Goal: Task Accomplishment & Management: Manage account settings

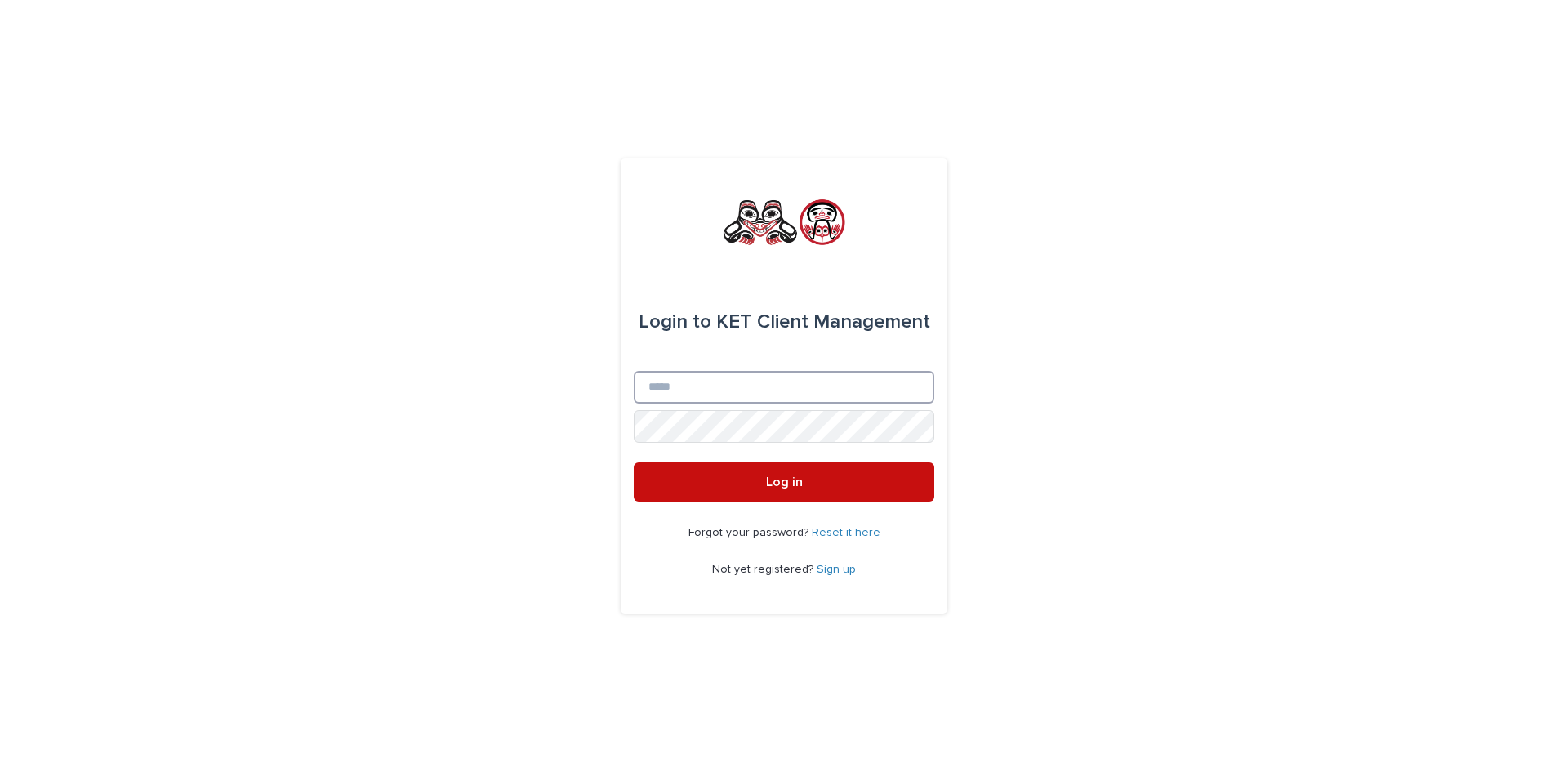
type input "**********"
click at [757, 471] on button "Log in" at bounding box center [784, 482] width 301 height 40
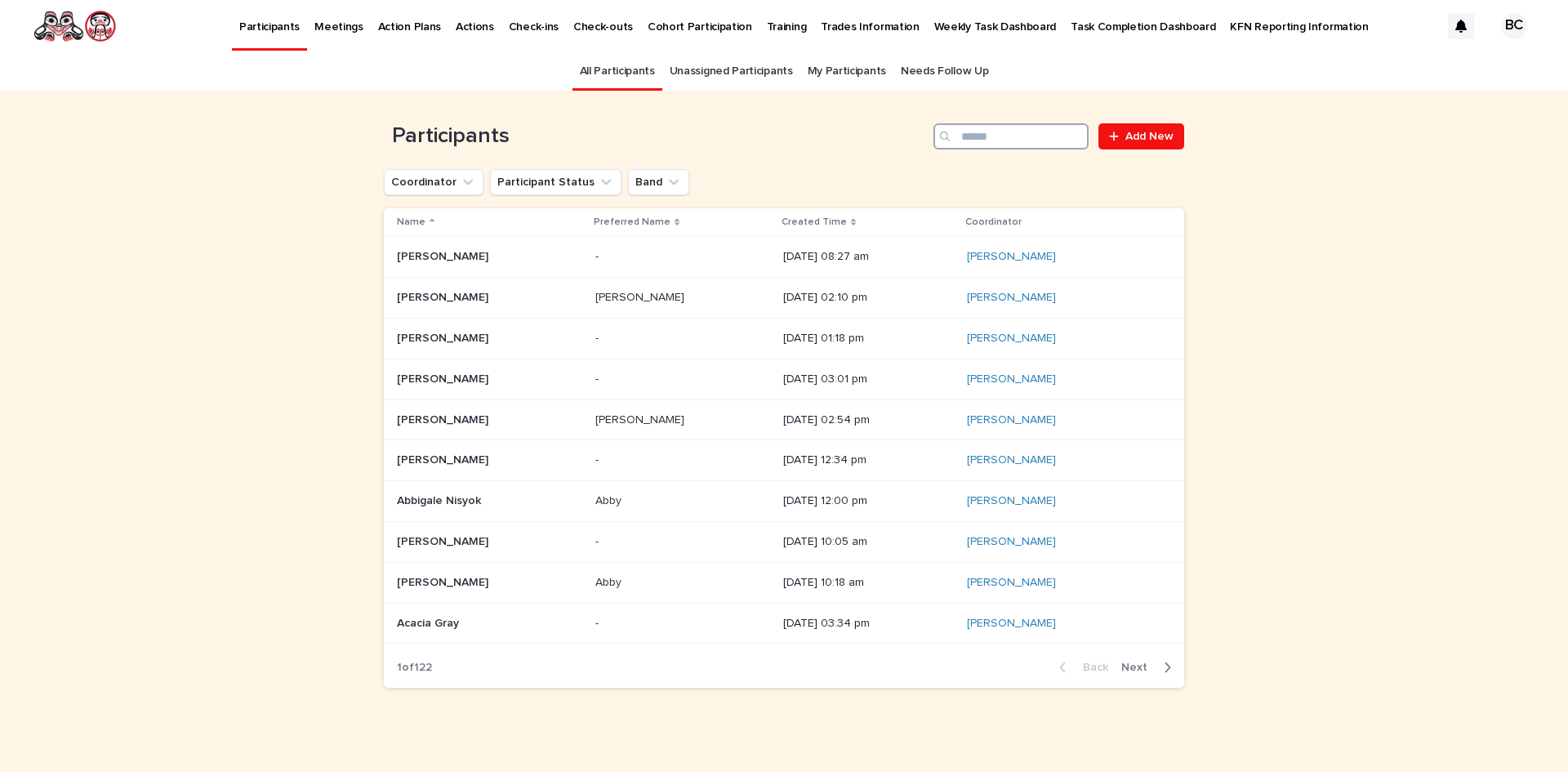
click at [987, 143] on input "Search" at bounding box center [1011, 137] width 155 height 26
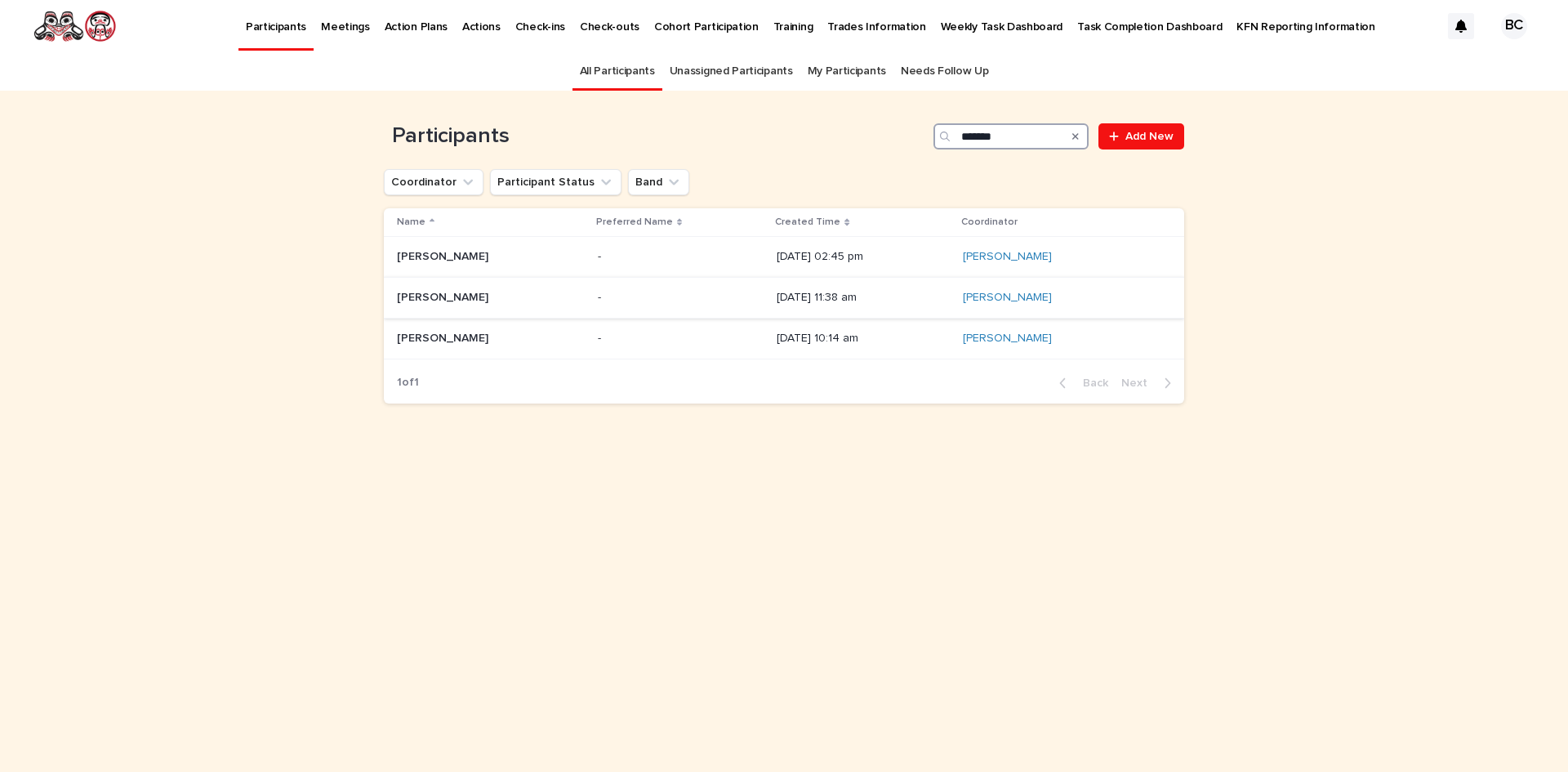
type input "*******"
click at [504, 295] on p at bounding box center [490, 298] width 188 height 14
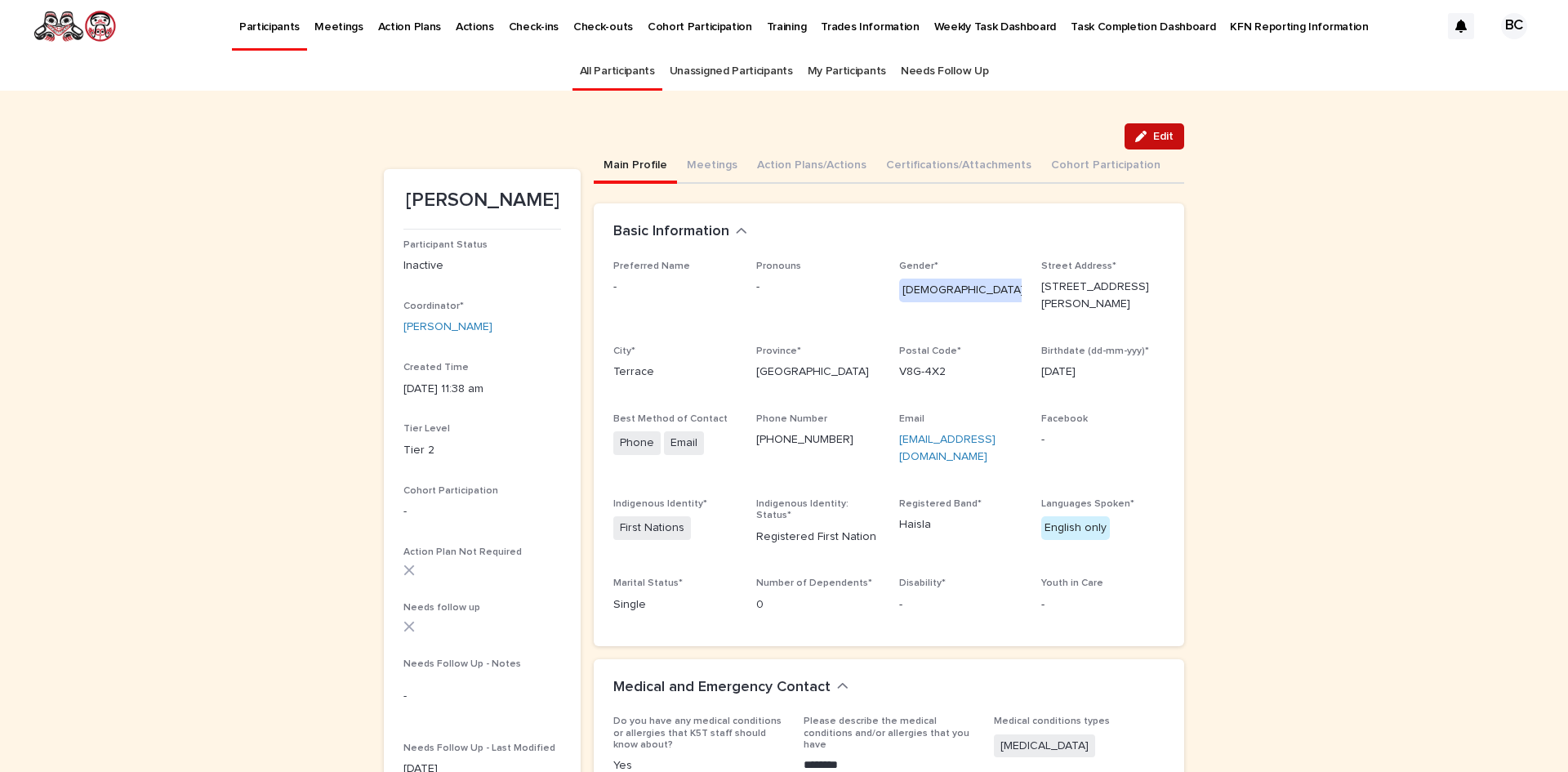
click at [1157, 139] on span "Edit" at bounding box center [1164, 136] width 21 height 11
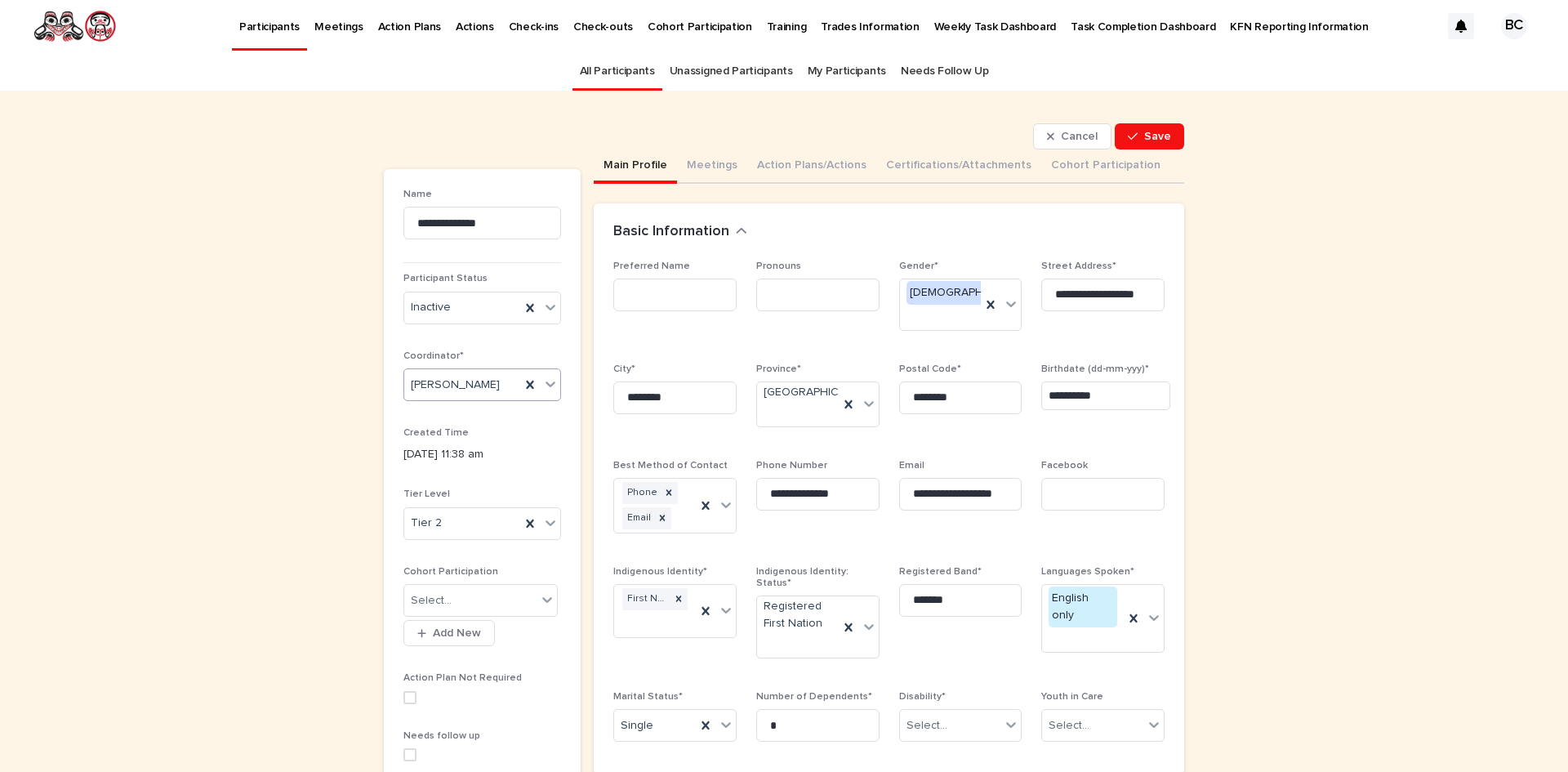
click at [544, 384] on icon at bounding box center [550, 384] width 16 height 16
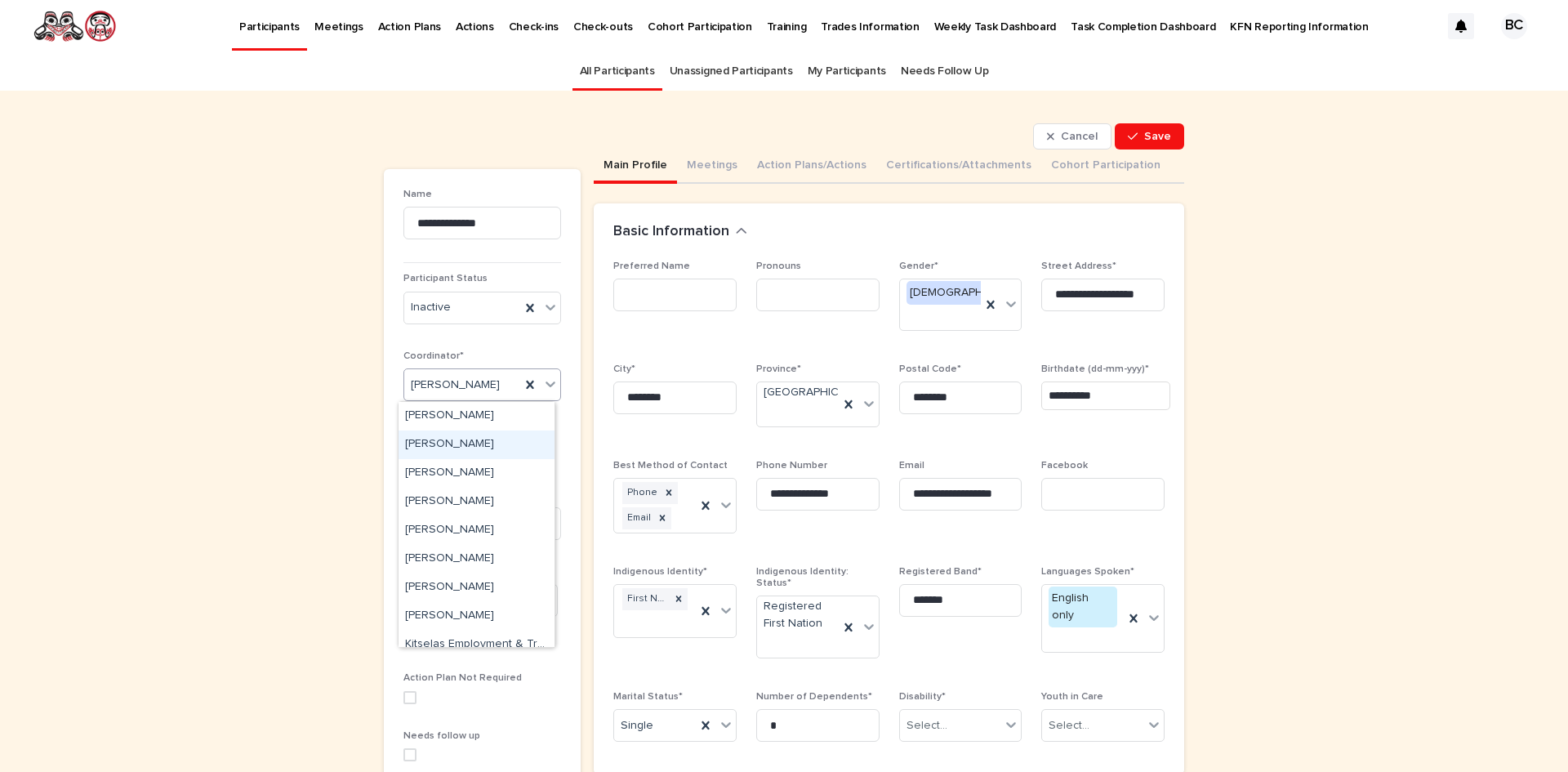
click at [496, 444] on div "[PERSON_NAME]" at bounding box center [477, 444] width 156 height 28
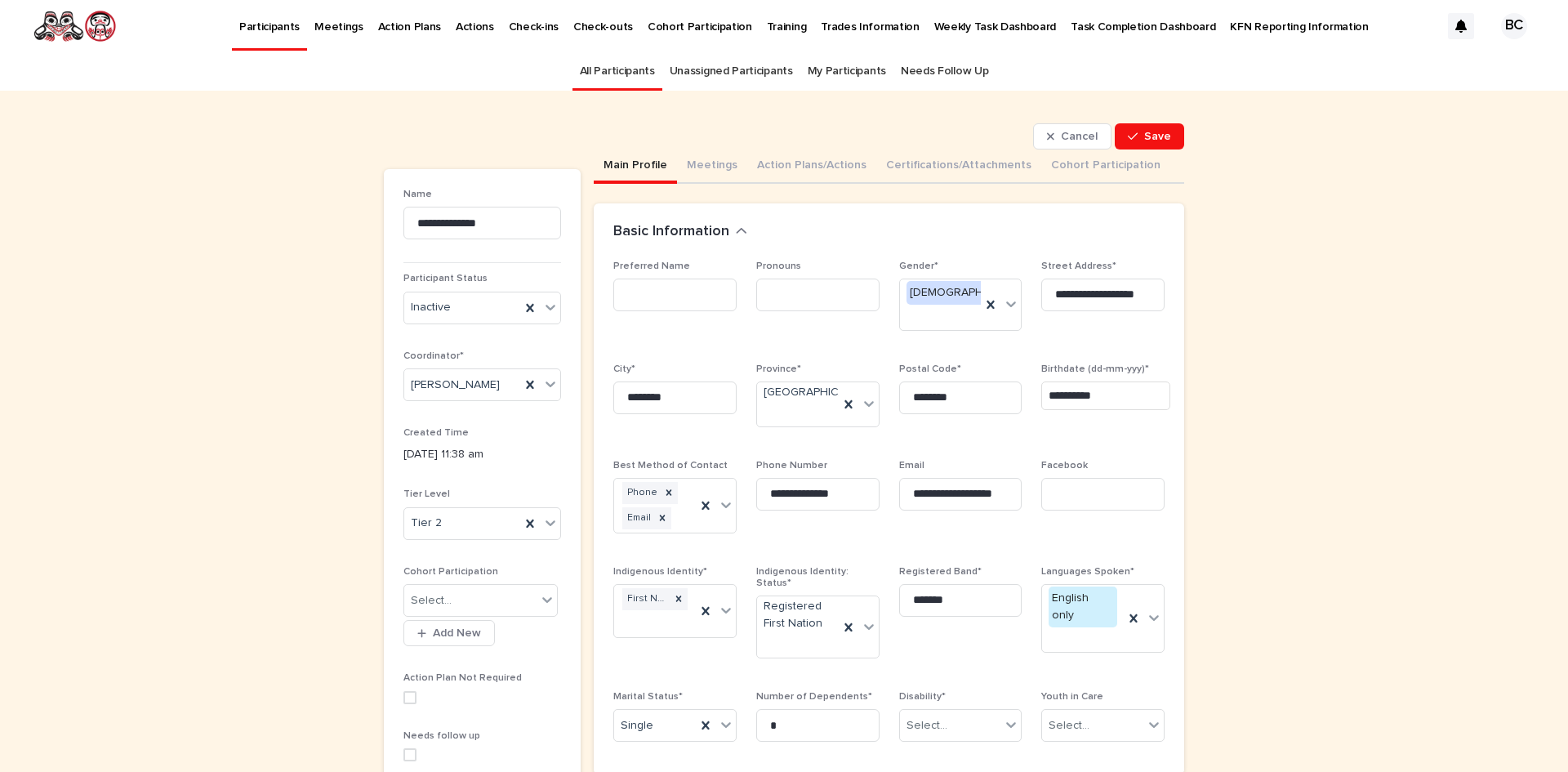
click at [668, 293] on input at bounding box center [675, 295] width 124 height 33
type input "*******"
click at [770, 290] on input at bounding box center [818, 295] width 124 height 33
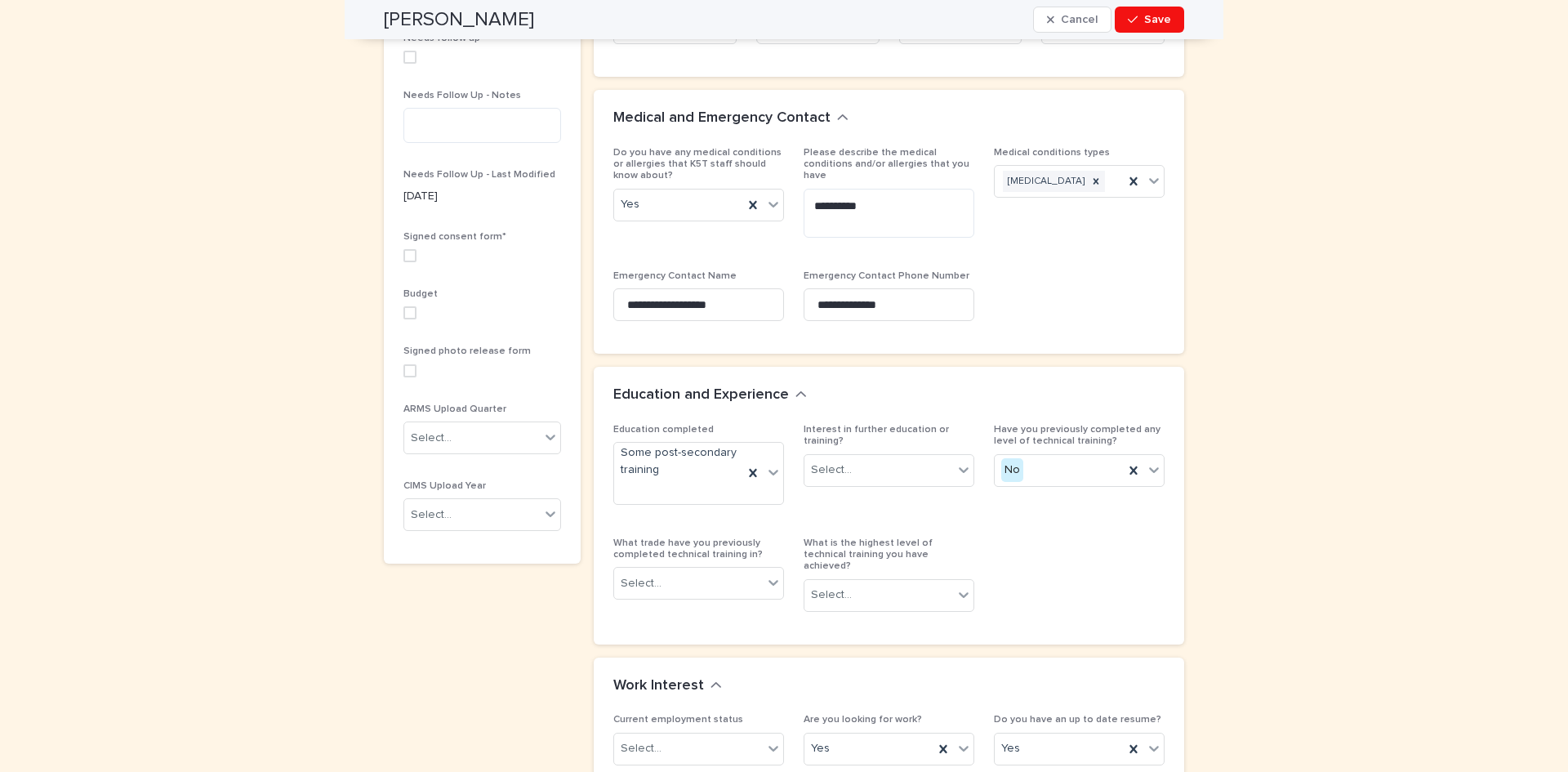
scroll to position [735, 0]
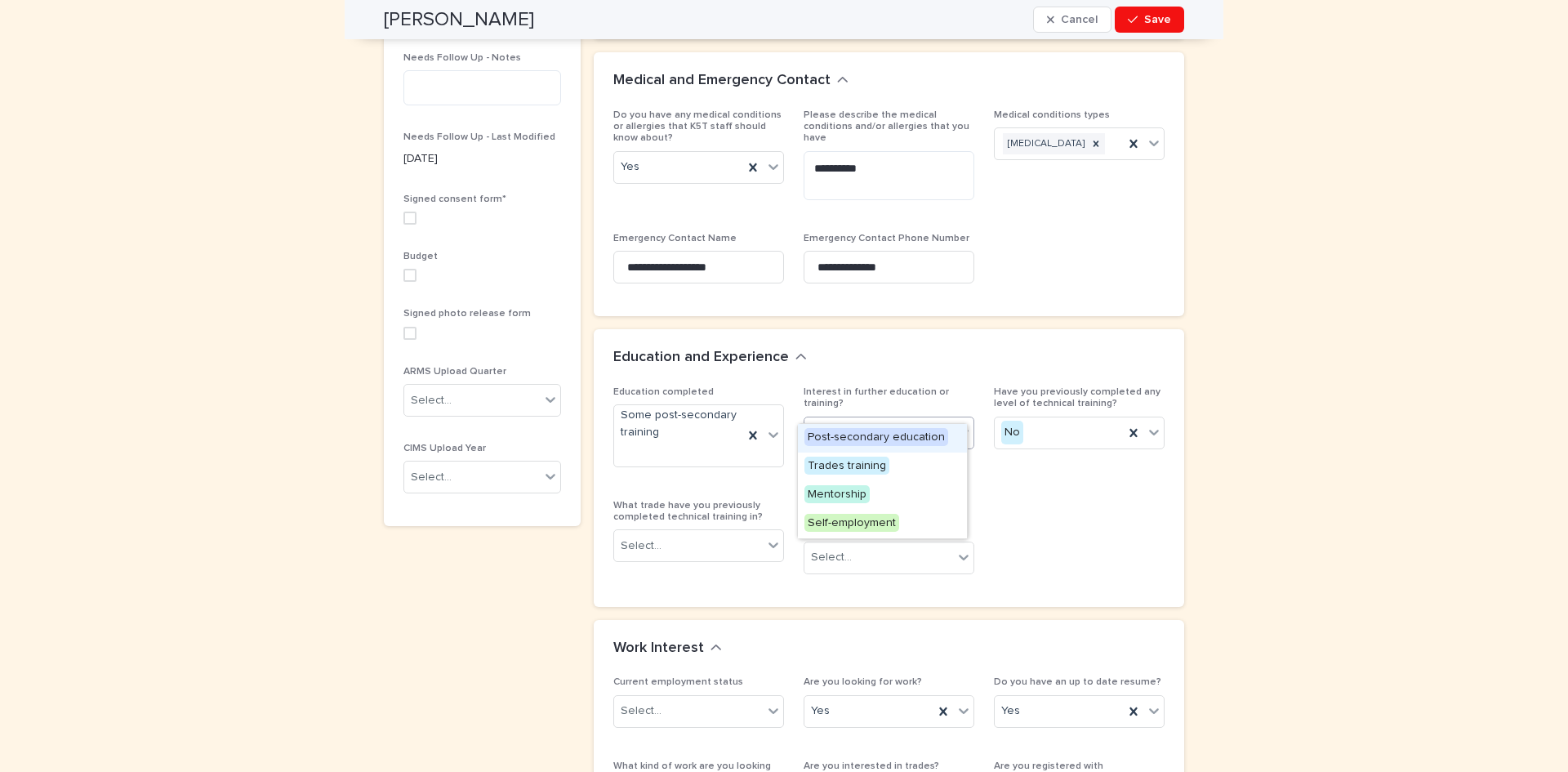
click at [907, 419] on div "Select..." at bounding box center [878, 432] width 149 height 27
click at [886, 435] on span "Post-secondary education" at bounding box center [876, 436] width 143 height 18
click at [896, 425] on div "Post-secondary education" at bounding box center [869, 441] width 129 height 52
click at [868, 489] on div "Mentorship" at bounding box center [882, 486] width 169 height 28
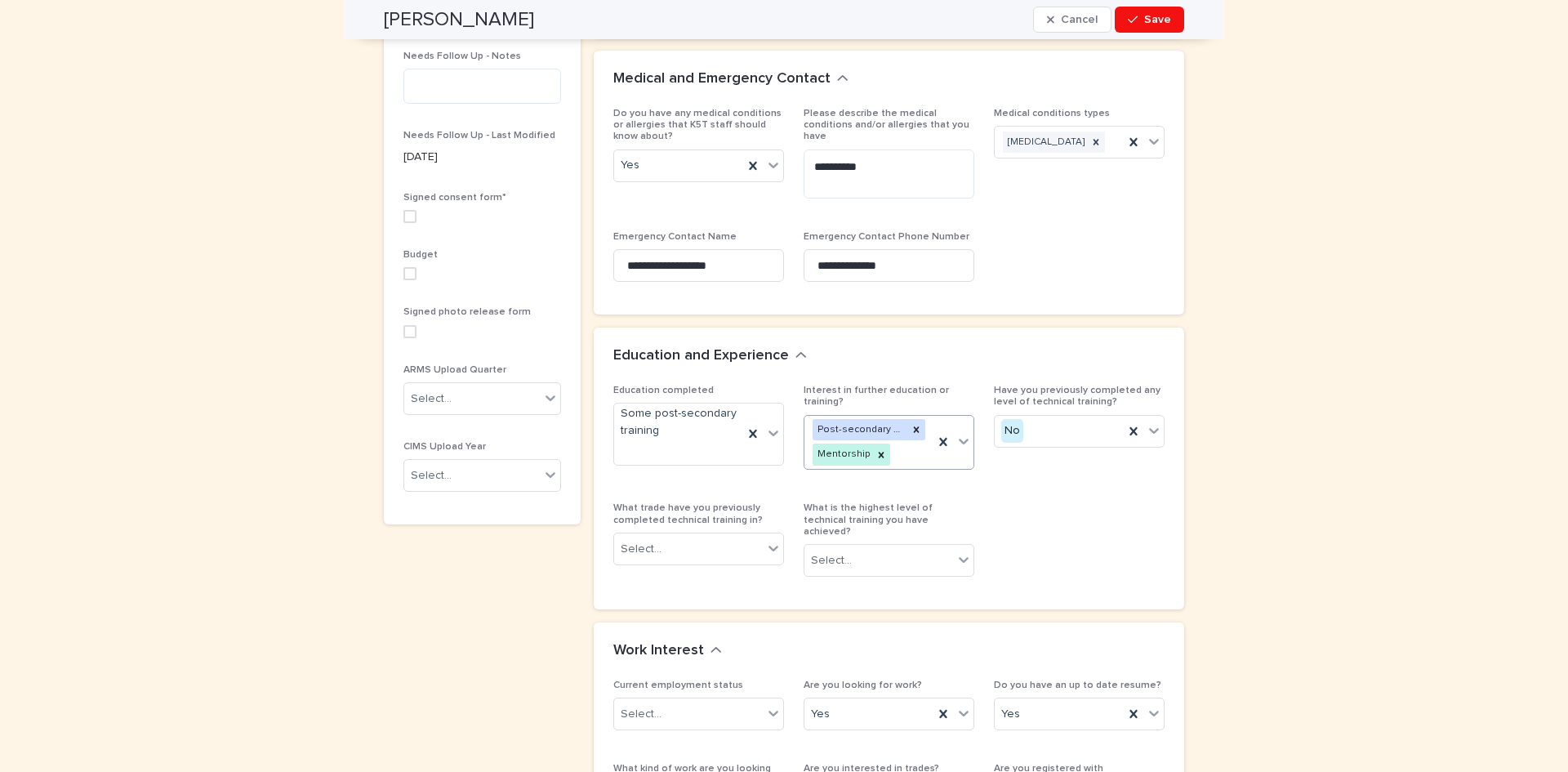
scroll to position [738, 0]
click at [1025, 456] on span "Have you previously completed any level of technical training? No" at bounding box center [1079, 433] width 171 height 98
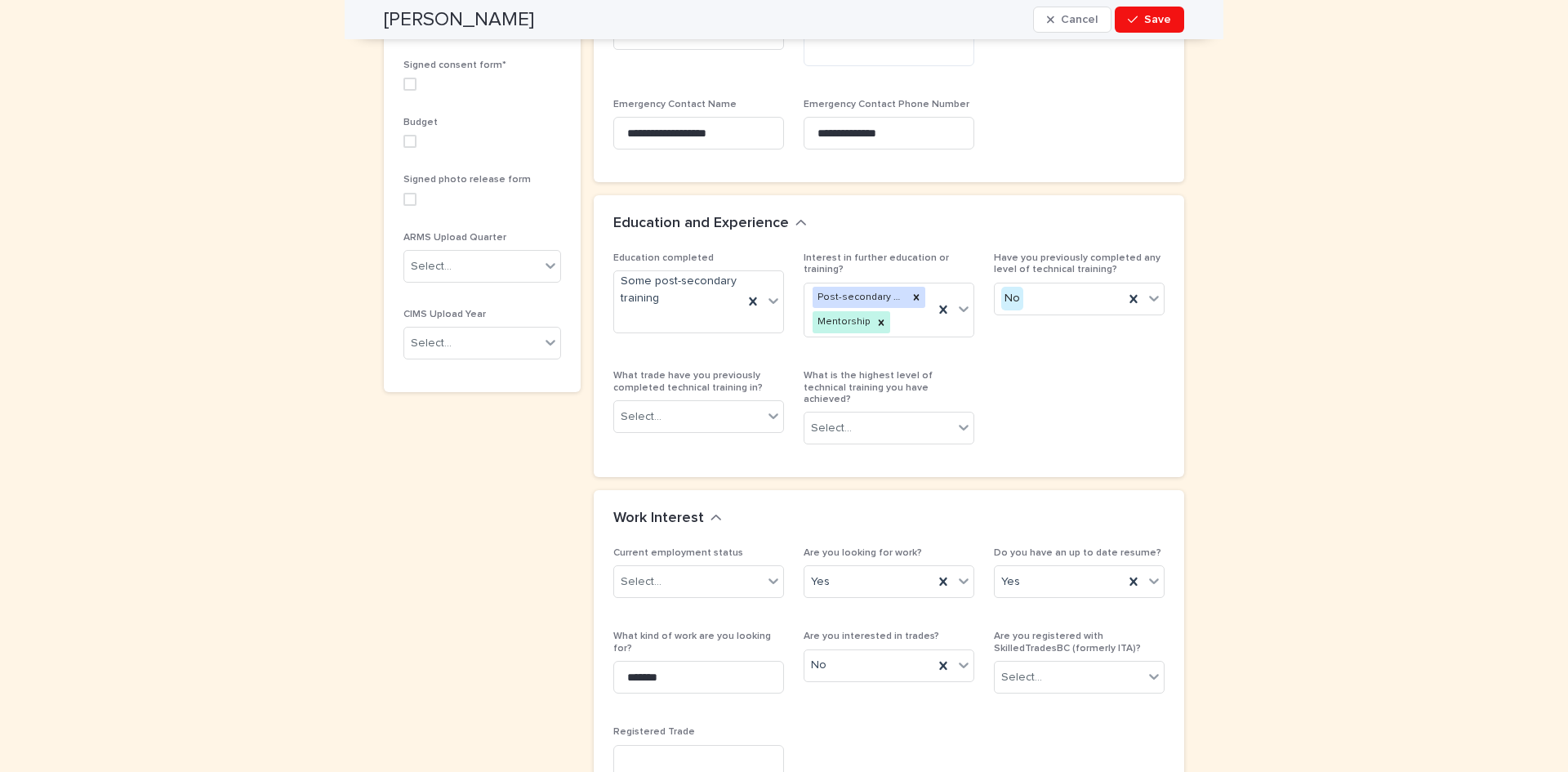
scroll to position [901, 0]
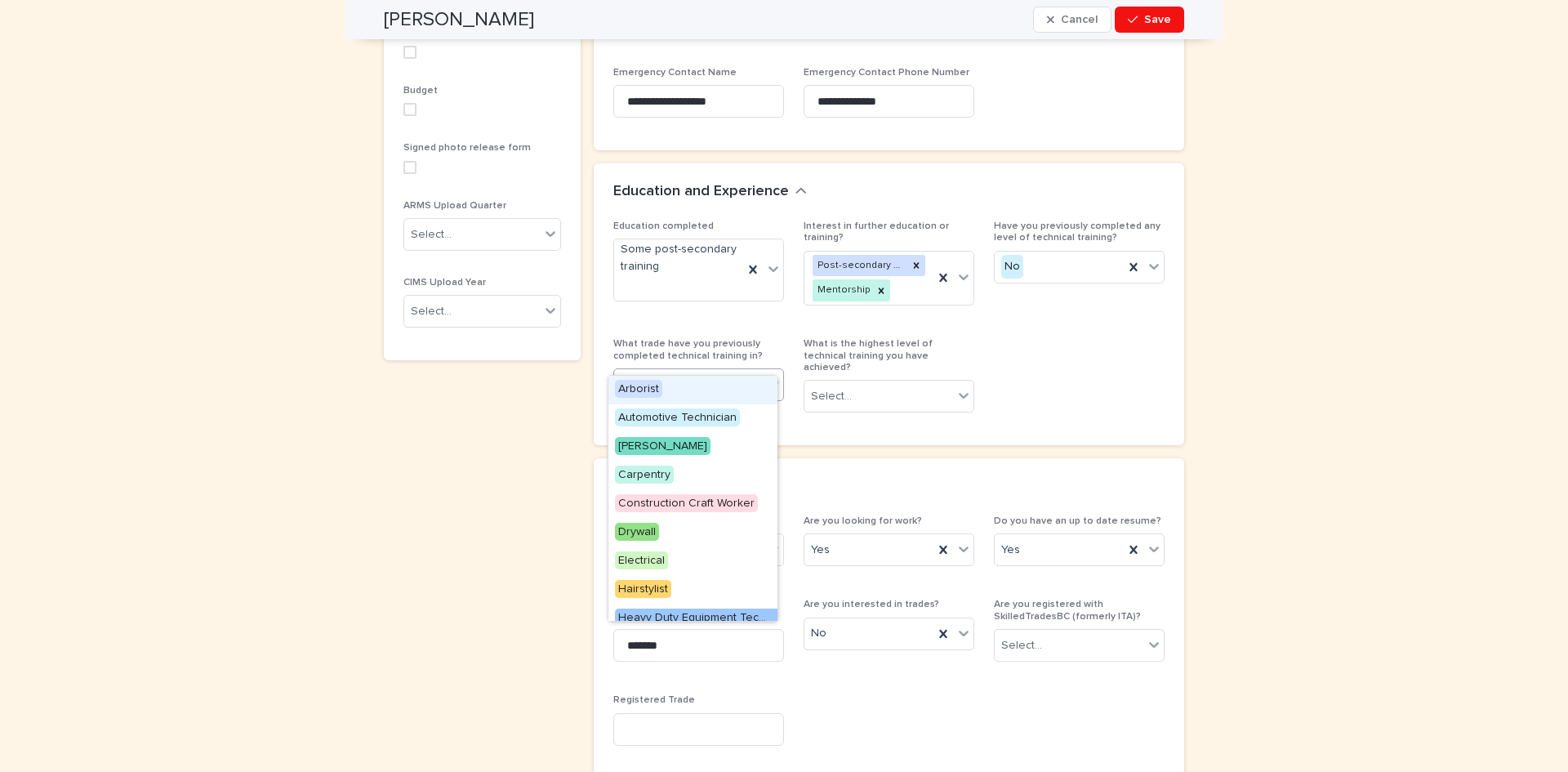
click at [755, 372] on div "Select..." at bounding box center [688, 385] width 149 height 27
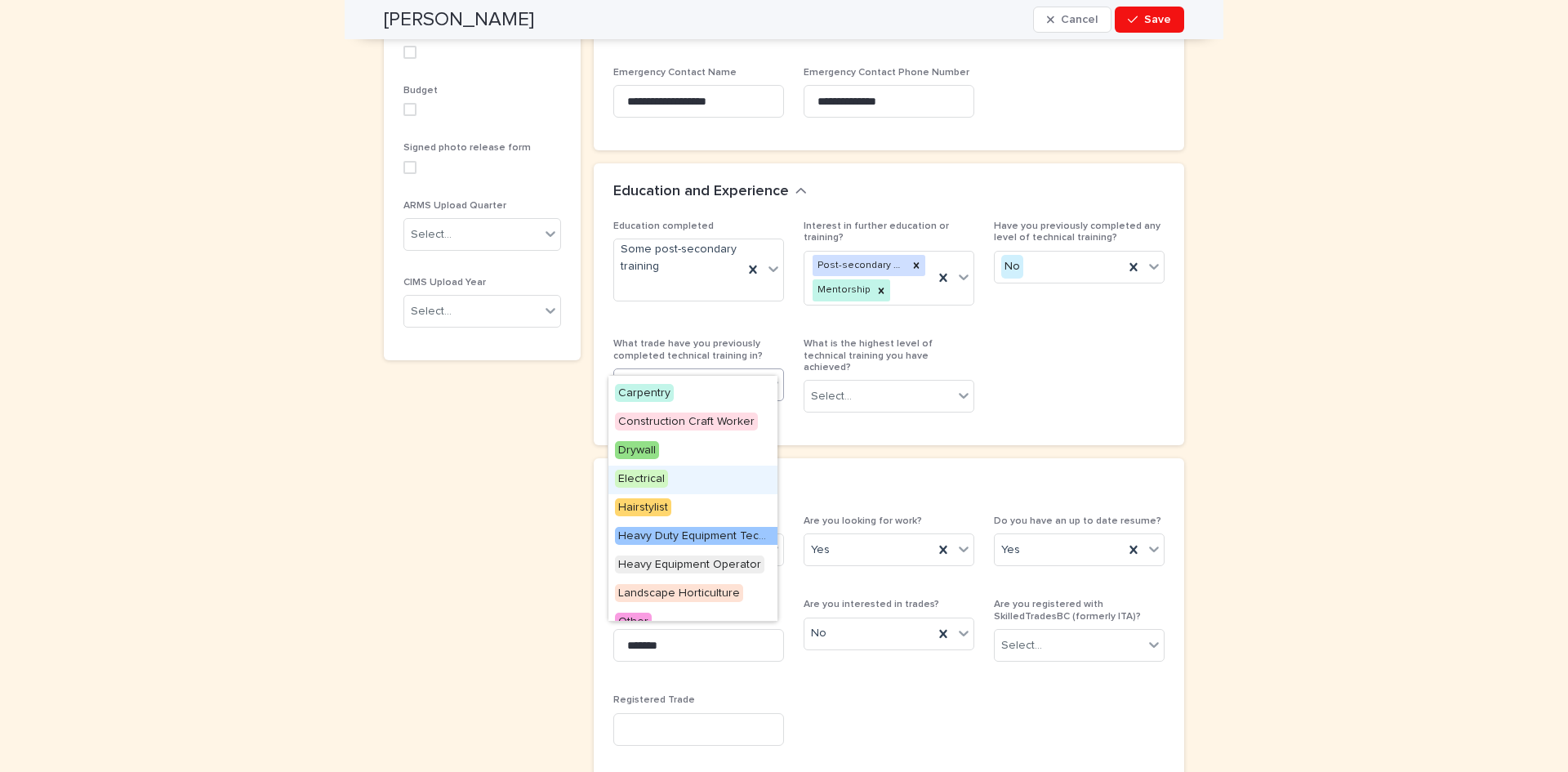
scroll to position [0, 0]
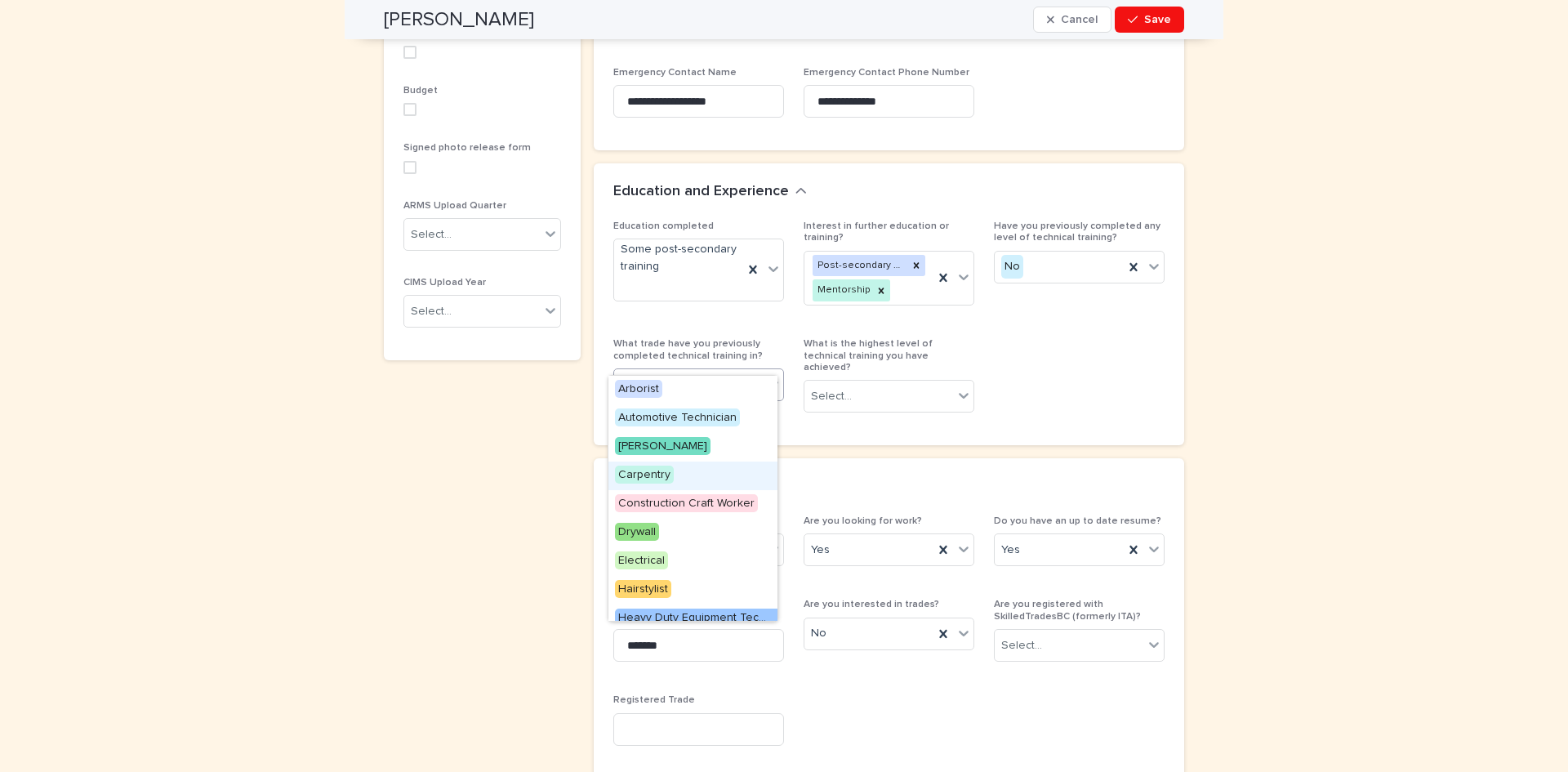
click at [639, 473] on span "Carpentry" at bounding box center [644, 474] width 58 height 18
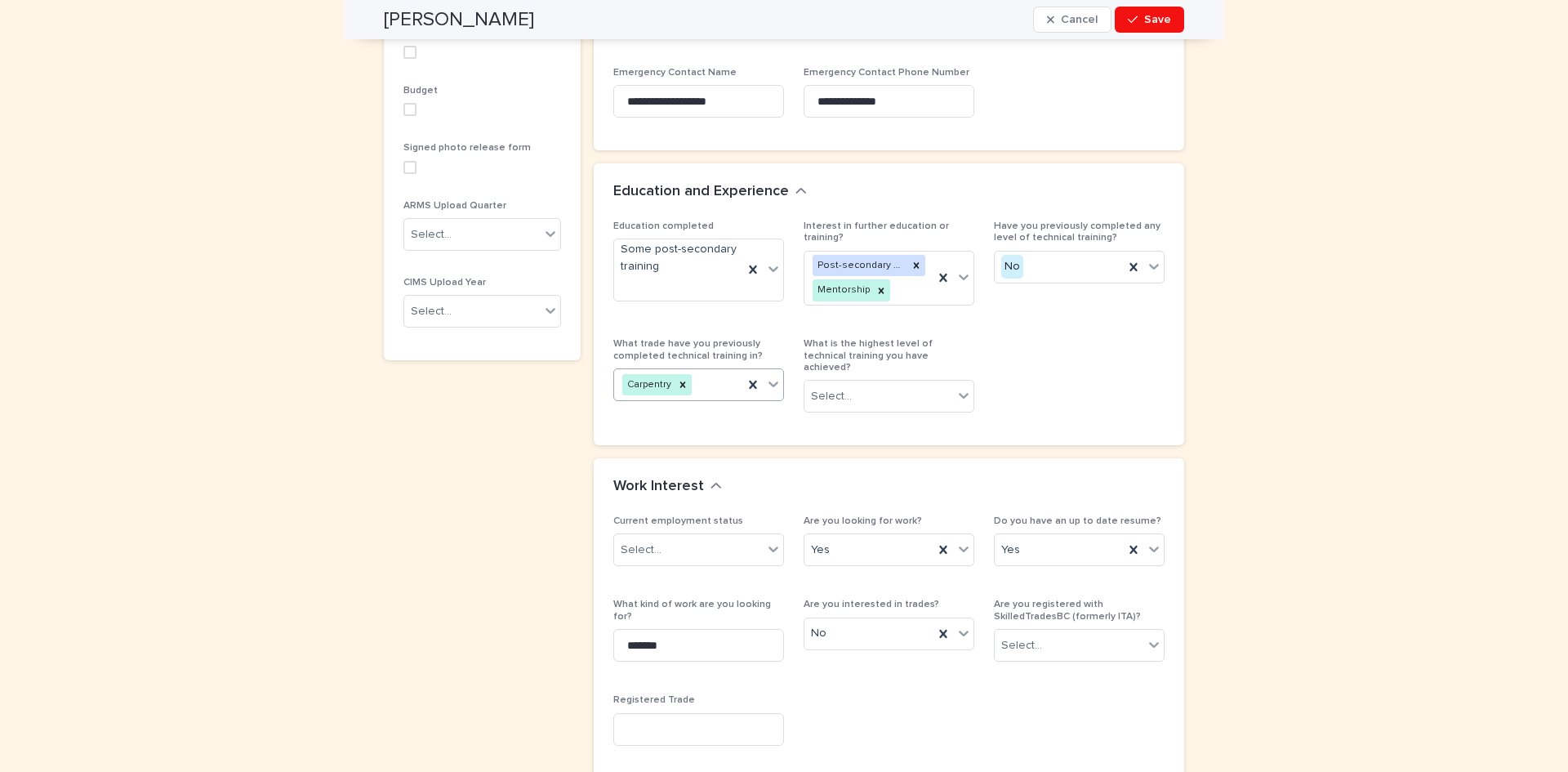
click at [766, 376] on icon at bounding box center [773, 384] width 16 height 16
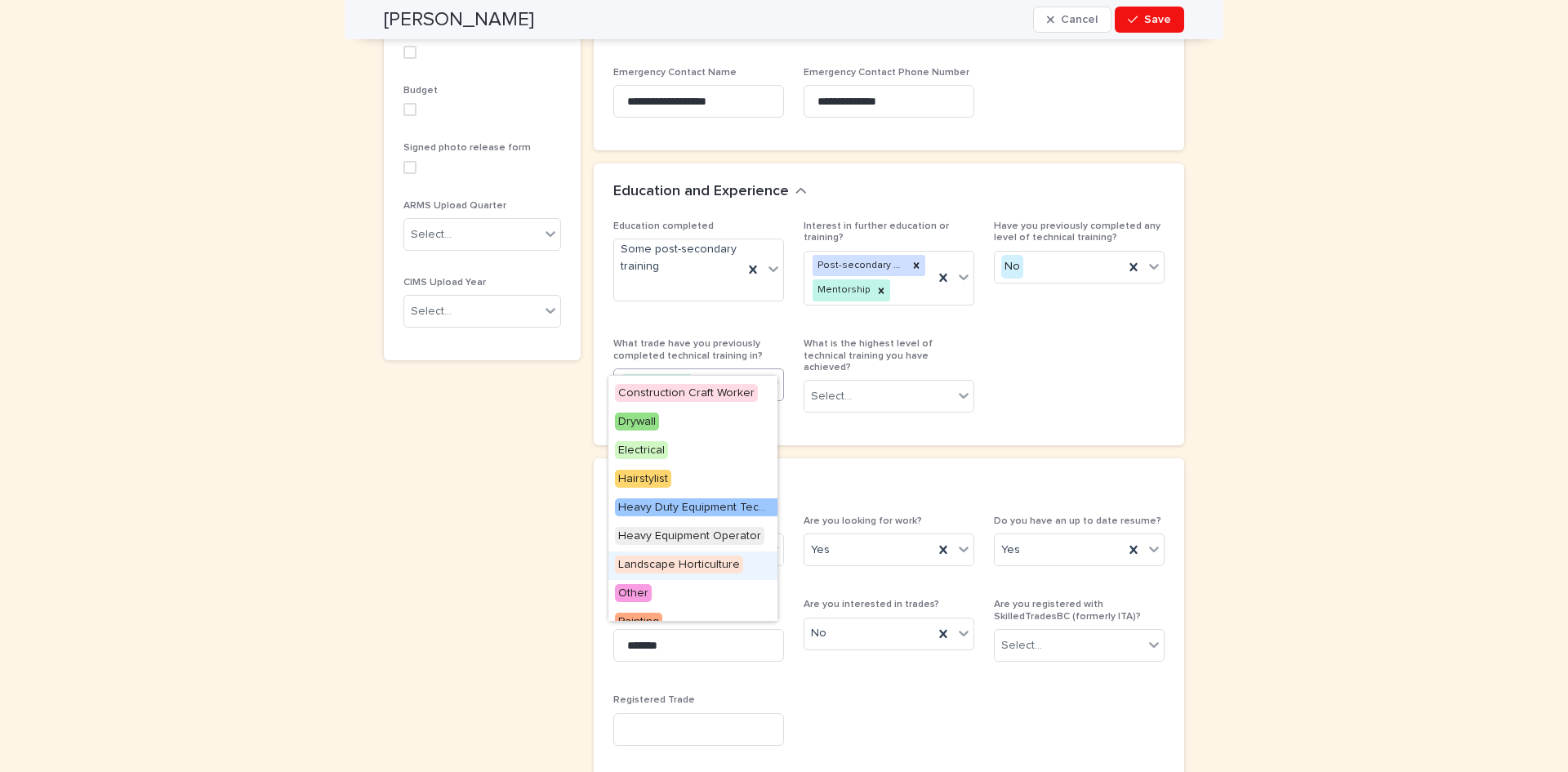
scroll to position [212, 0]
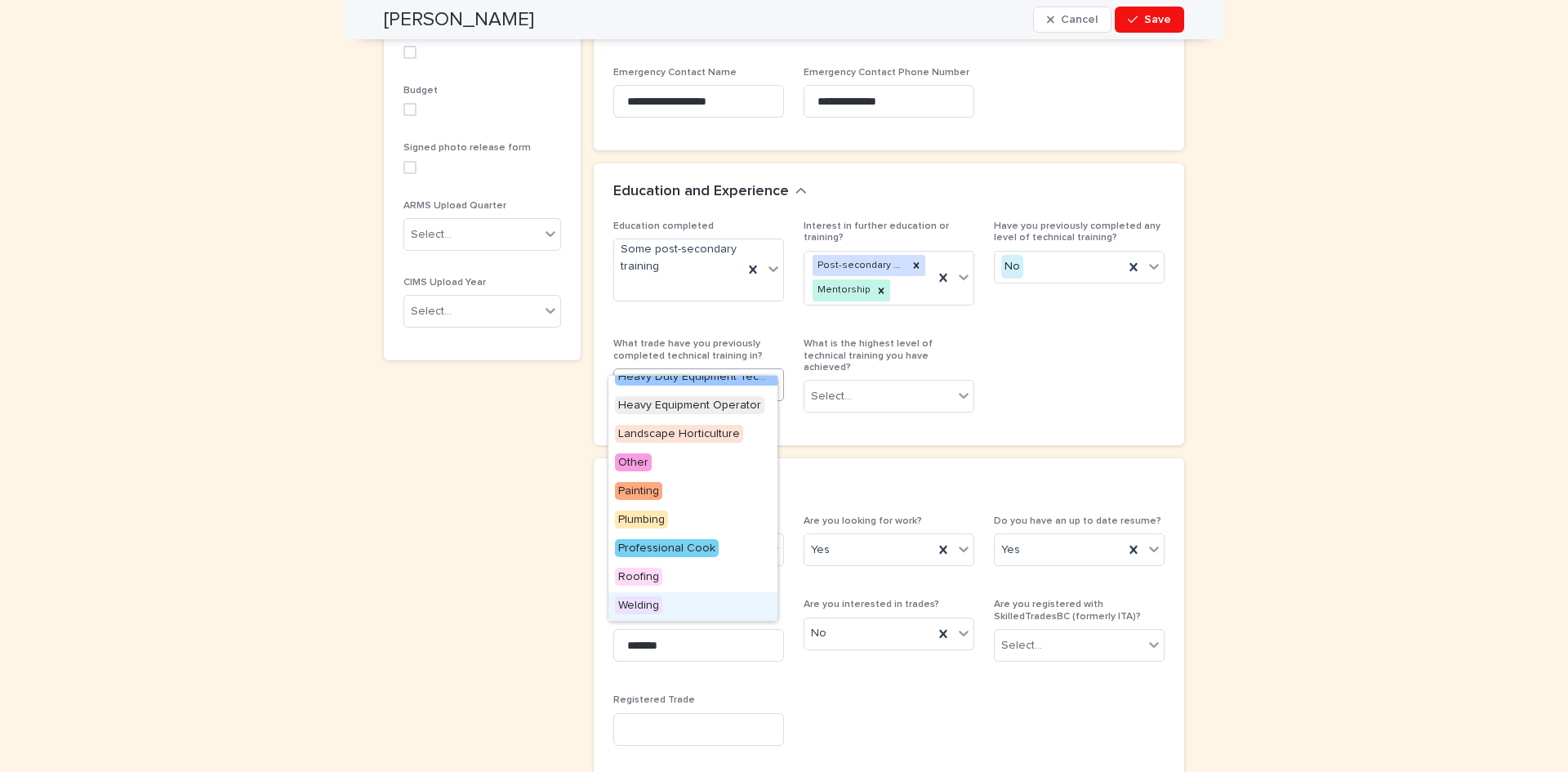
click at [658, 600] on span "Welding" at bounding box center [638, 605] width 47 height 18
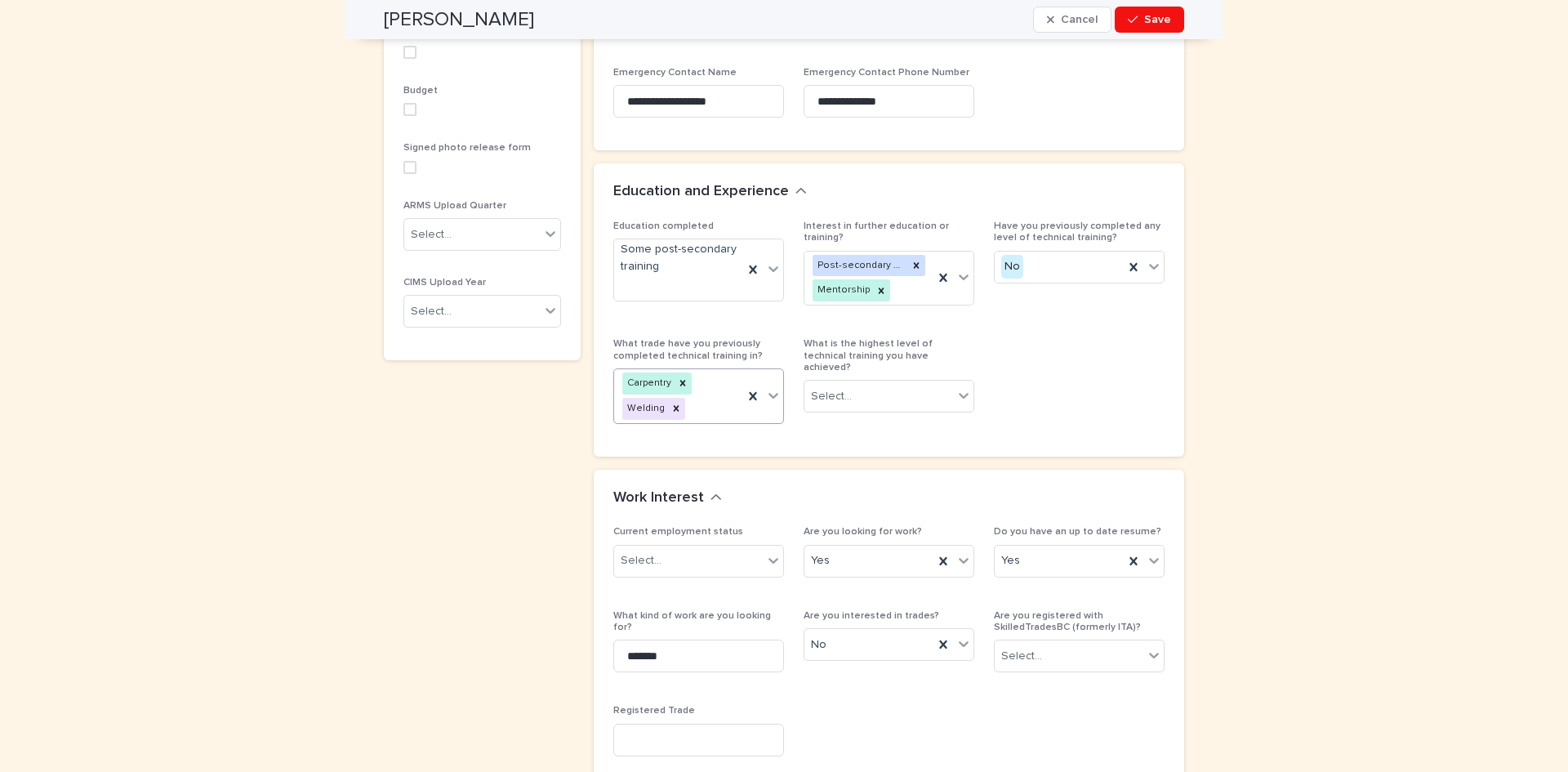
scroll to position [912, 0]
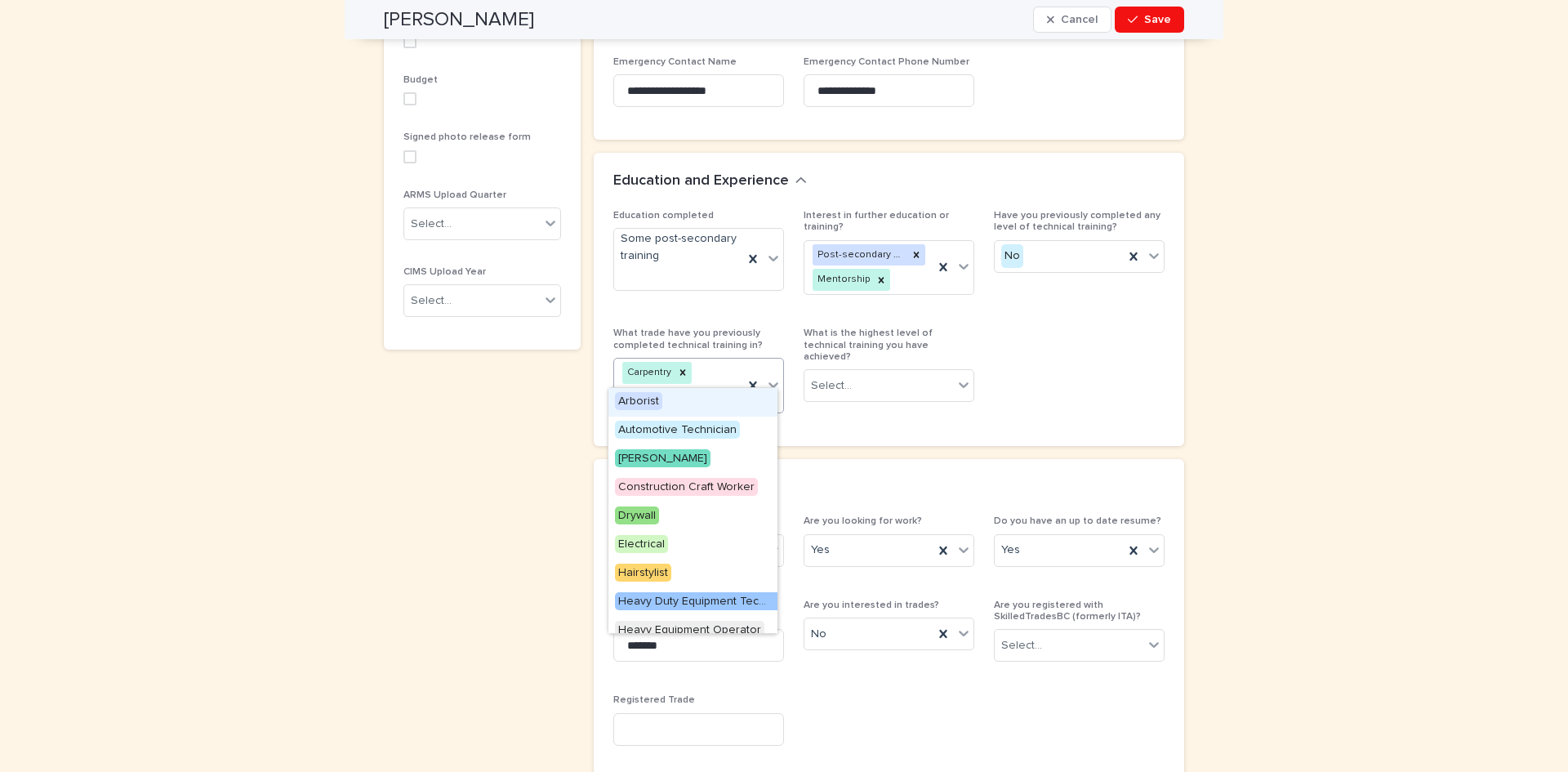
click at [765, 377] on icon at bounding box center [773, 385] width 16 height 16
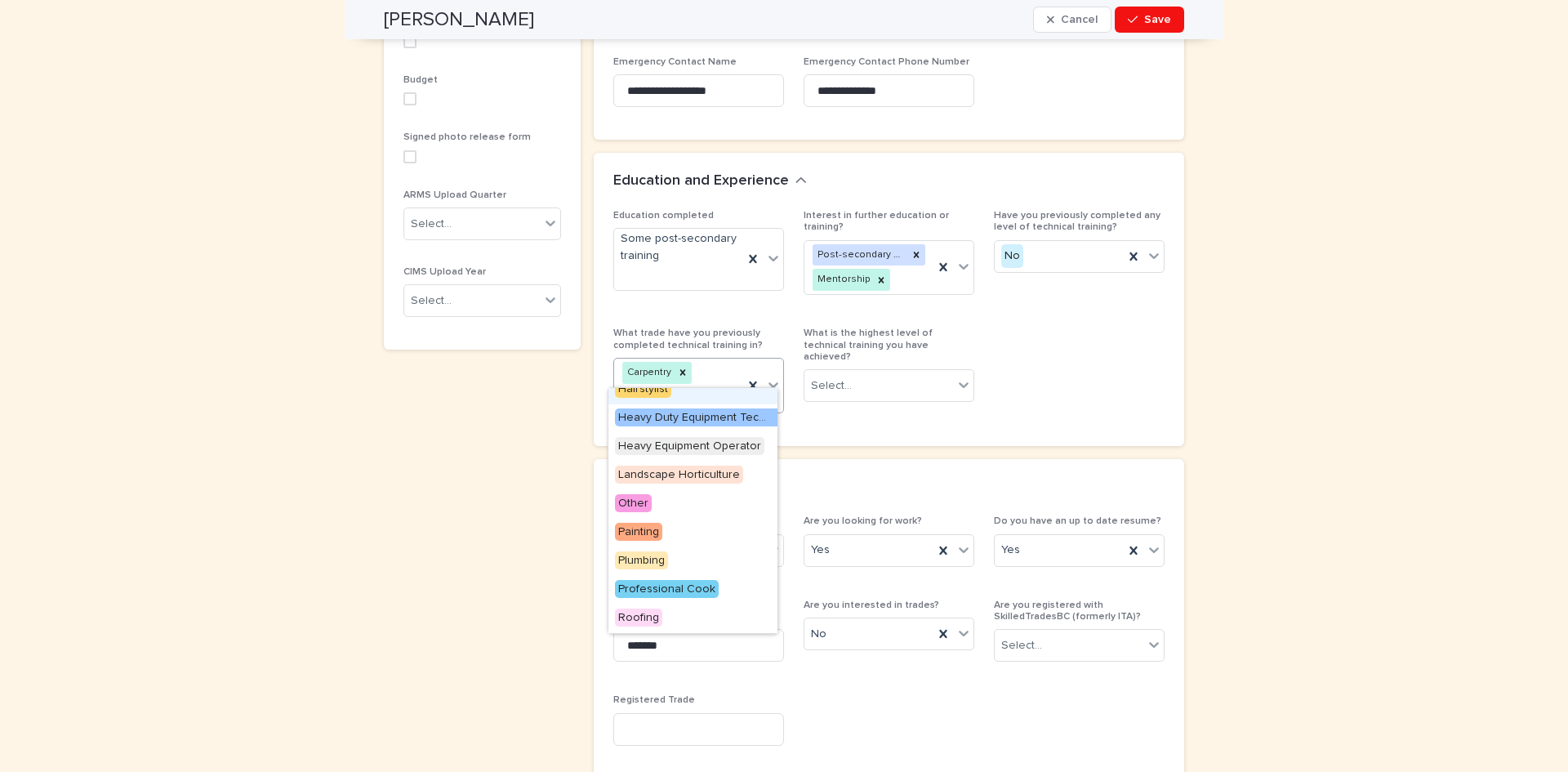
scroll to position [184, 0]
click at [658, 556] on span "Plumbing" at bounding box center [641, 560] width 53 height 18
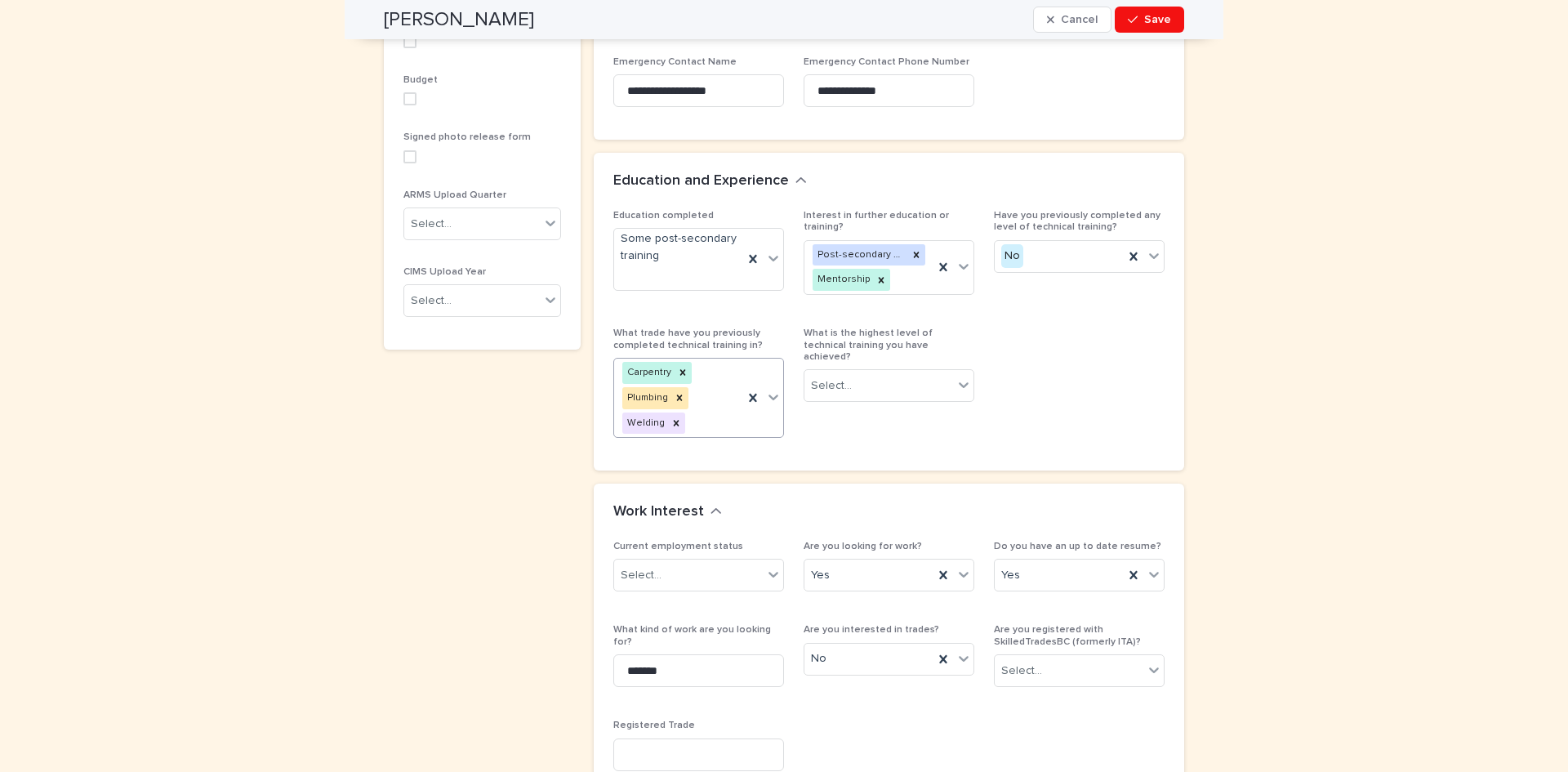
scroll to position [925, 0]
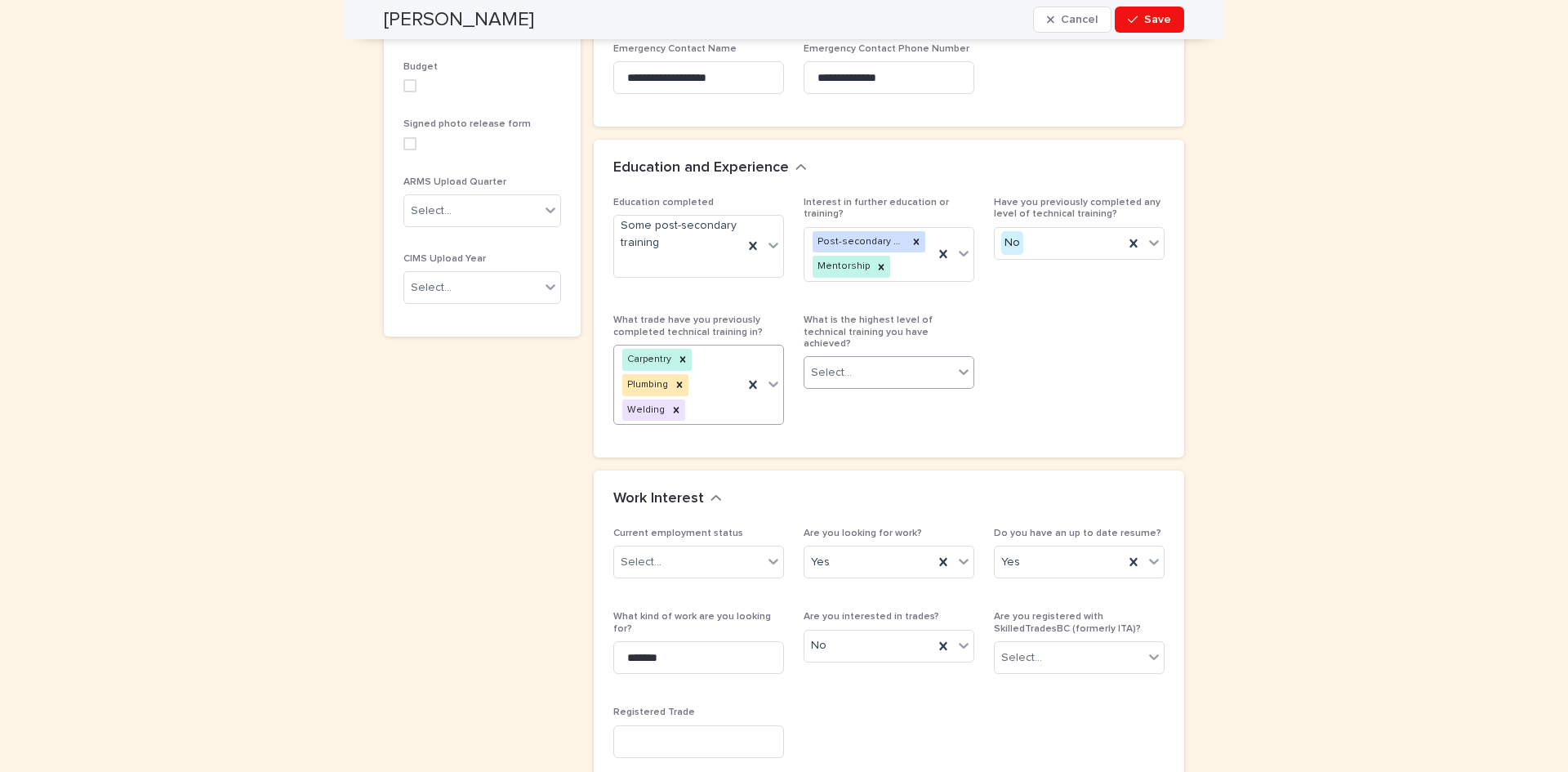
click at [956, 363] on icon at bounding box center [963, 371] width 16 height 16
click at [885, 361] on span "Pre-apprenticeship" at bounding box center [857, 365] width 106 height 18
click at [1100, 378] on div "Education completed Some post-secondary training Interest in further education …" at bounding box center [889, 318] width 551 height 242
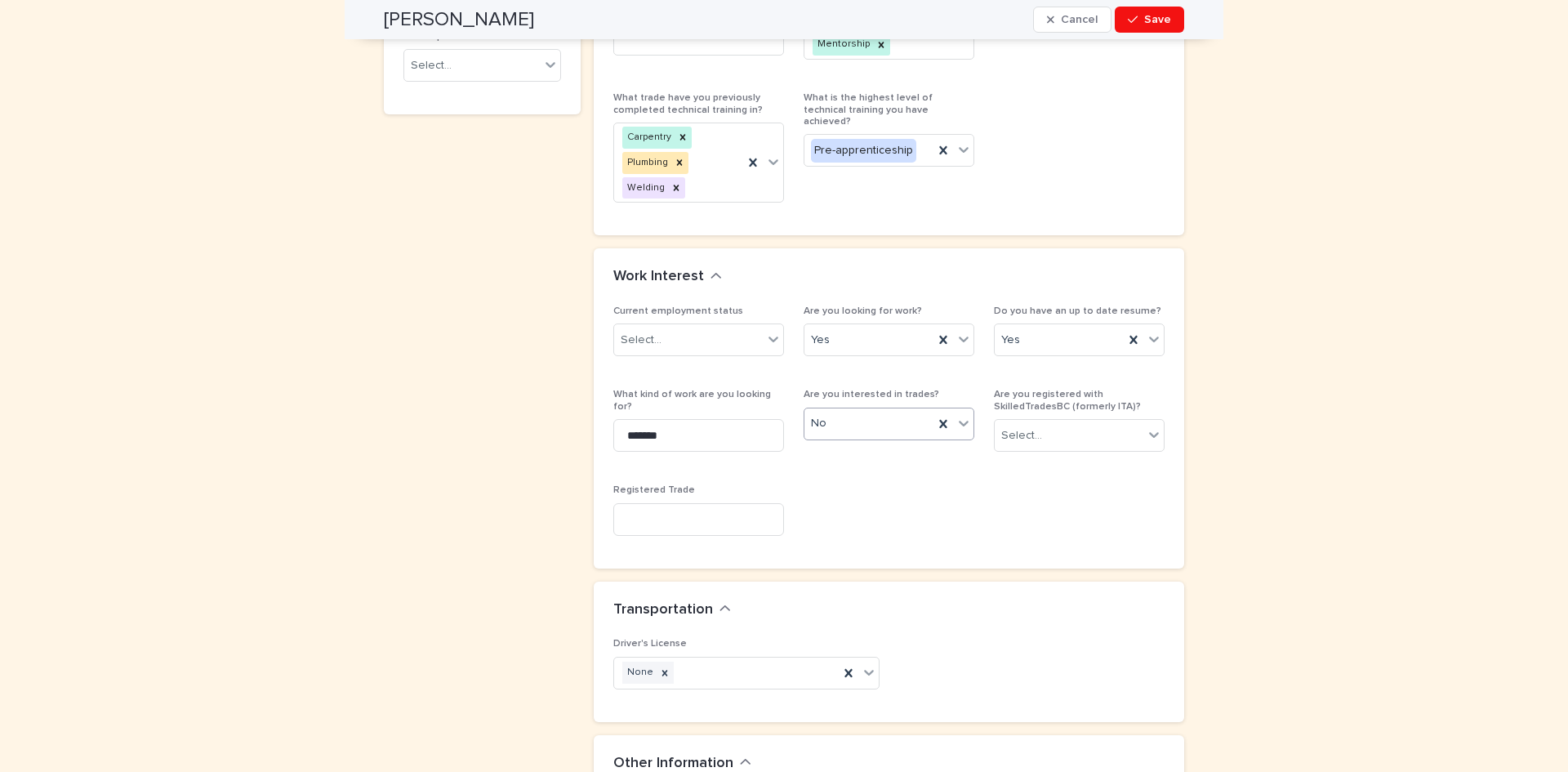
scroll to position [1170, 0]
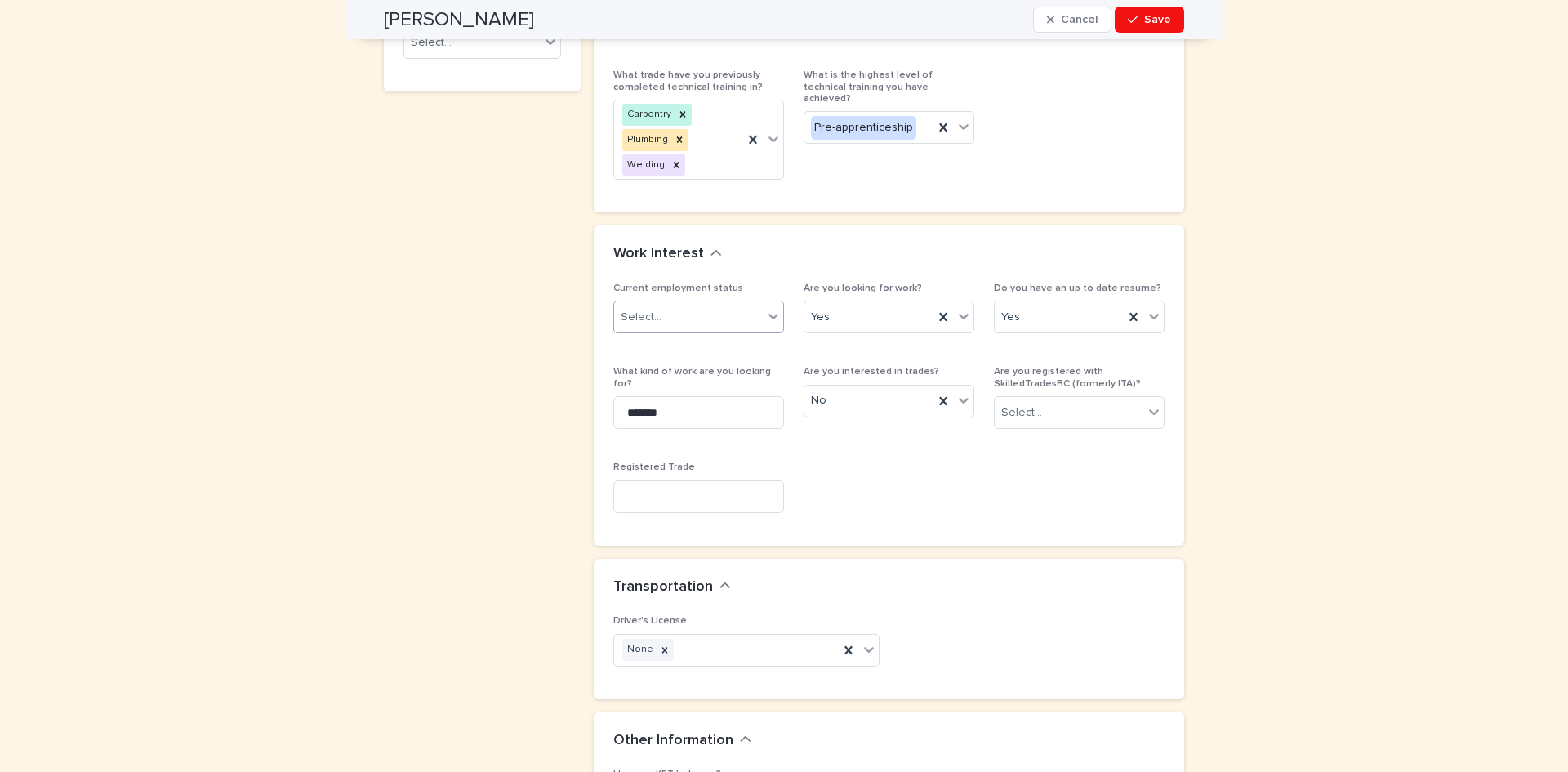
click at [715, 304] on div "Select..." at bounding box center [688, 317] width 149 height 27
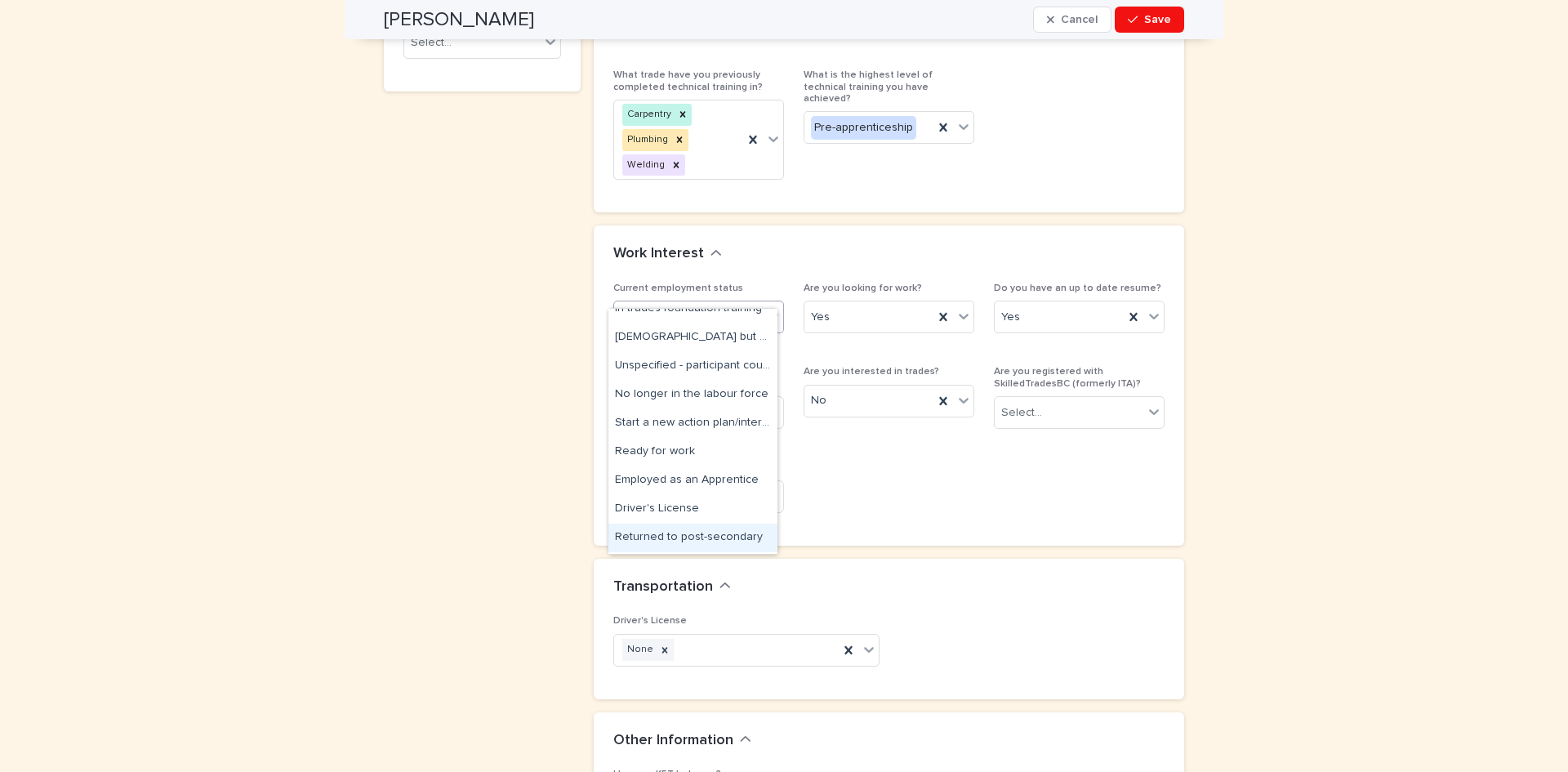
scroll to position [159, 0]
click at [700, 361] on div "[DEMOGRAPHIC_DATA] but available for work" at bounding box center [693, 363] width 169 height 28
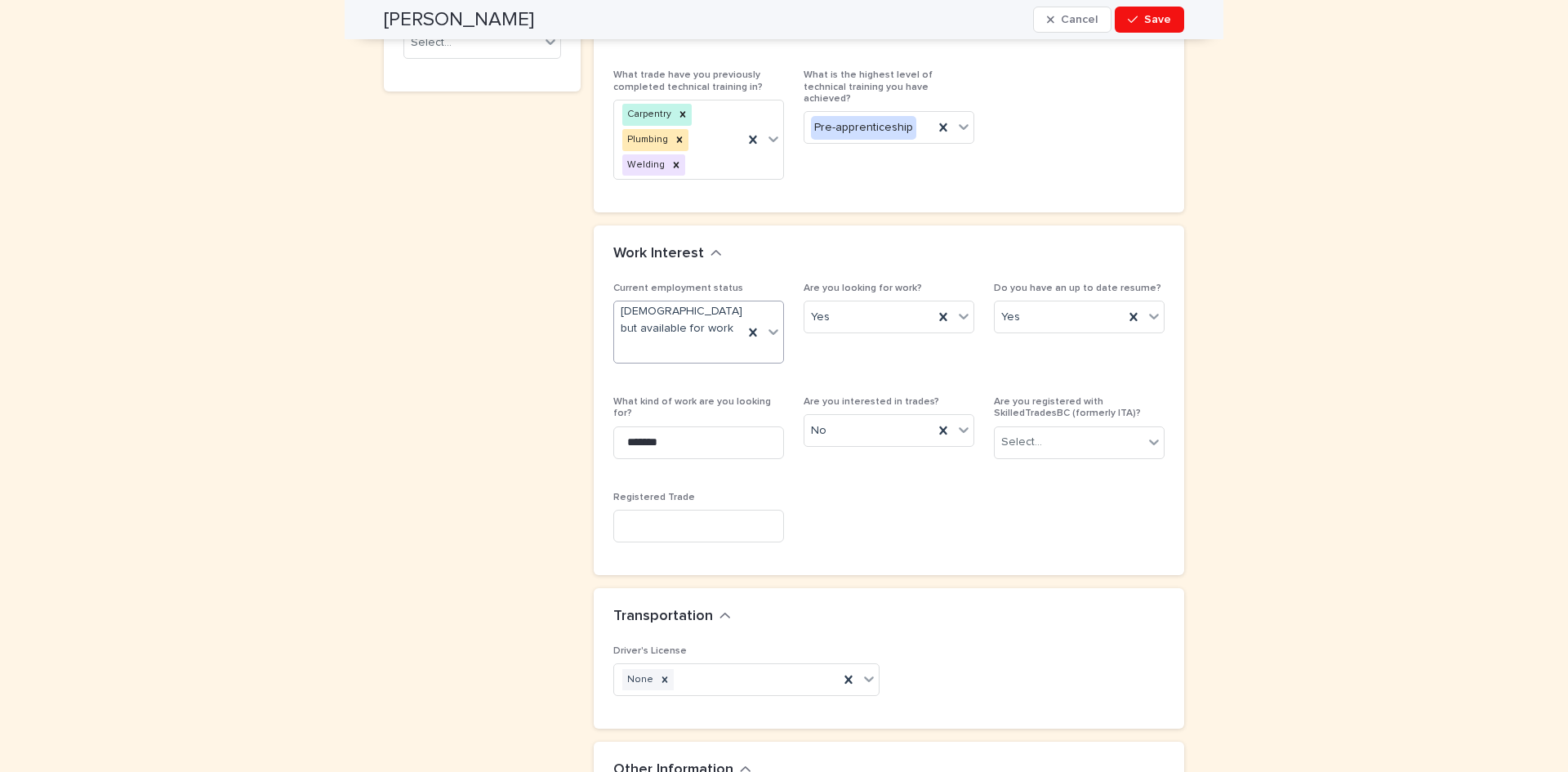
scroll to position [1184, 0]
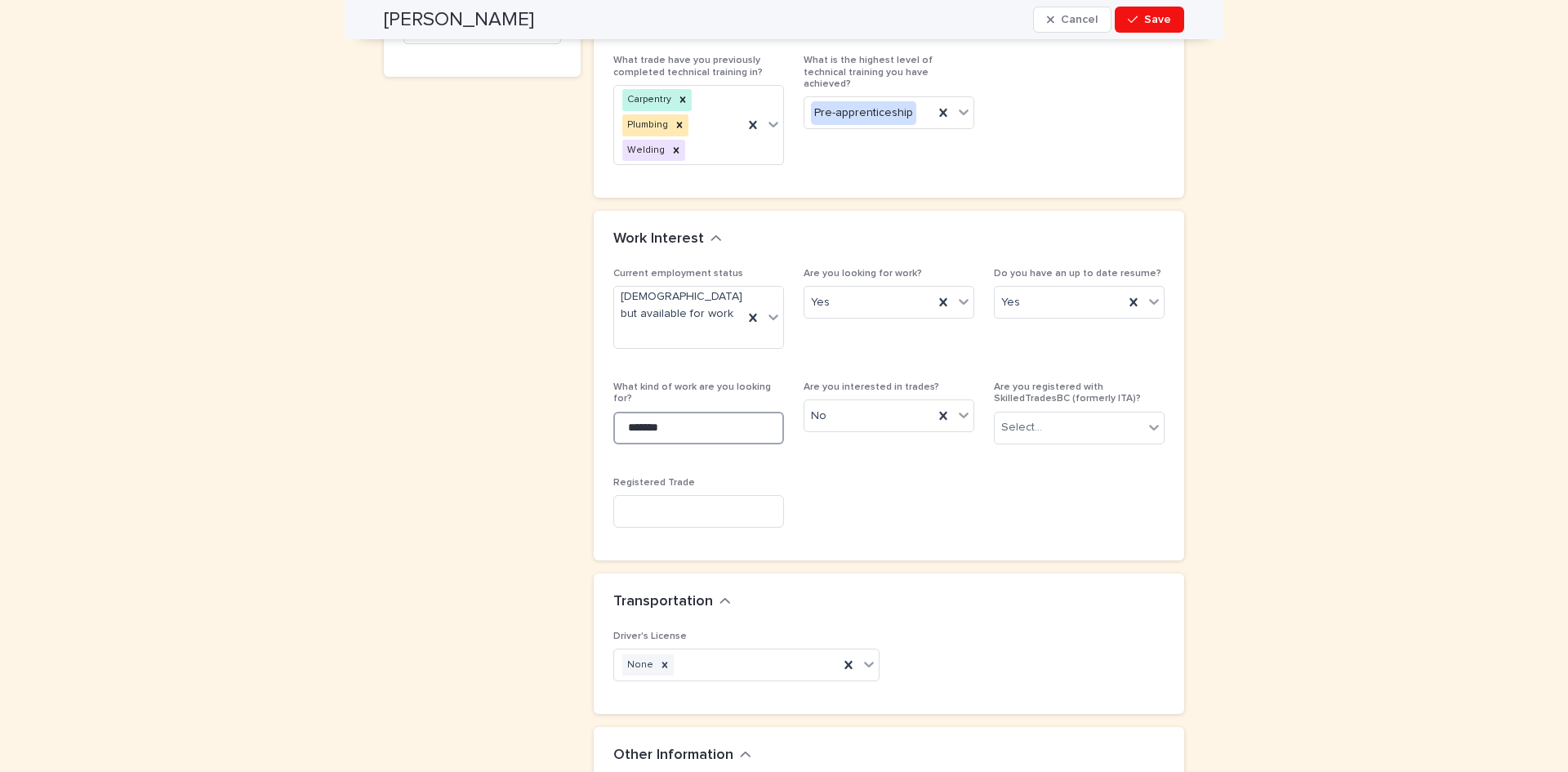
click at [681, 411] on input "******" at bounding box center [698, 428] width 171 height 33
click at [743, 411] on input "******" at bounding box center [698, 428] width 171 height 33
type input "*"
type input "*********"
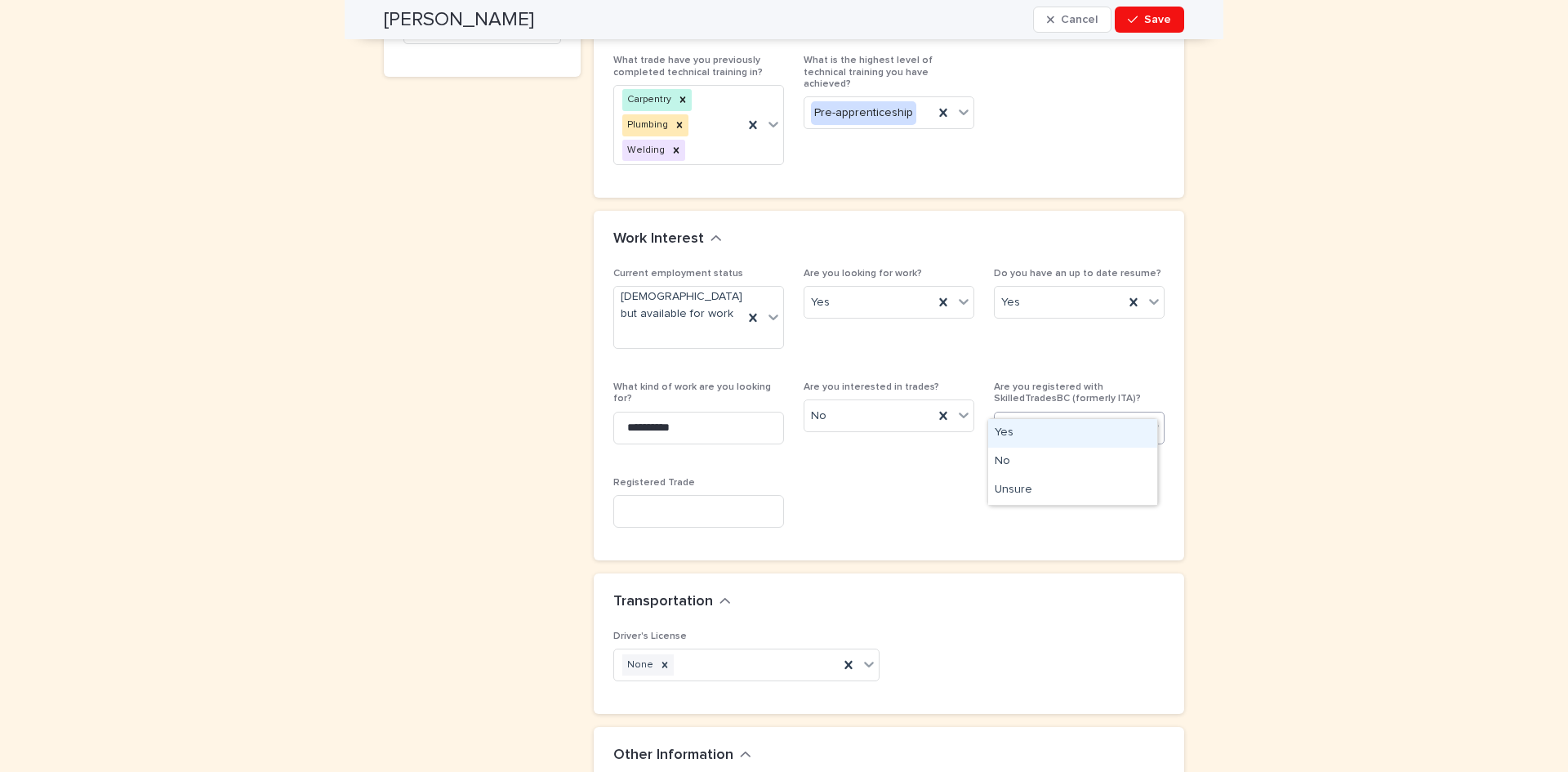
click at [1051, 414] on div "Select..." at bounding box center [1069, 427] width 149 height 27
click at [998, 463] on div "No" at bounding box center [1073, 461] width 169 height 28
click at [685, 495] on input at bounding box center [698, 511] width 171 height 33
click at [881, 468] on div "Current employment status [DEMOGRAPHIC_DATA] but available for work Are you loo…" at bounding box center [889, 404] width 551 height 273
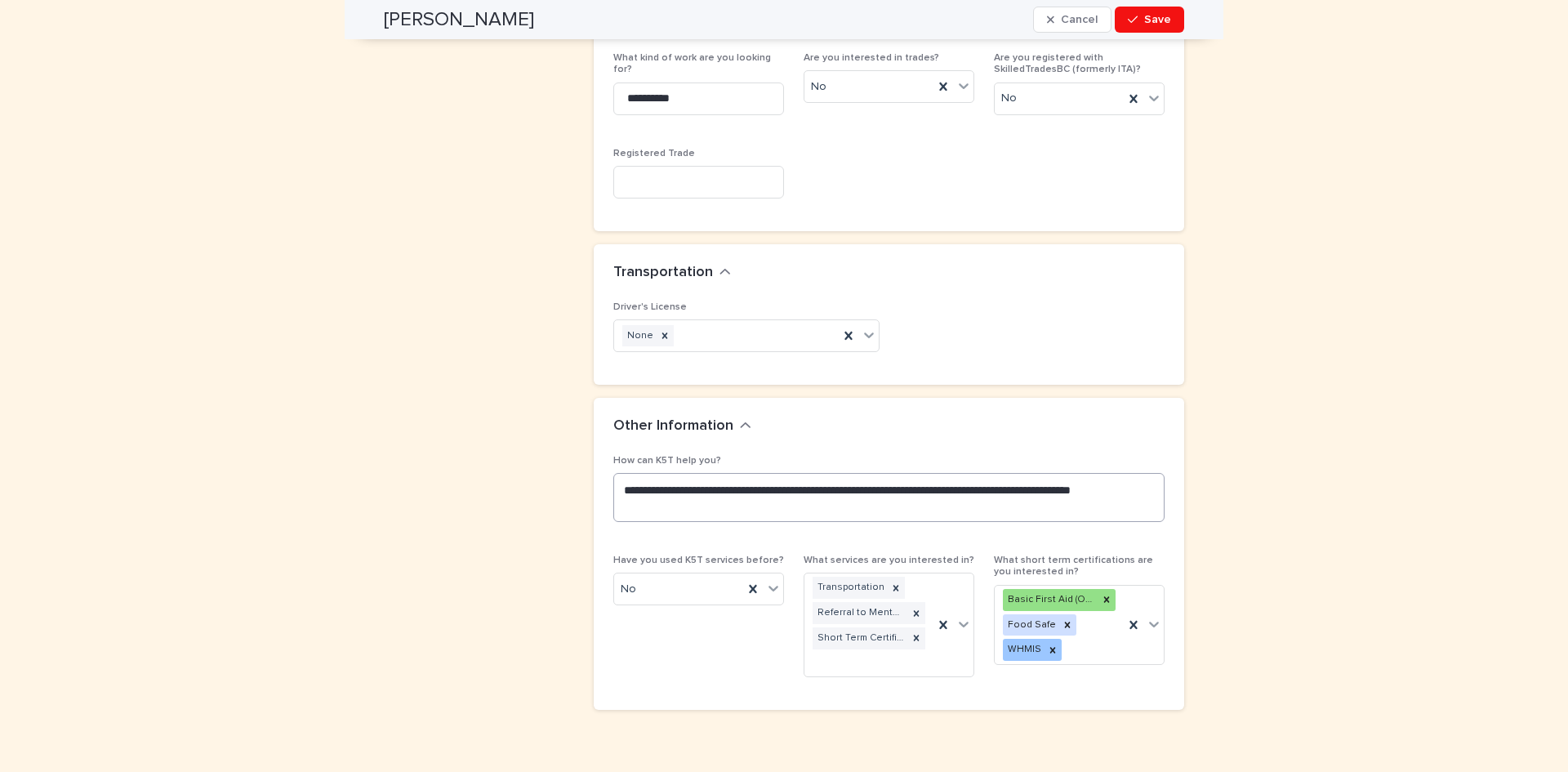
scroll to position [1520, 0]
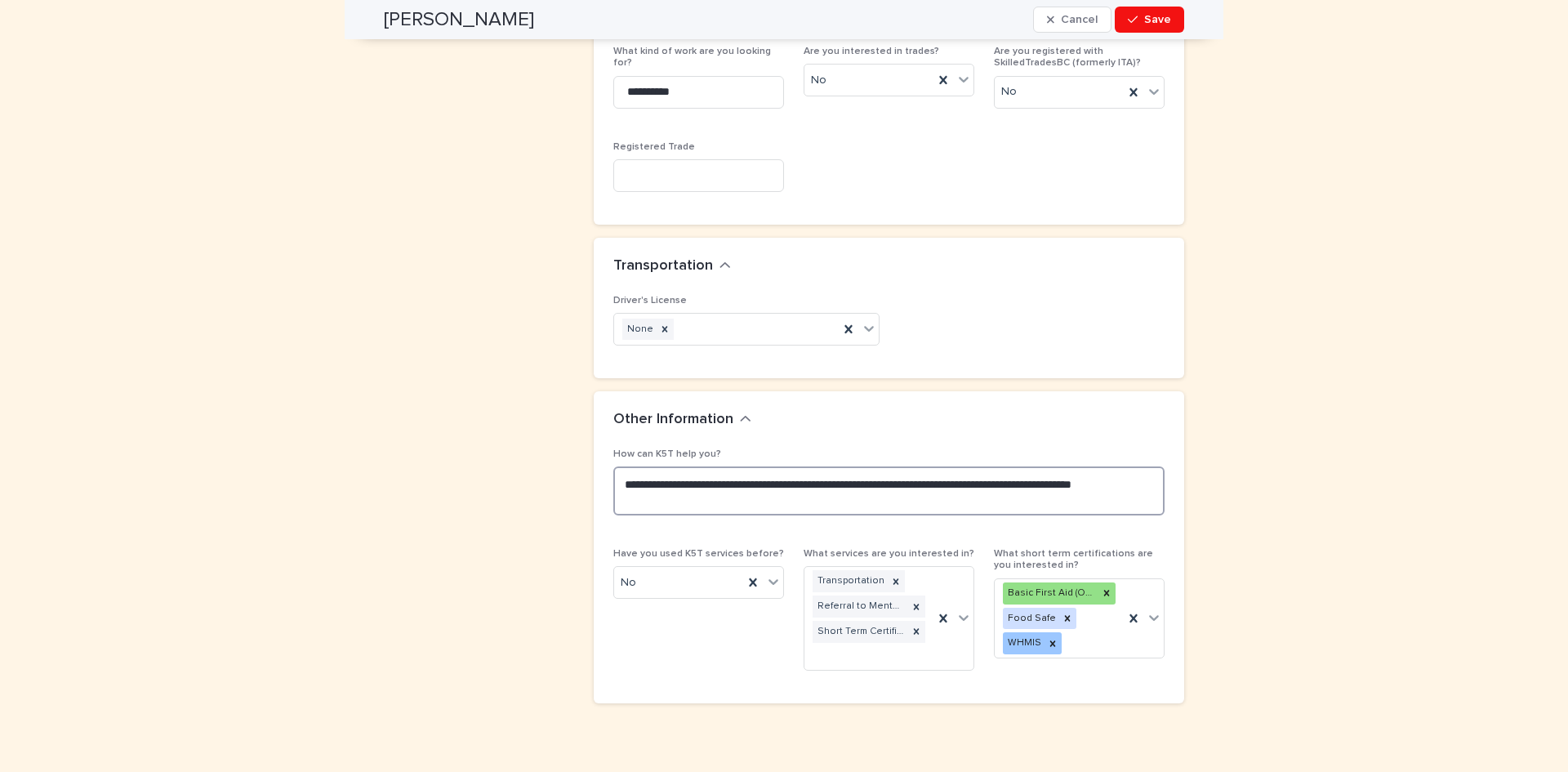
click at [675, 468] on textarea "**********" at bounding box center [889, 490] width 551 height 49
type textarea "**********"
click at [1148, 14] on span "Save" at bounding box center [1158, 19] width 27 height 11
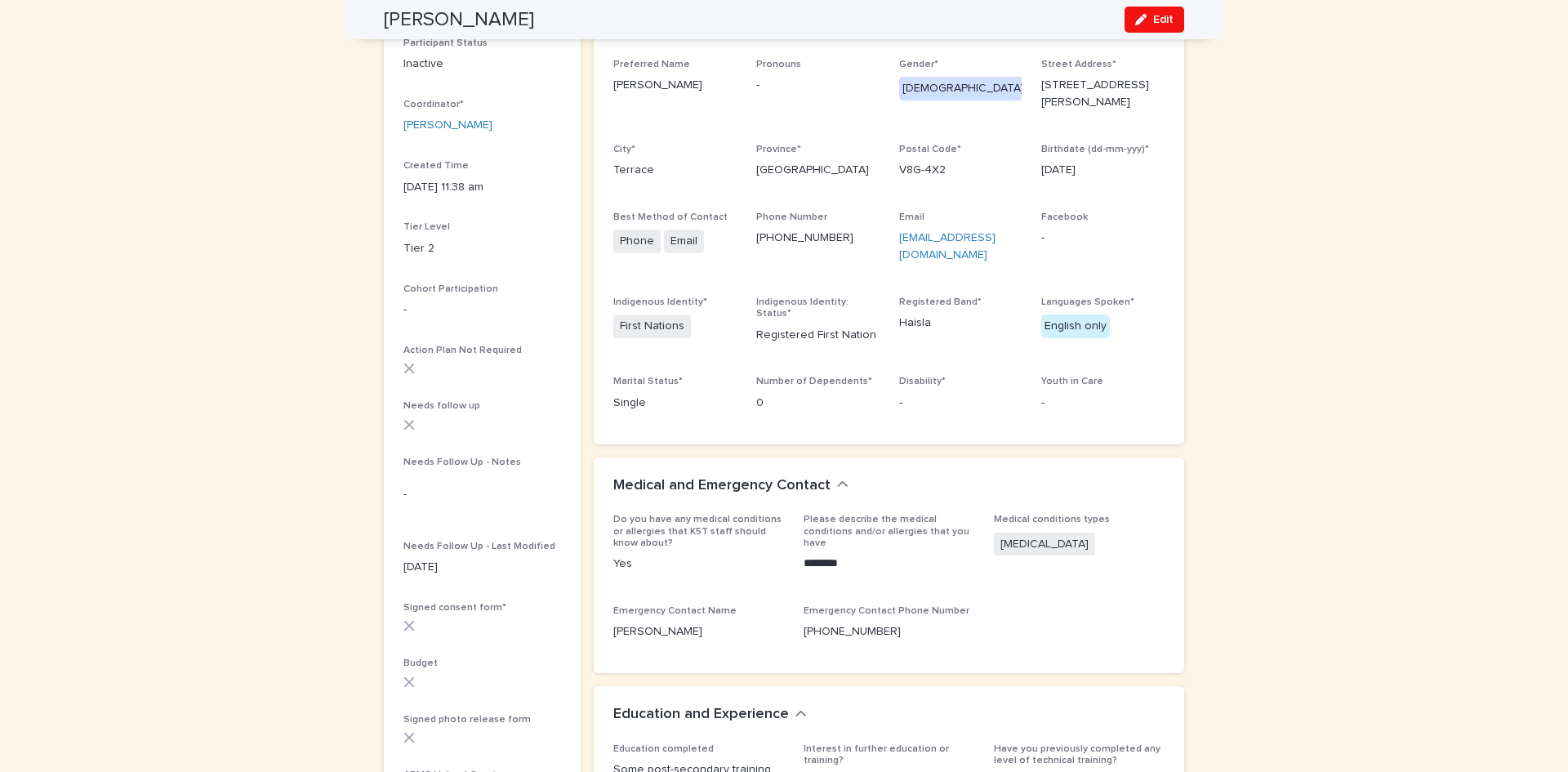
scroll to position [0, 0]
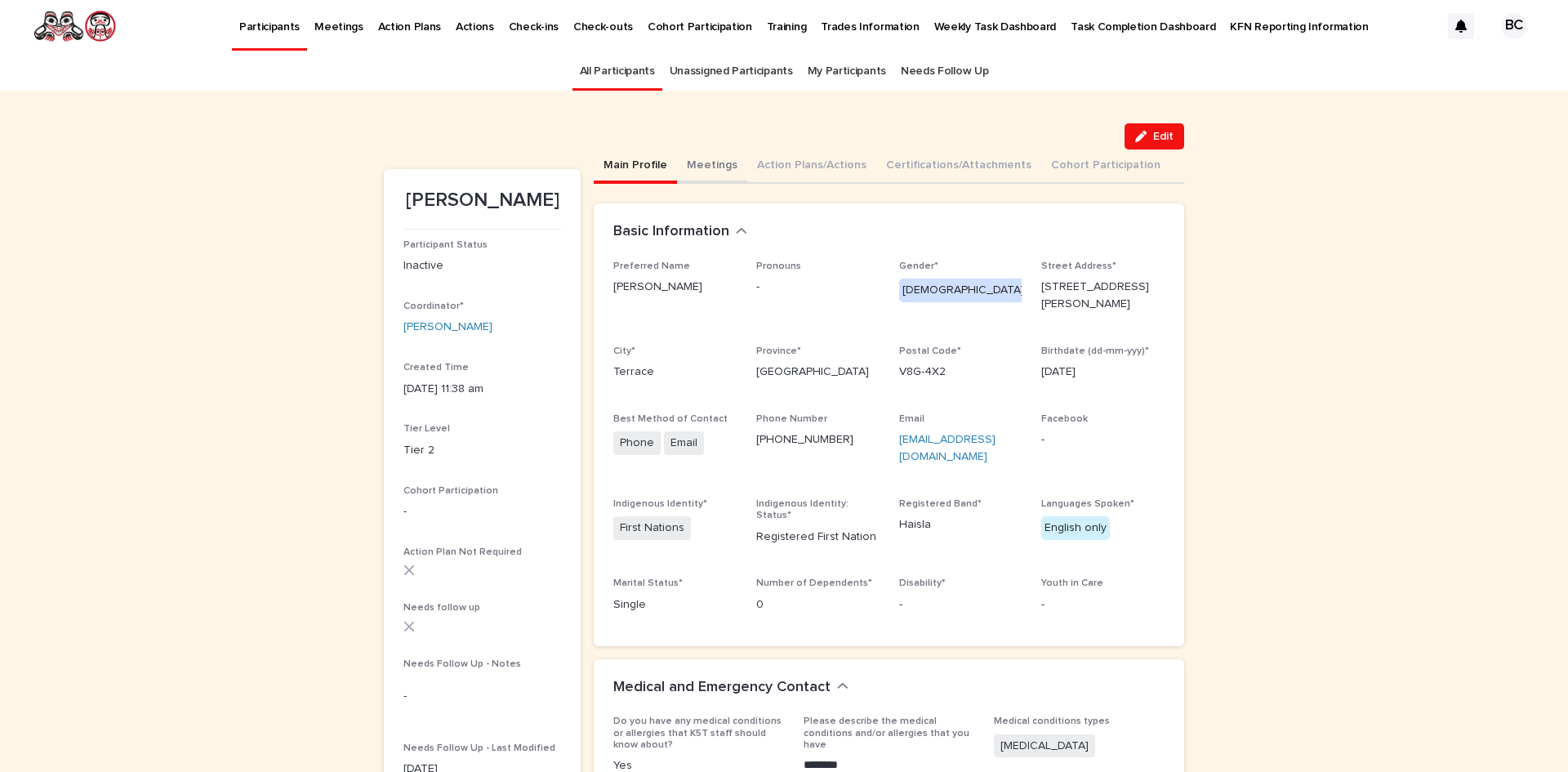
click at [702, 164] on button "Meetings" at bounding box center [713, 167] width 70 height 34
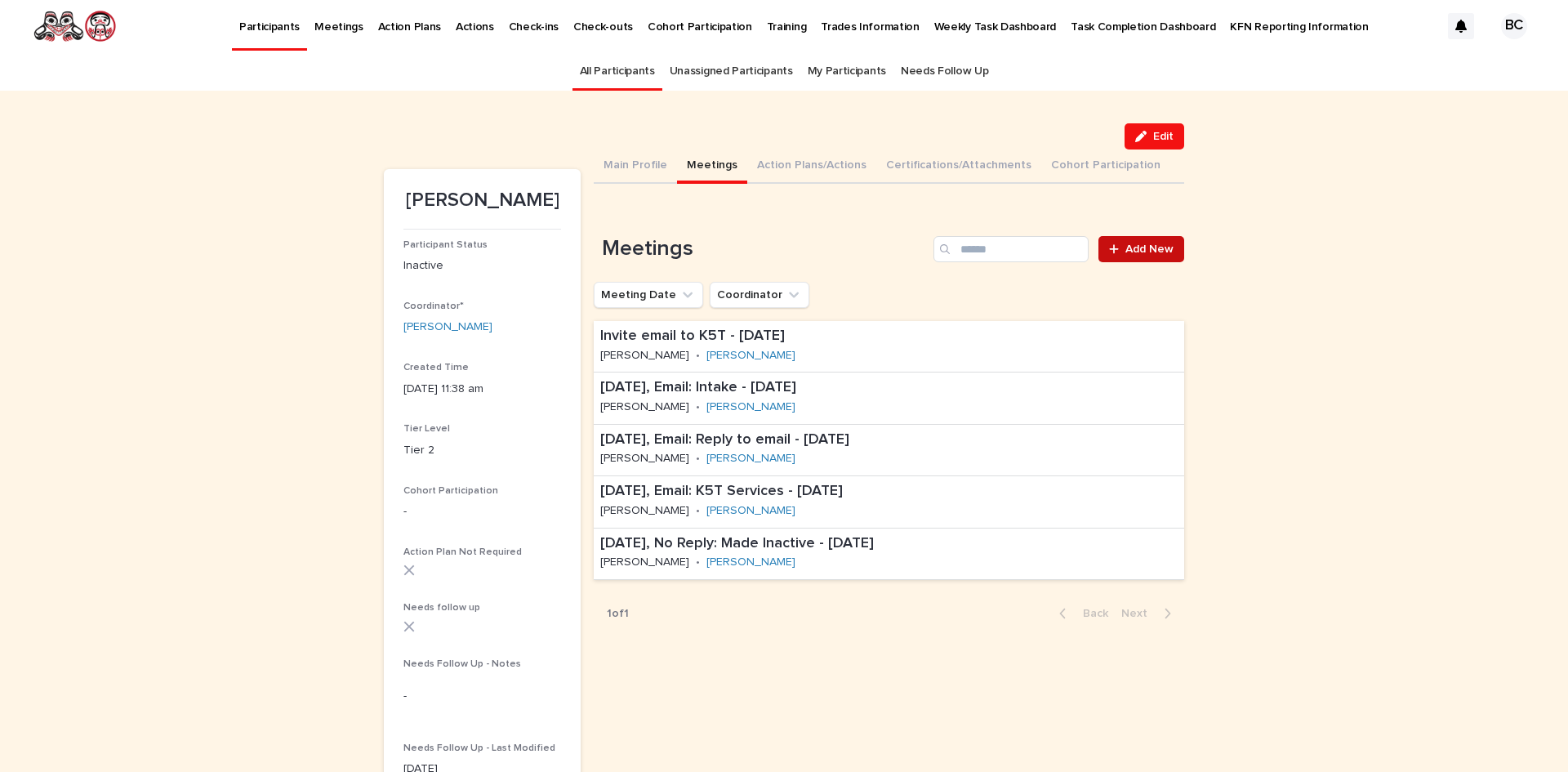
click at [1134, 253] on span "Add New" at bounding box center [1150, 248] width 48 height 11
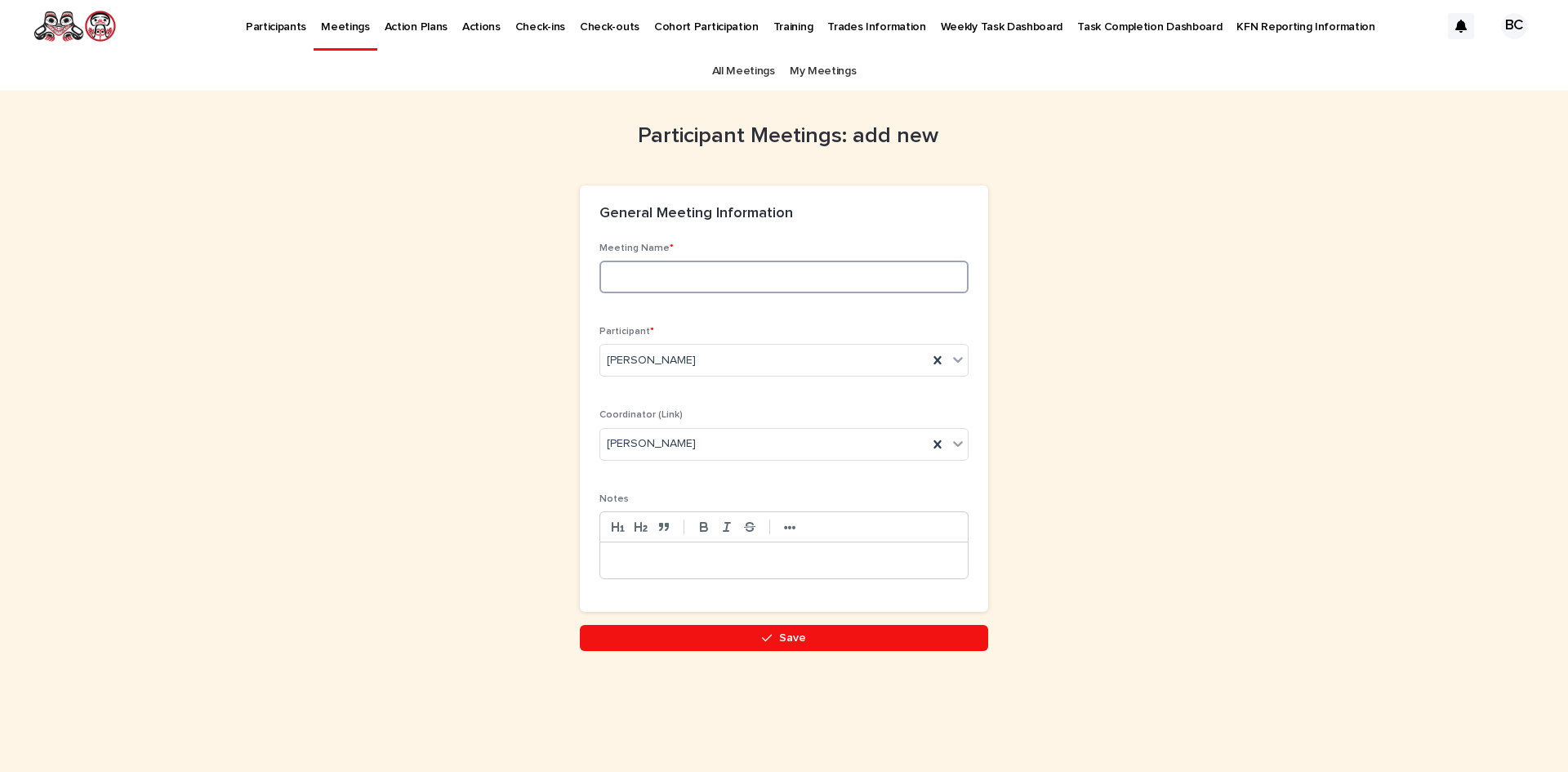
click at [659, 270] on input at bounding box center [784, 277] width 369 height 33
type input "**********"
click at [678, 556] on p at bounding box center [784, 560] width 343 height 16
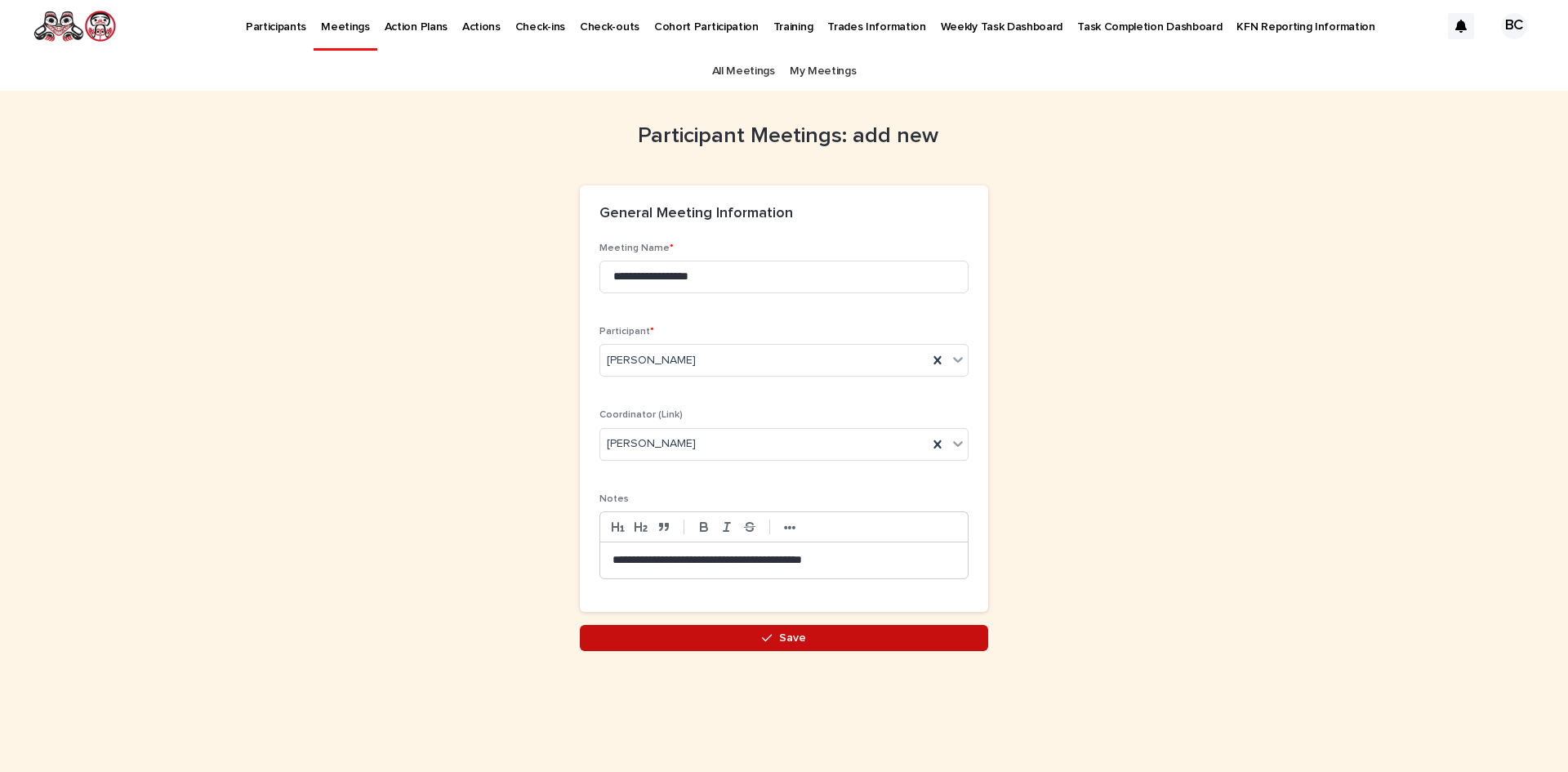
click at [755, 635] on button "Save" at bounding box center [784, 638] width 409 height 26
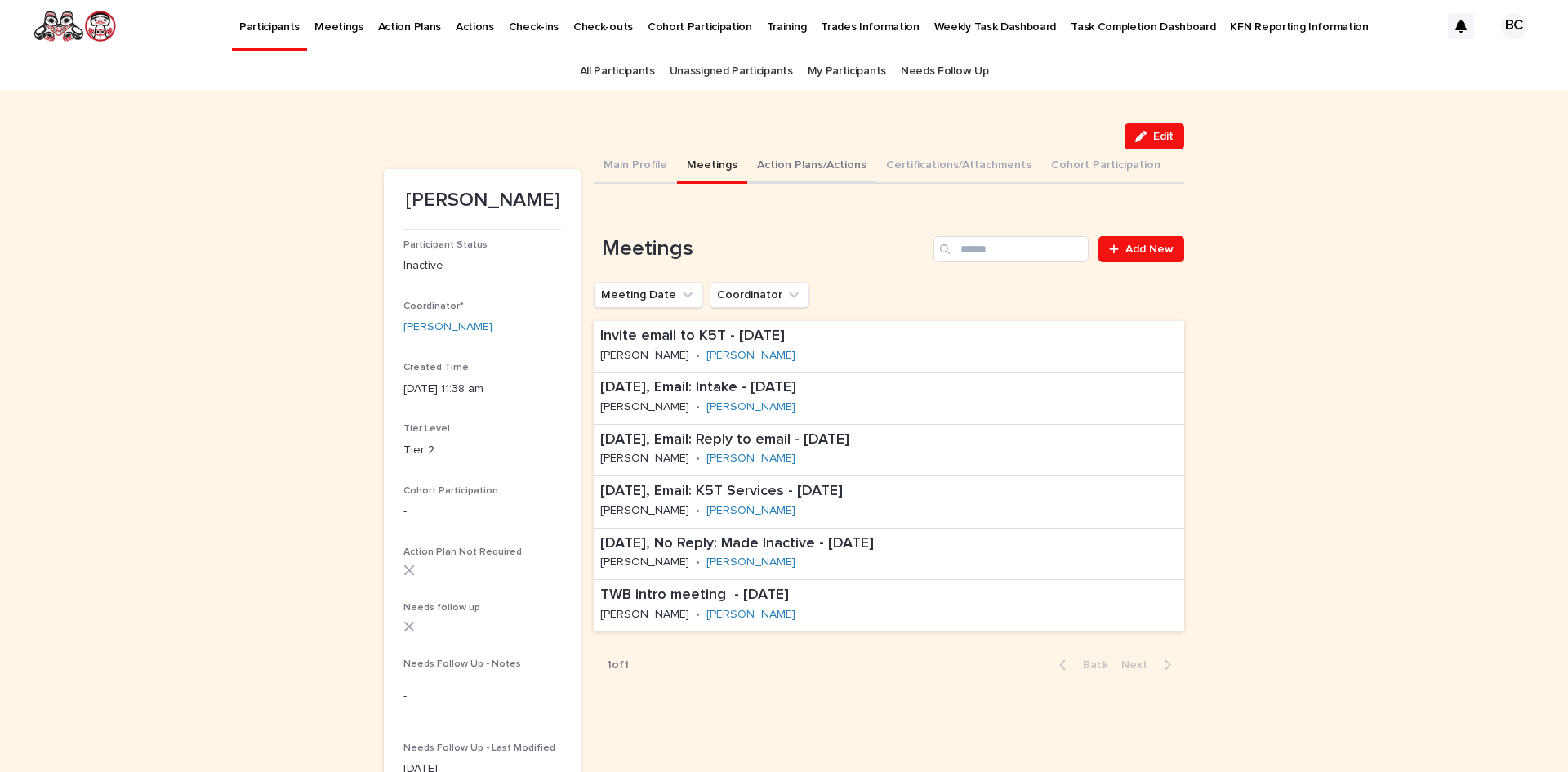
click at [777, 165] on button "Action Plans/Actions" at bounding box center [811, 167] width 129 height 34
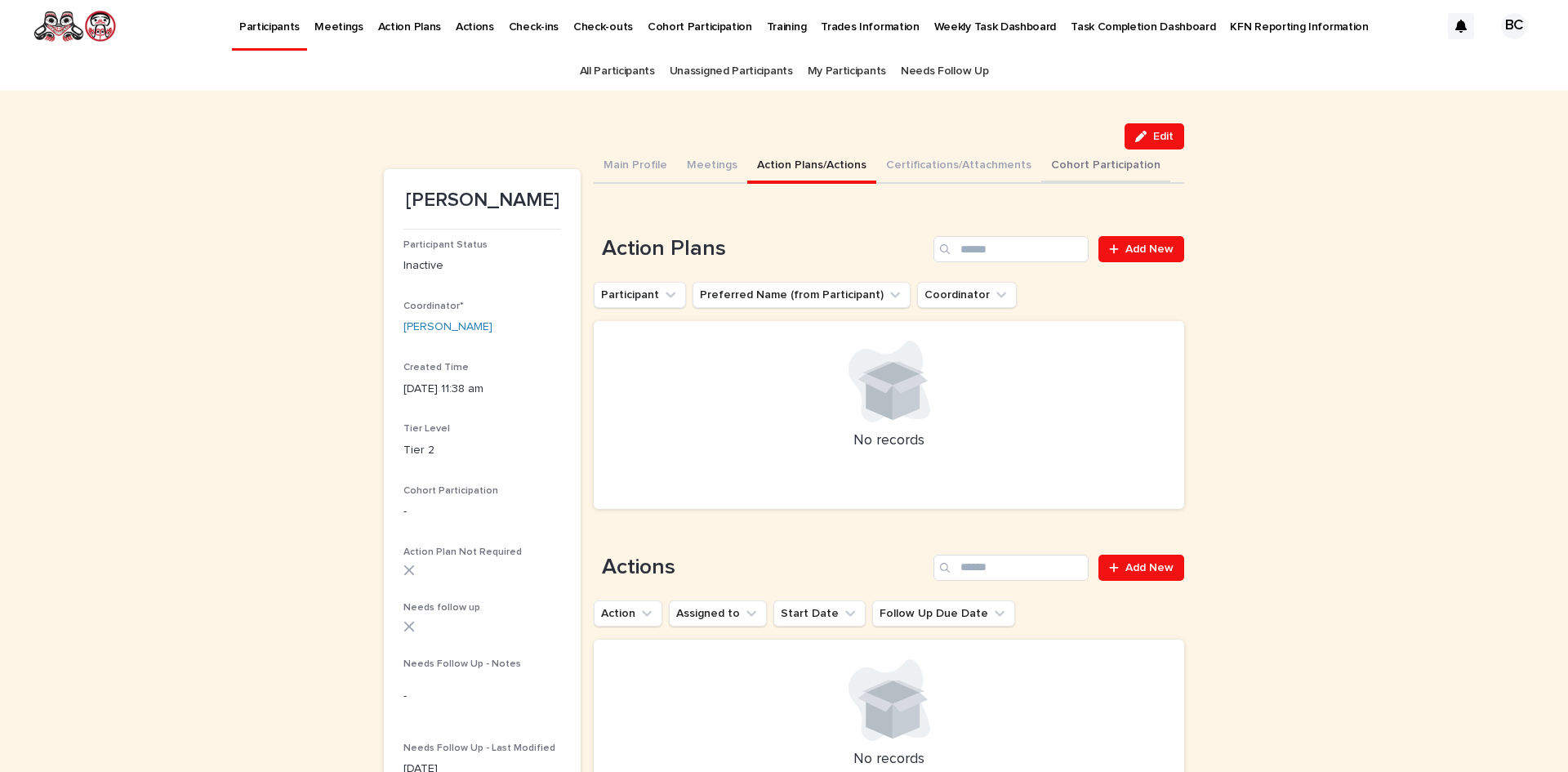
click at [1062, 162] on button "Cohort Participation" at bounding box center [1106, 167] width 129 height 34
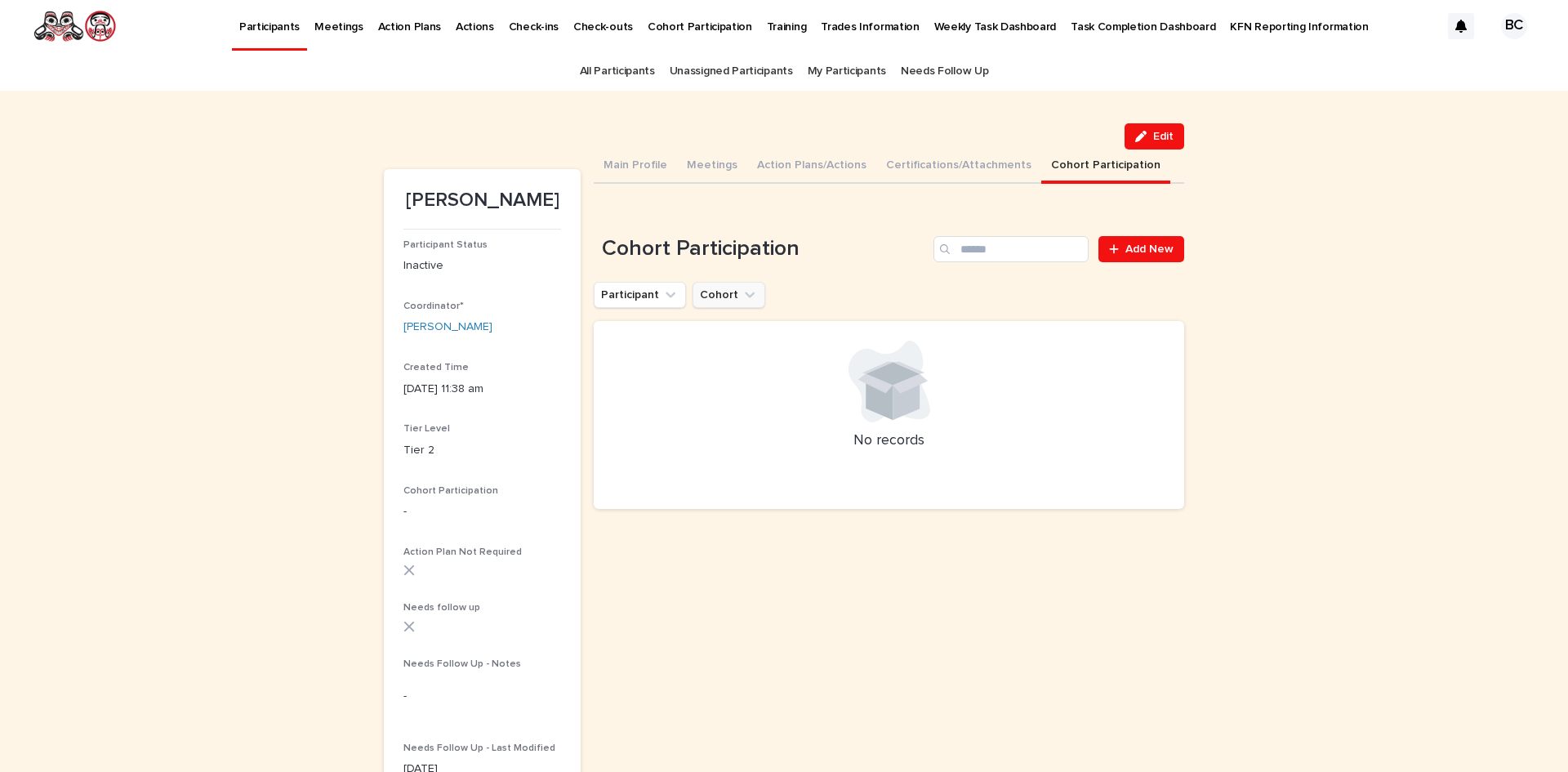
click at [726, 295] on button "Cohort" at bounding box center [729, 295] width 73 height 26
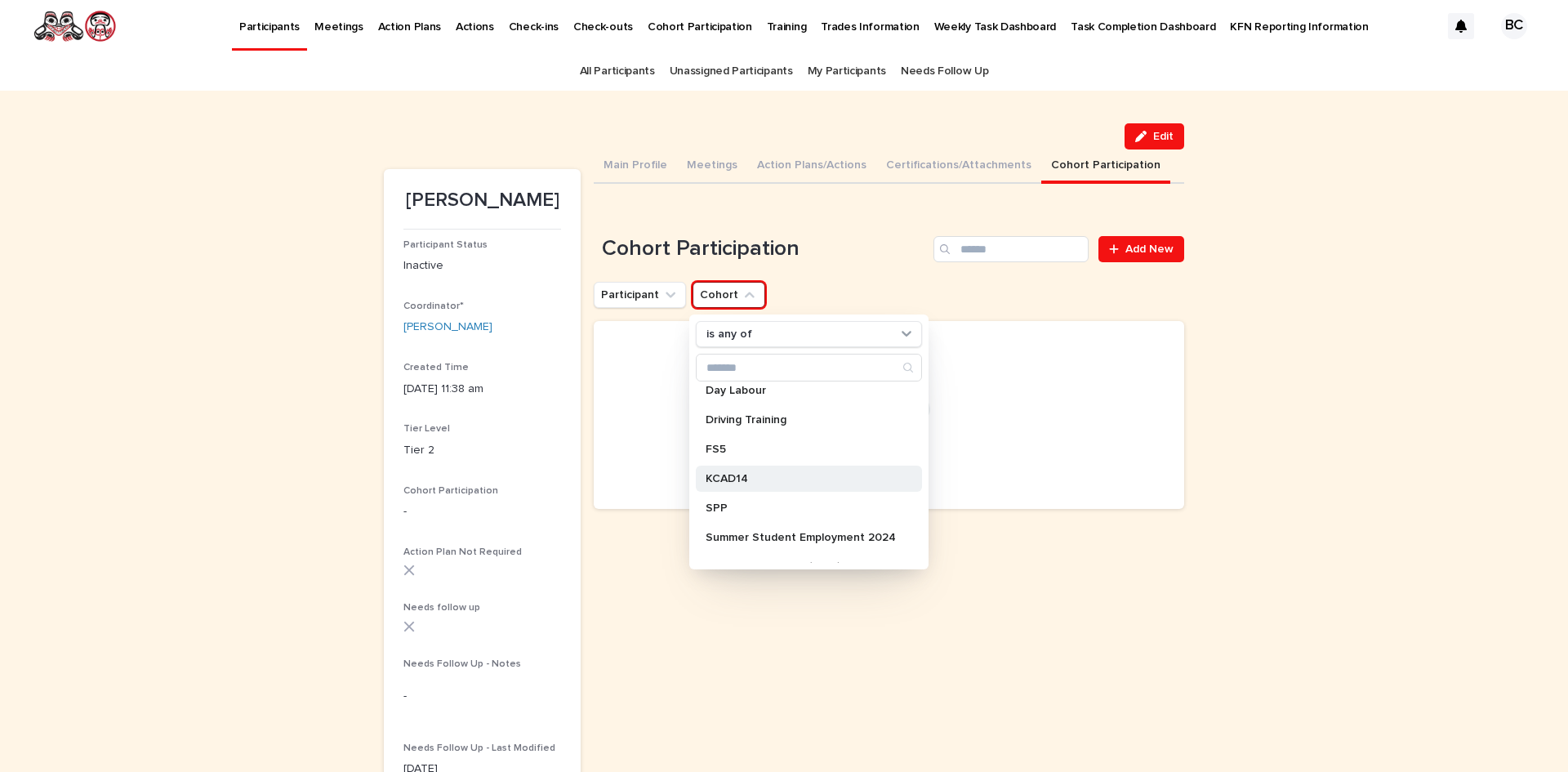
scroll to position [56, 0]
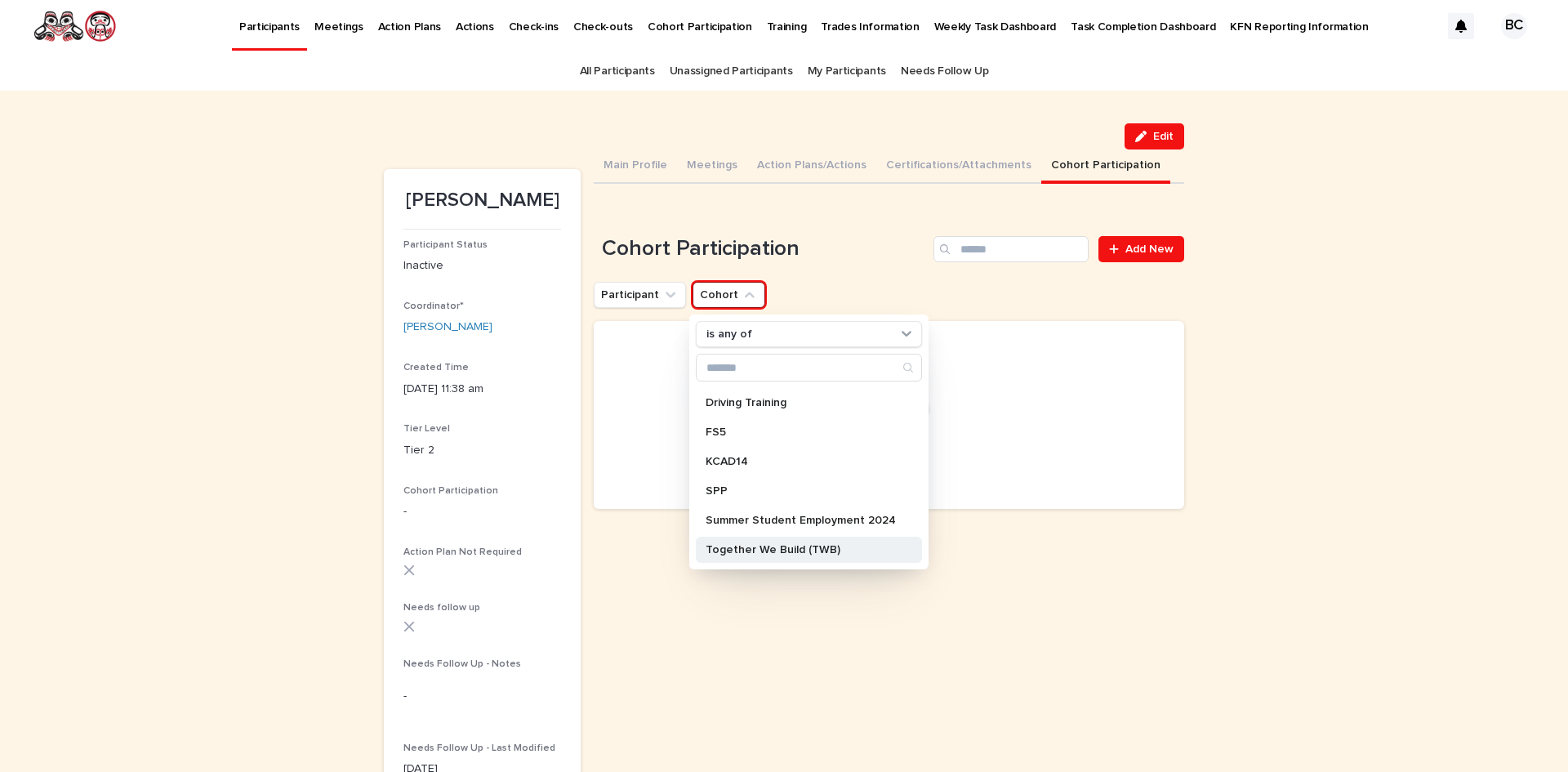
click at [797, 559] on div "Together We Build (TWB)" at bounding box center [808, 550] width 226 height 26
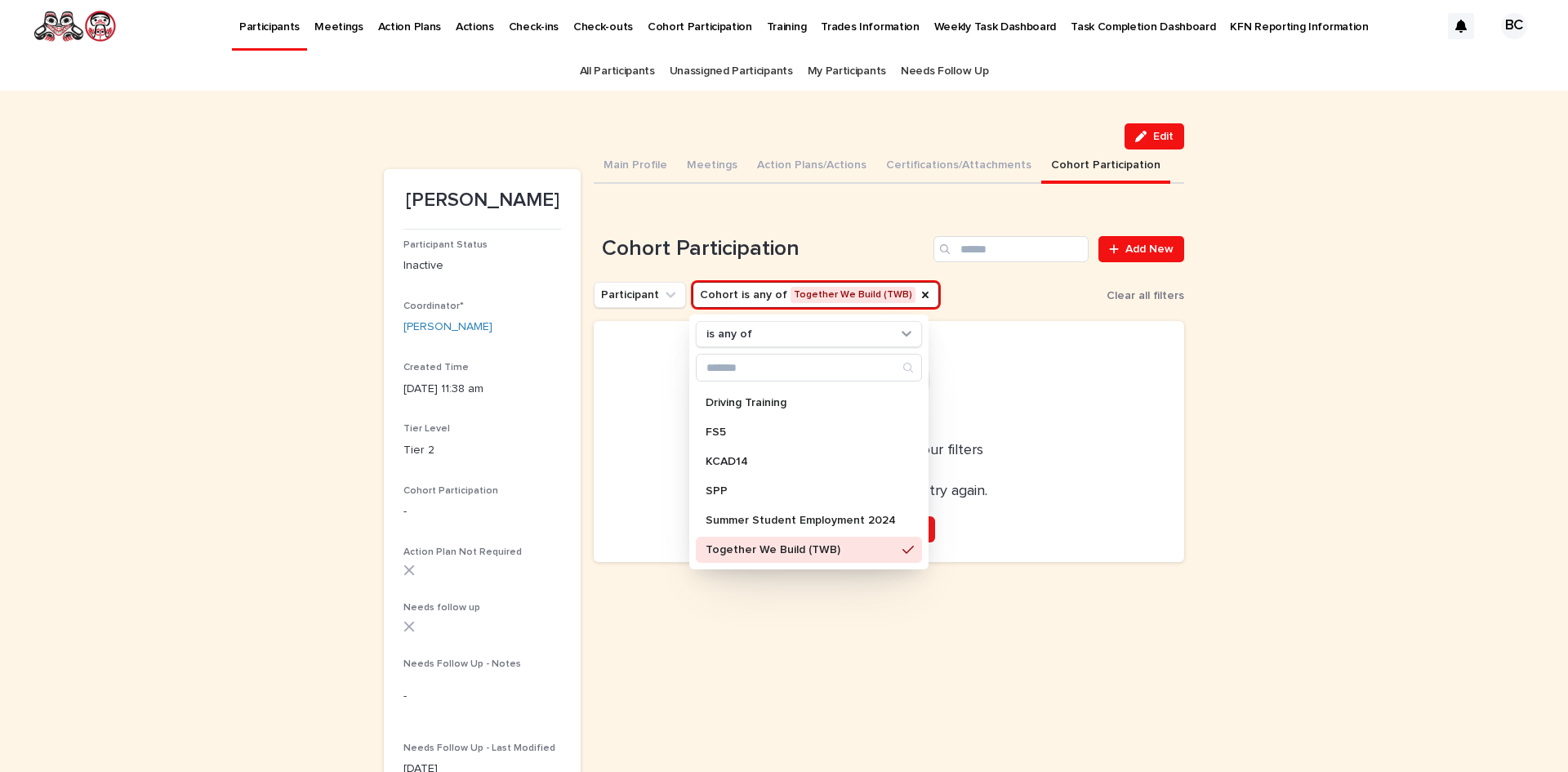
click at [1126, 398] on div at bounding box center [889, 386] width 551 height 92
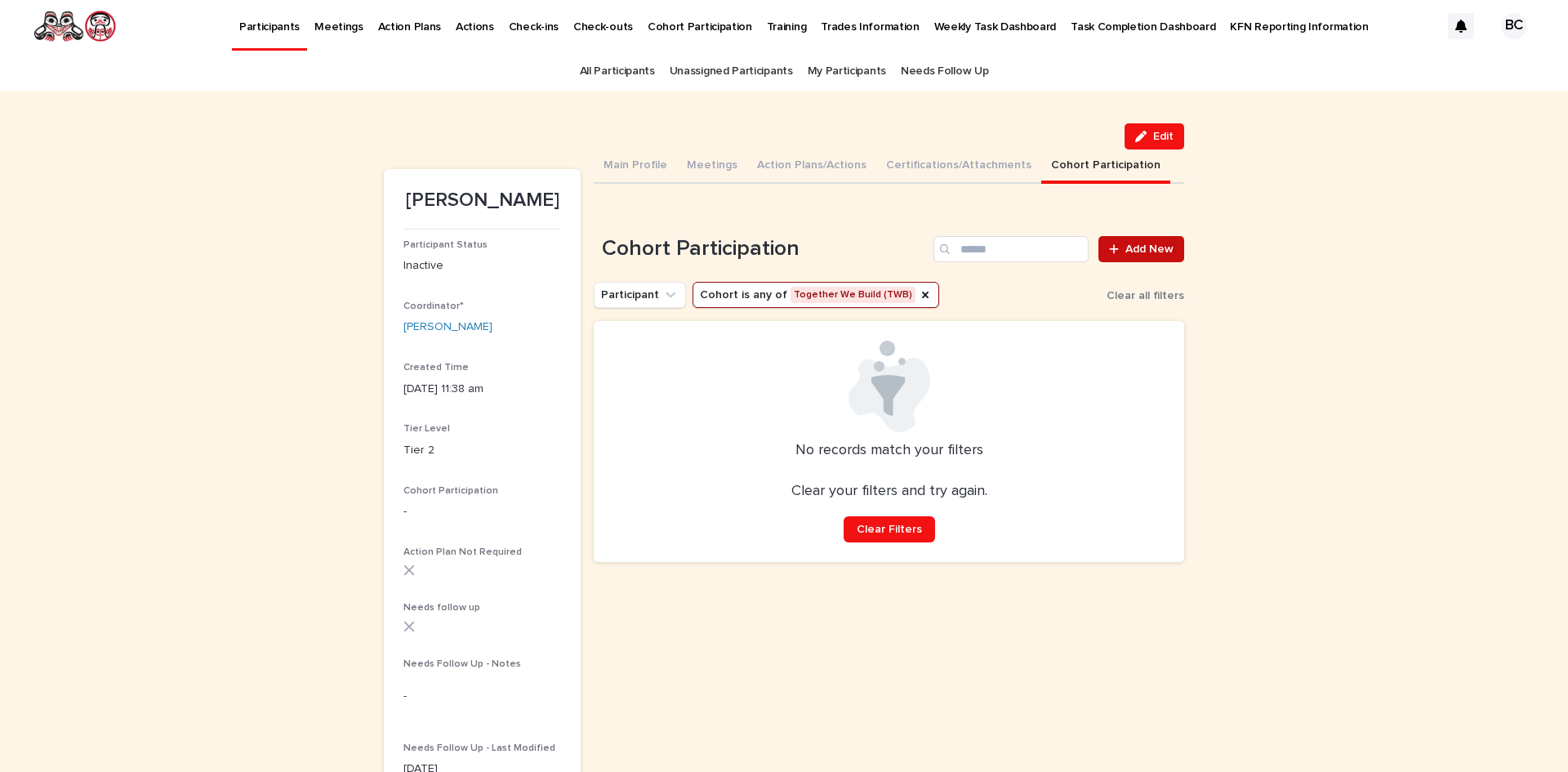
click at [1126, 243] on span "Add New" at bounding box center [1150, 248] width 48 height 11
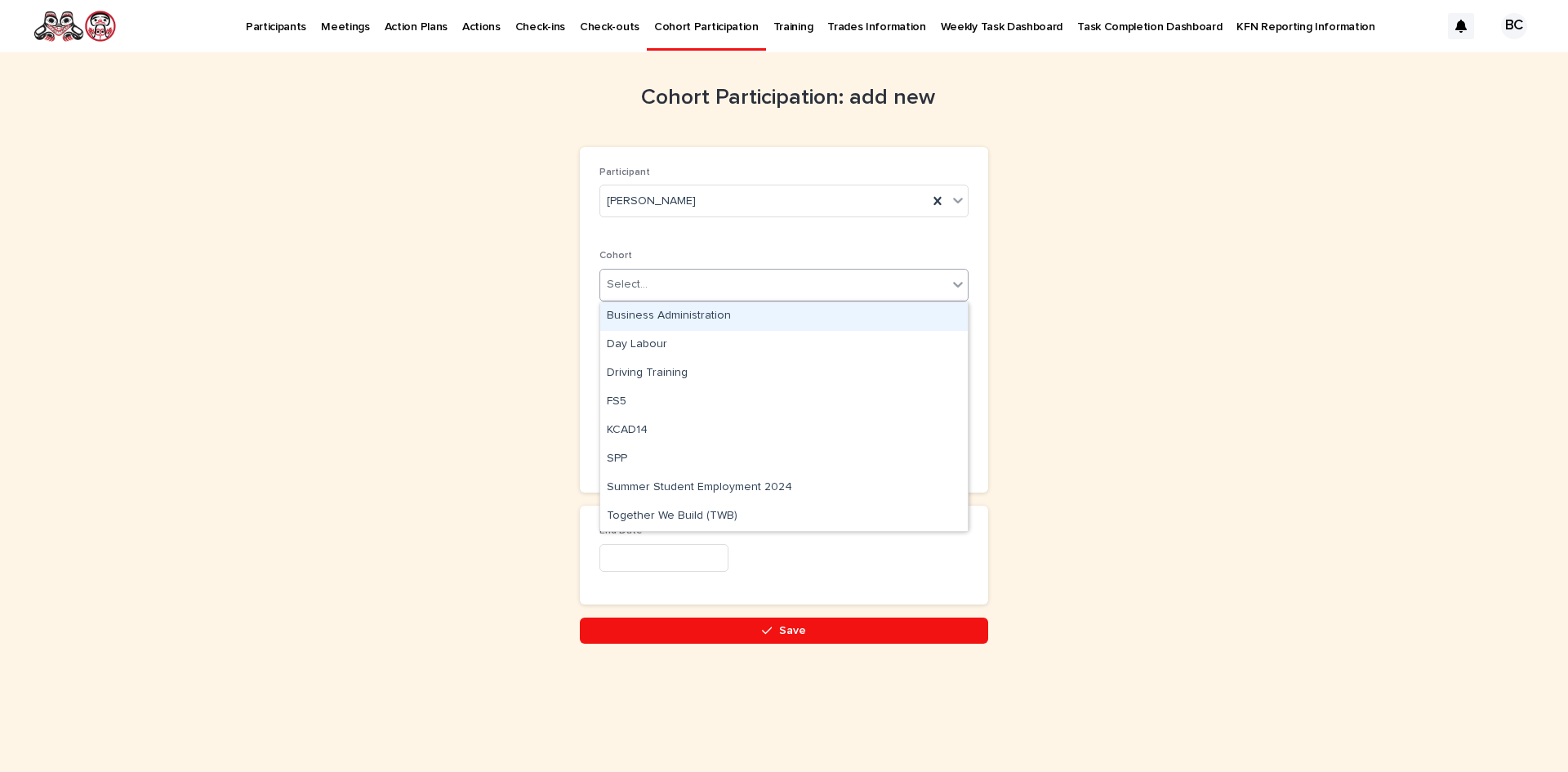
click at [790, 283] on div "Select..." at bounding box center [774, 284] width 347 height 27
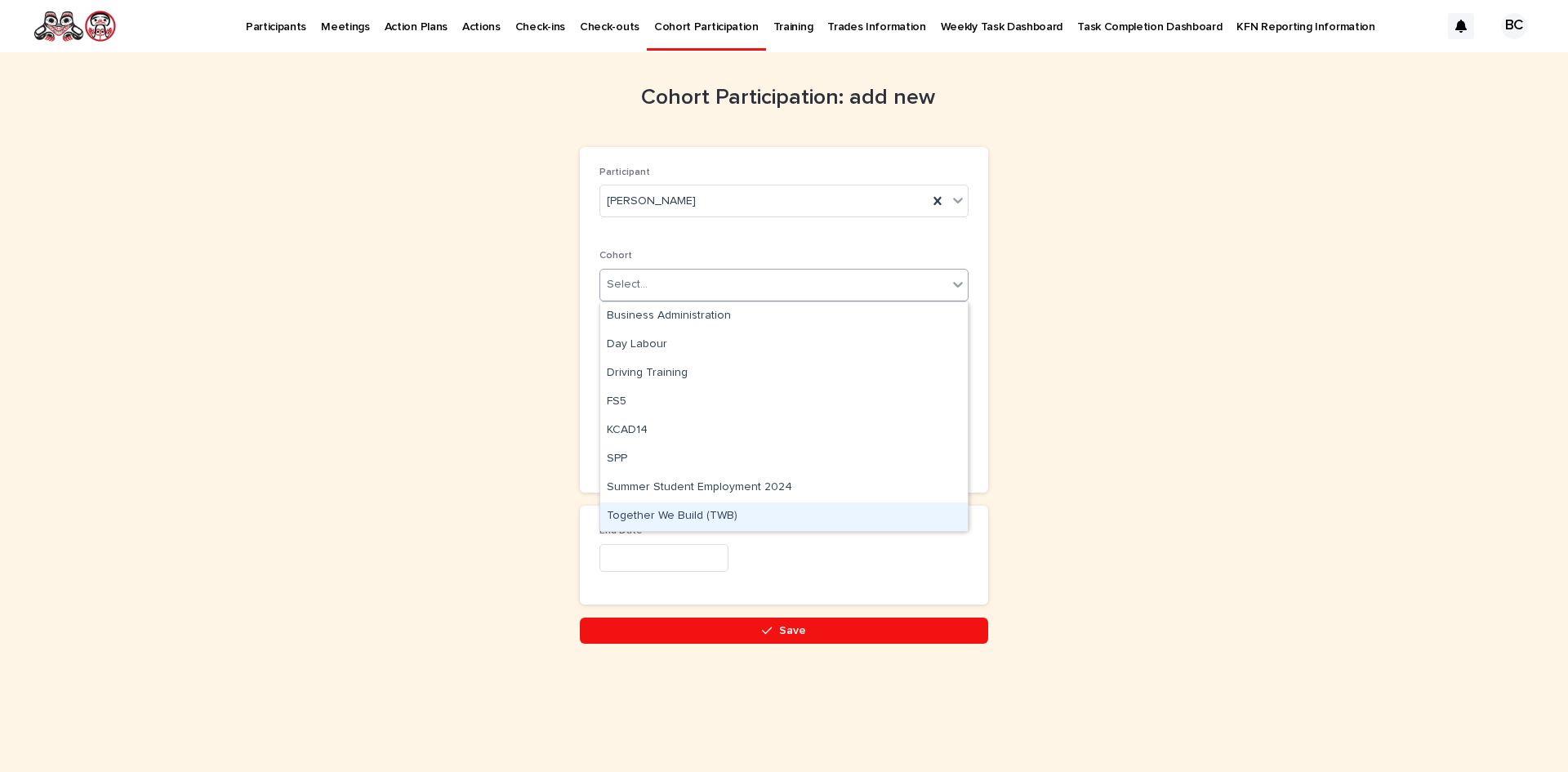
click at [748, 516] on div "Together We Build (TWB)" at bounding box center [784, 516] width 368 height 28
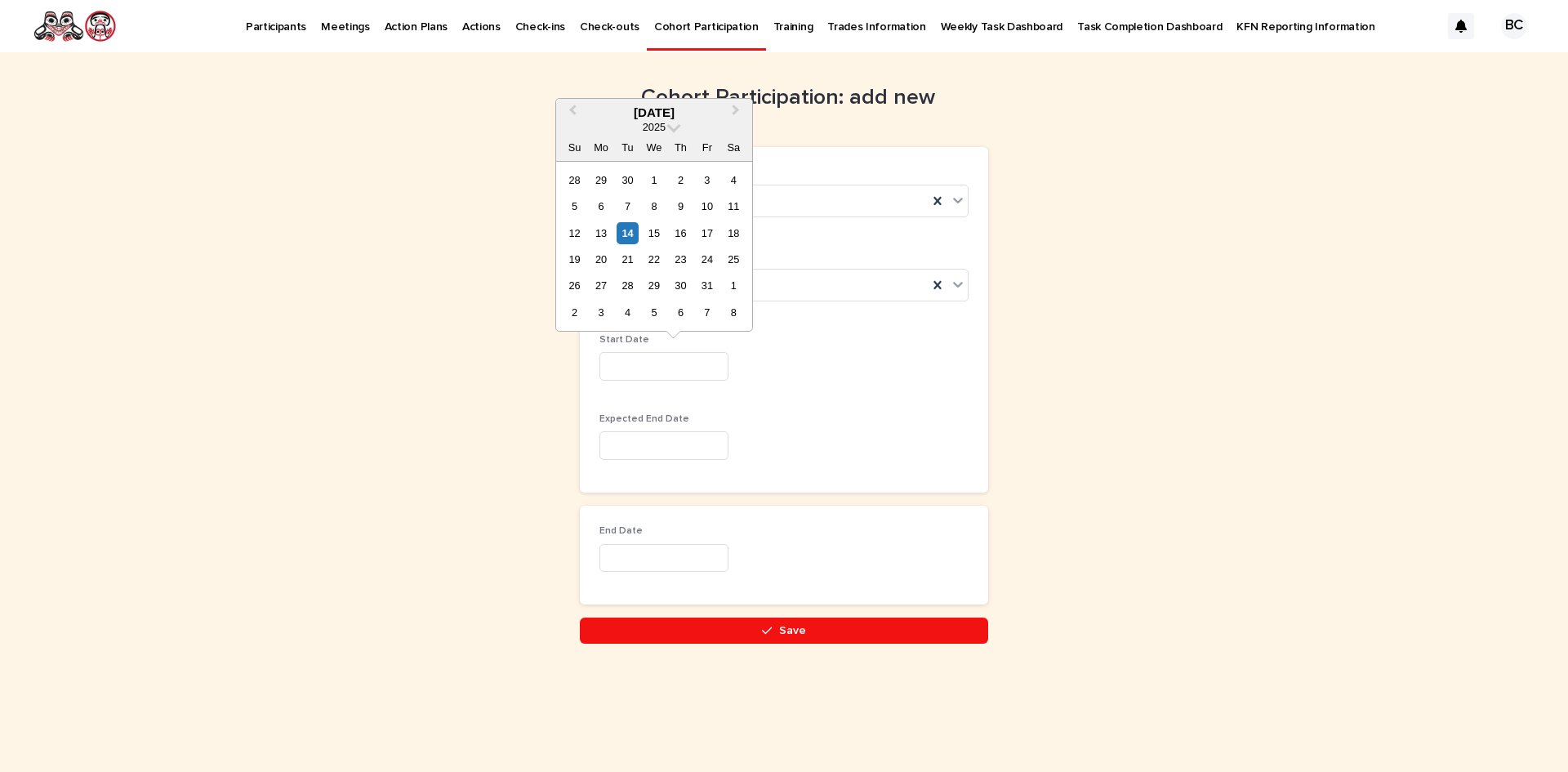
click at [665, 359] on input "text" at bounding box center [664, 366] width 129 height 28
click at [598, 255] on div "20" at bounding box center [601, 259] width 22 height 22
type input "**********"
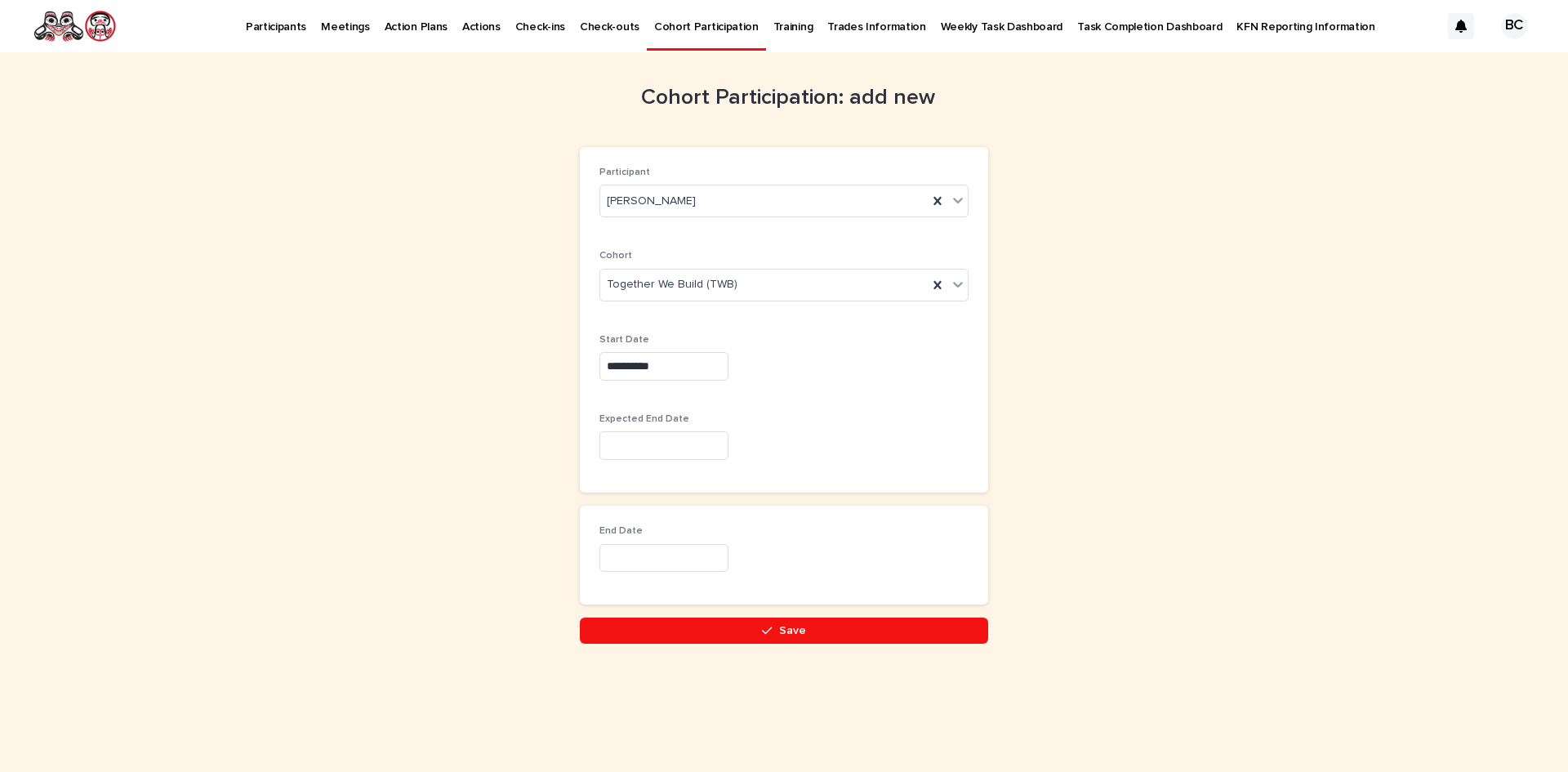
click at [714, 445] on input "text" at bounding box center [664, 445] width 129 height 28
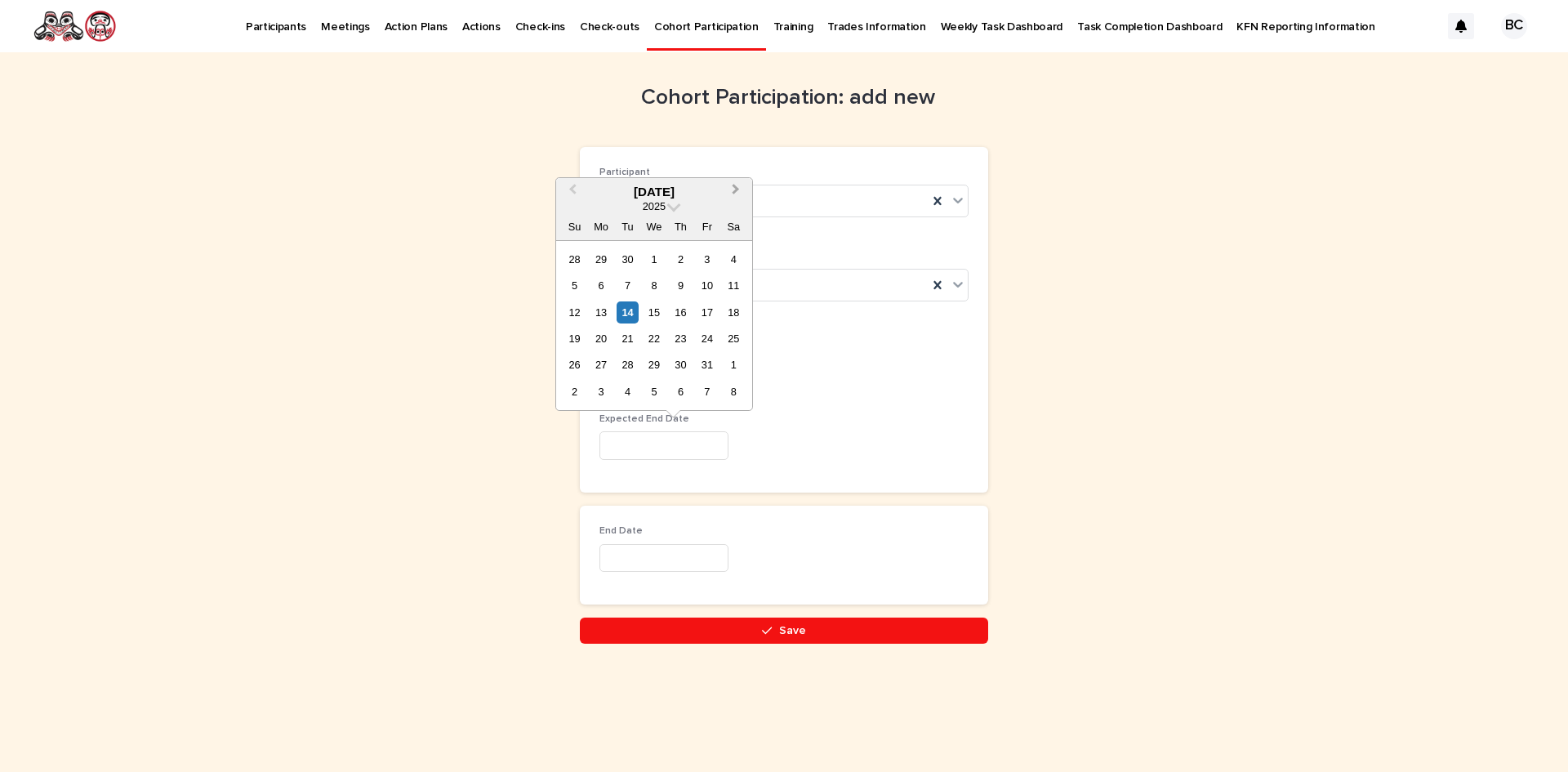
click at [738, 185] on button "Next Month" at bounding box center [738, 192] width 26 height 26
click at [715, 259] on div "6" at bounding box center [707, 259] width 22 height 22
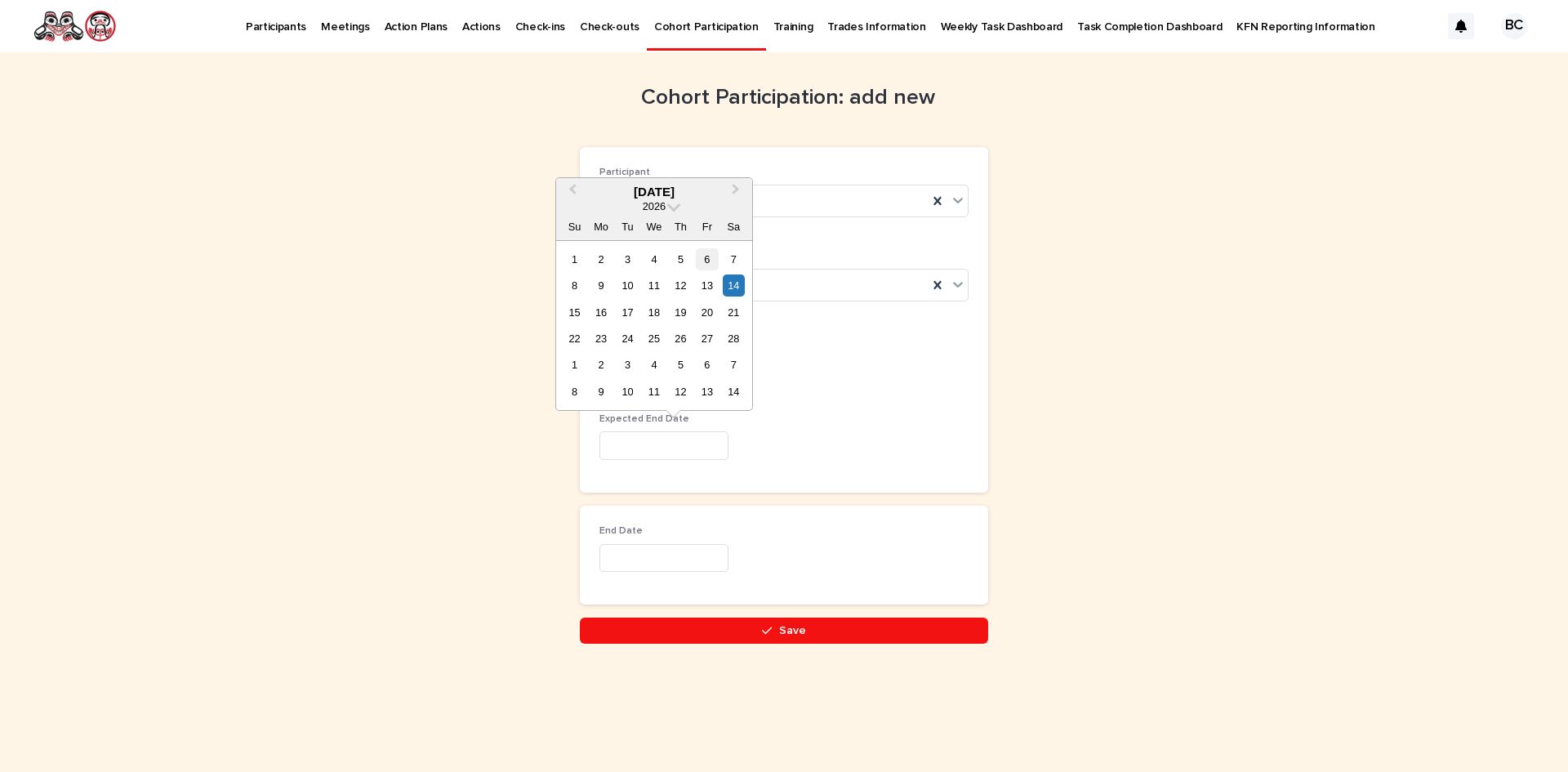
type input "********"
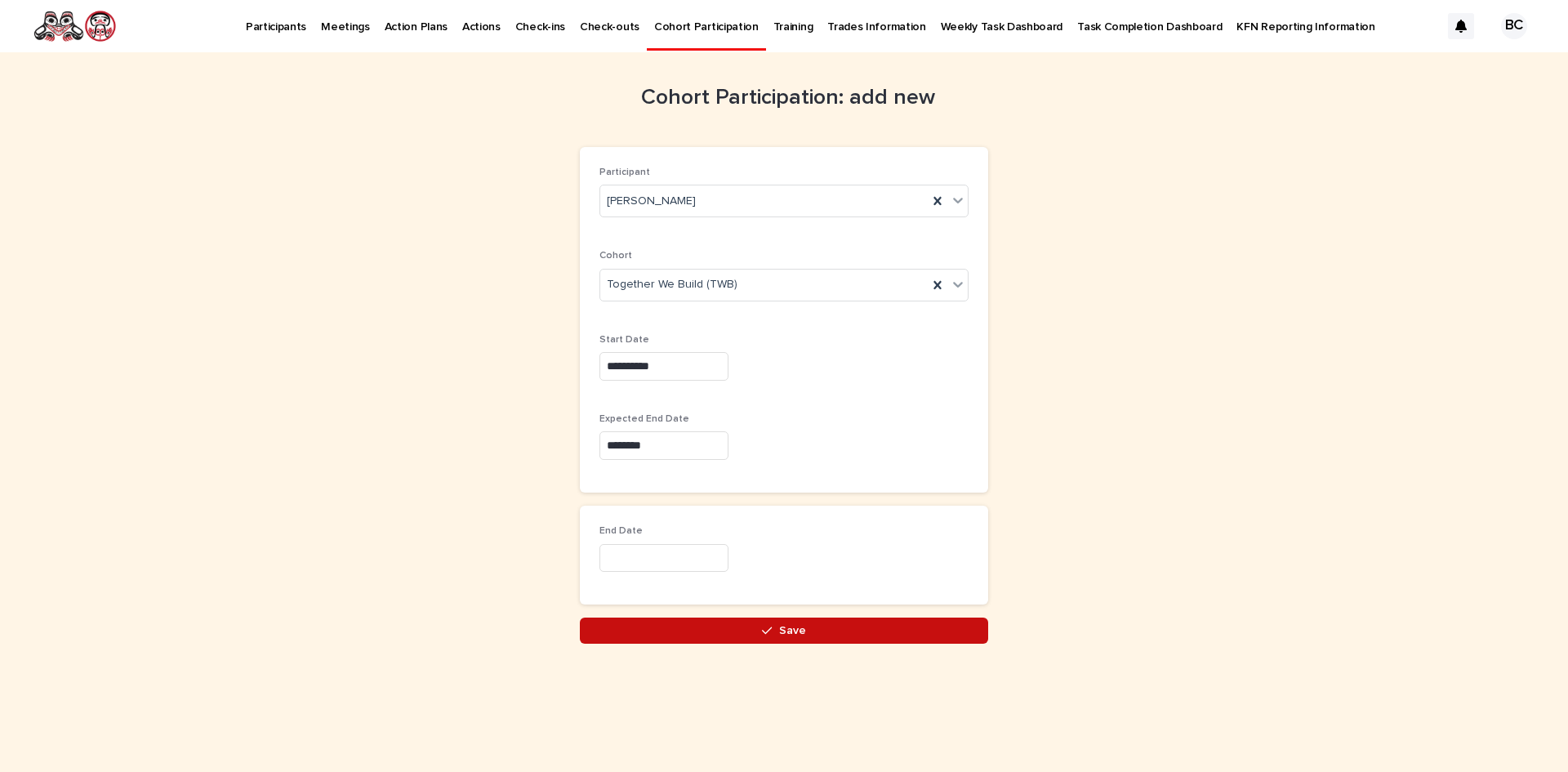
click at [710, 626] on button "Save" at bounding box center [784, 630] width 409 height 26
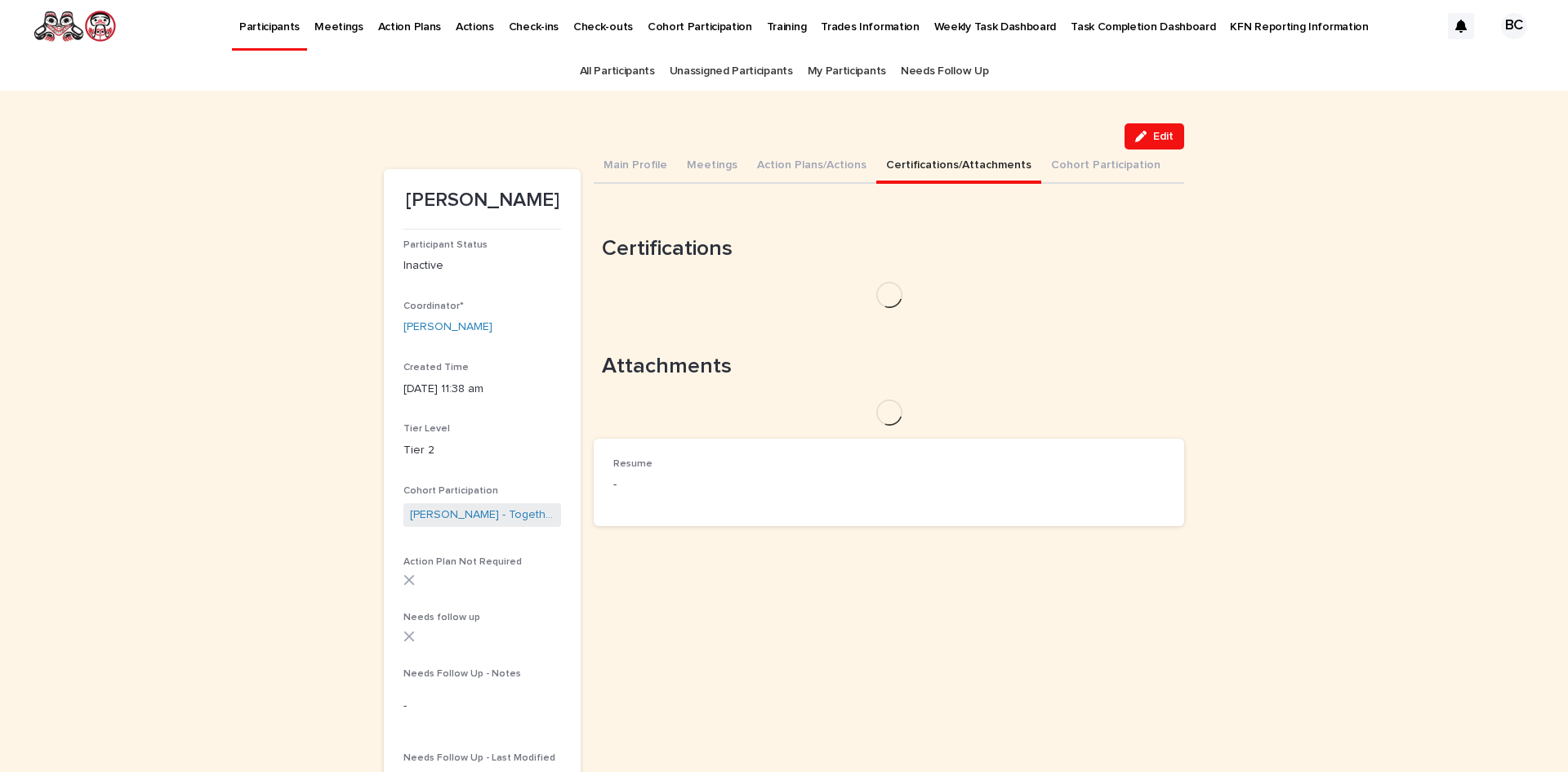
click at [913, 166] on button "Certifications/Attachments" at bounding box center [959, 167] width 165 height 34
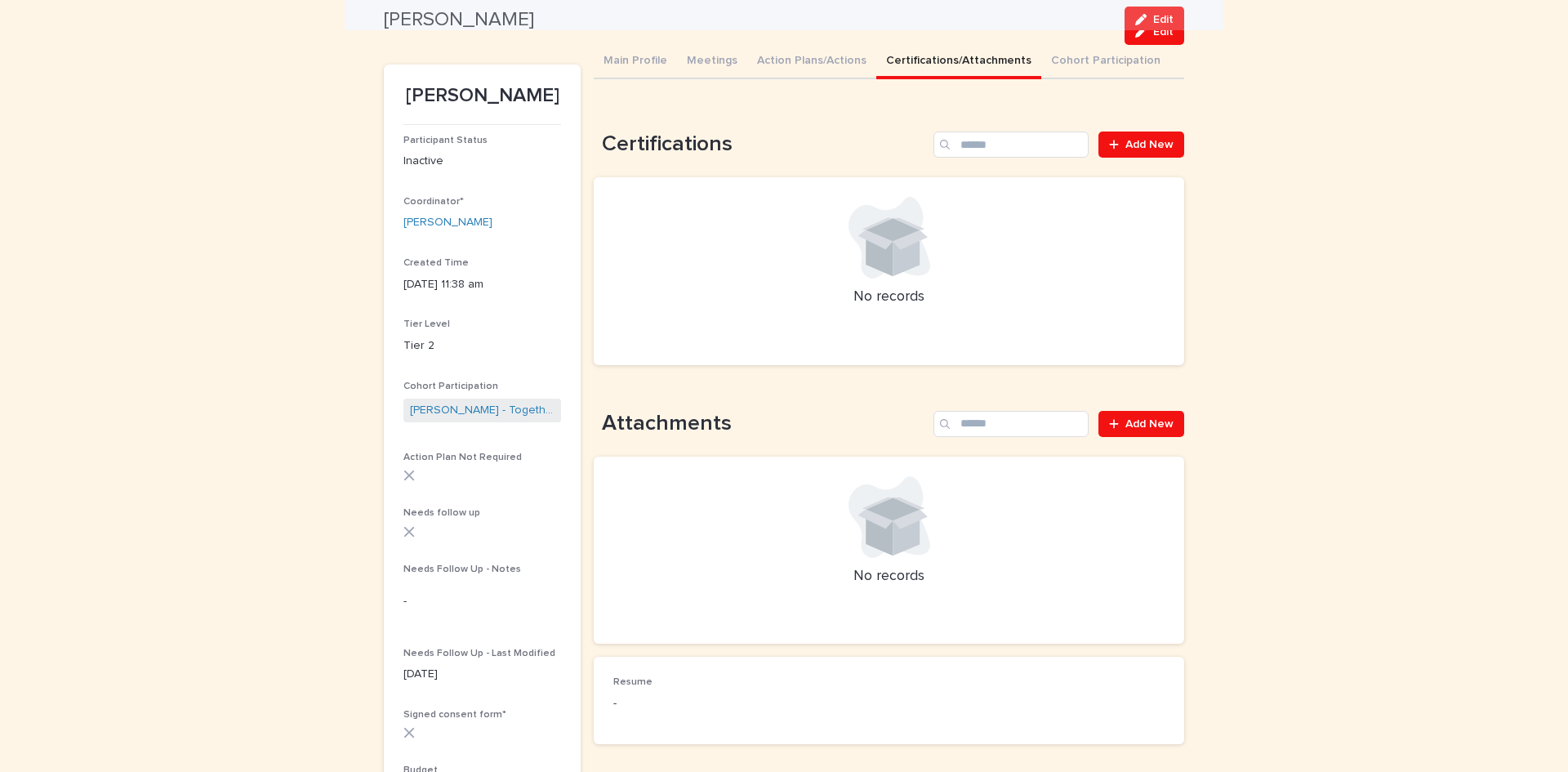
scroll to position [93, 0]
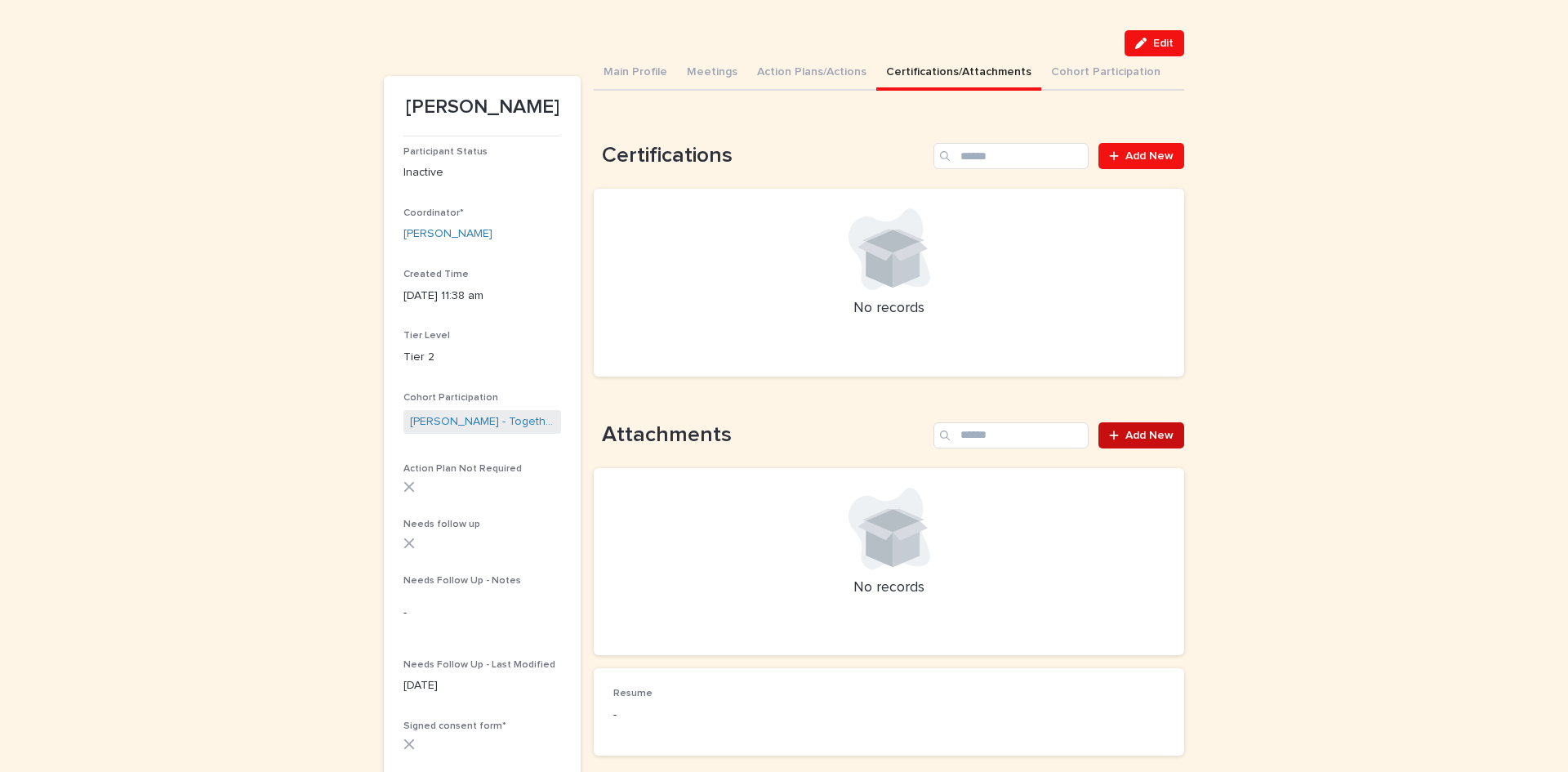
click at [1140, 435] on span "Add New" at bounding box center [1150, 435] width 48 height 11
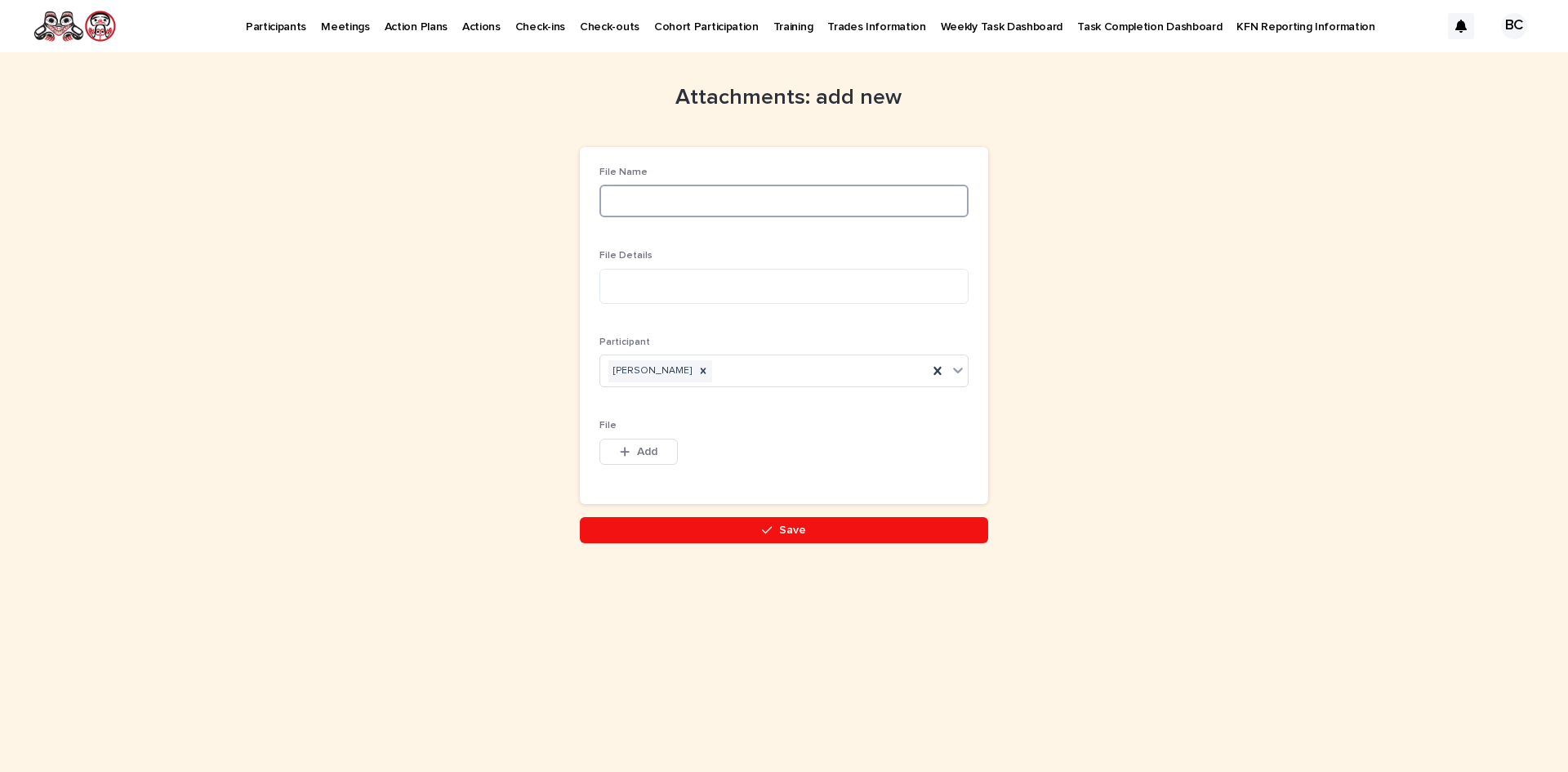
click at [690, 198] on input at bounding box center [784, 201] width 369 height 33
type input "******"
click at [635, 452] on div "button" at bounding box center [628, 451] width 16 height 11
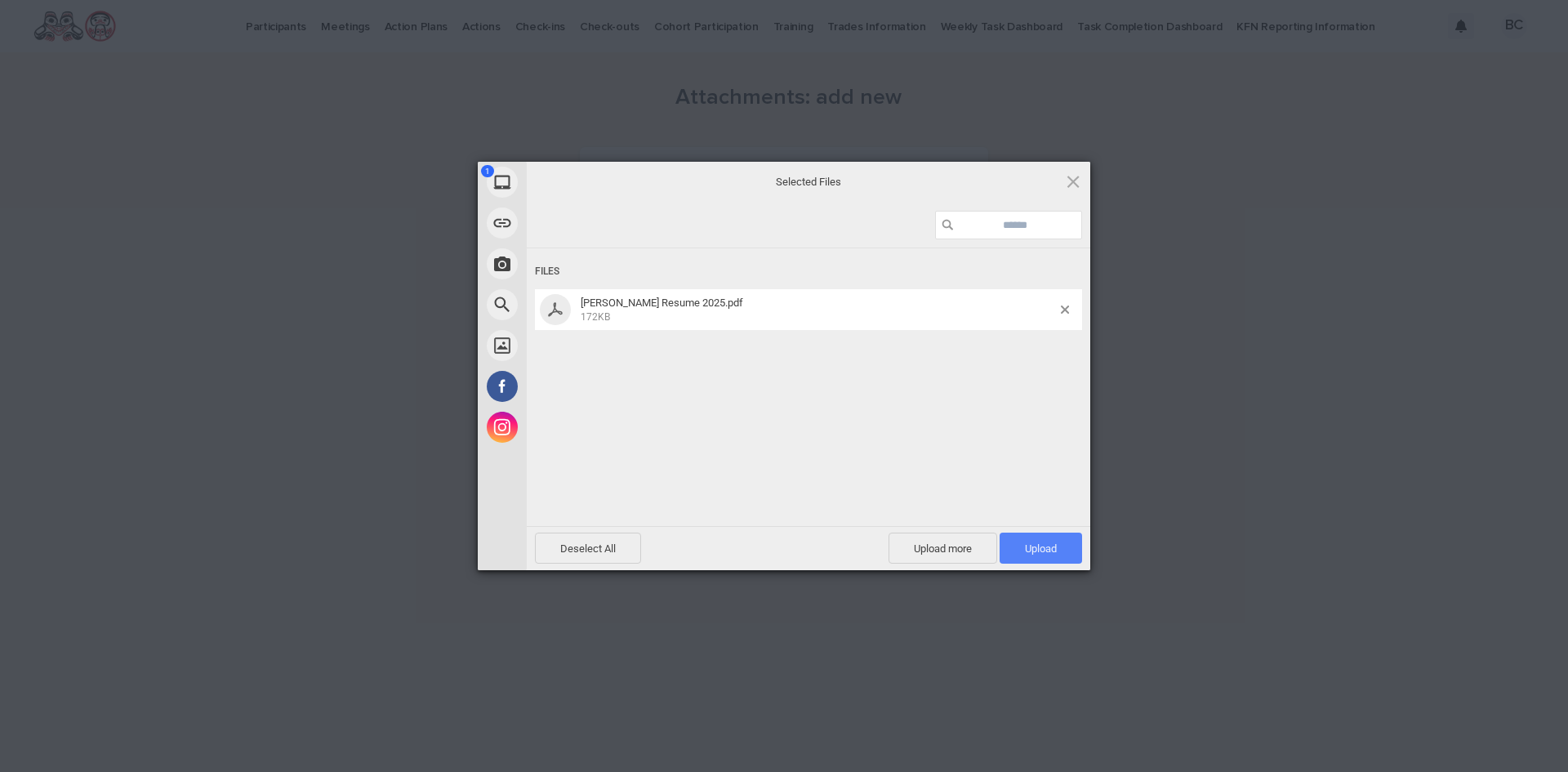
click at [1043, 548] on span "Upload 1" at bounding box center [1041, 549] width 32 height 12
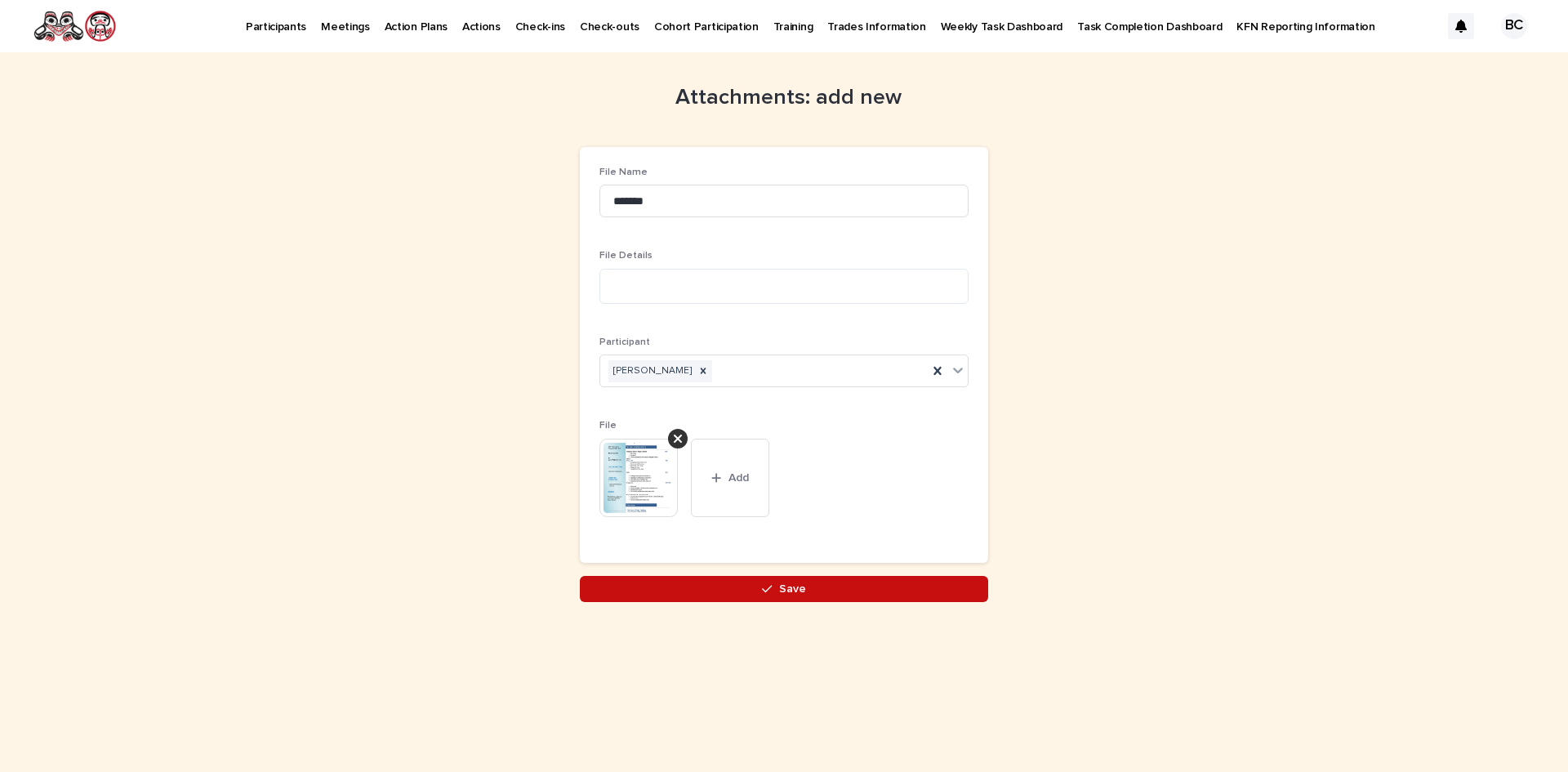
click at [758, 595] on button "Save" at bounding box center [784, 589] width 409 height 26
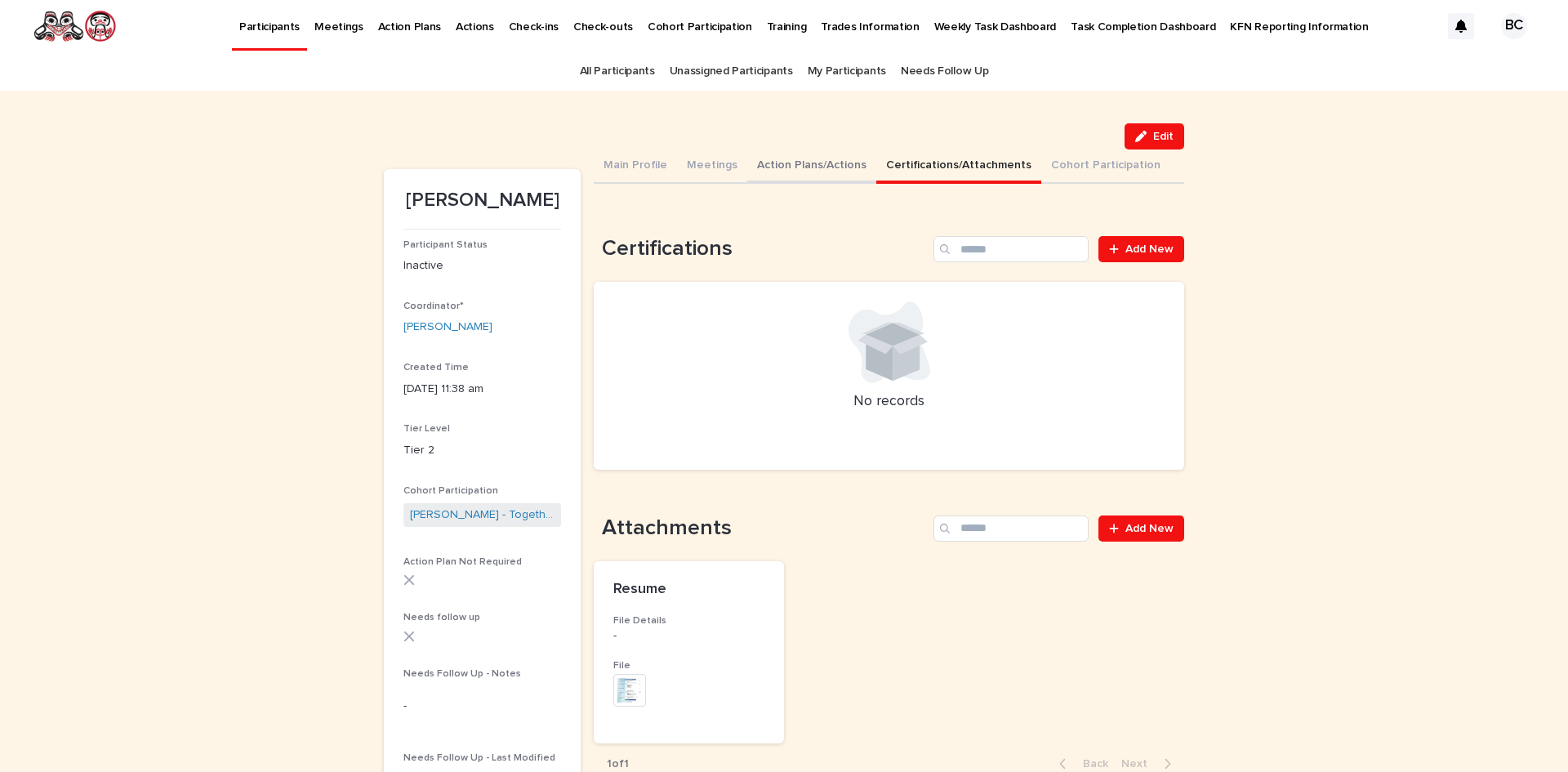
click at [783, 161] on button "Action Plans/Actions" at bounding box center [811, 167] width 129 height 34
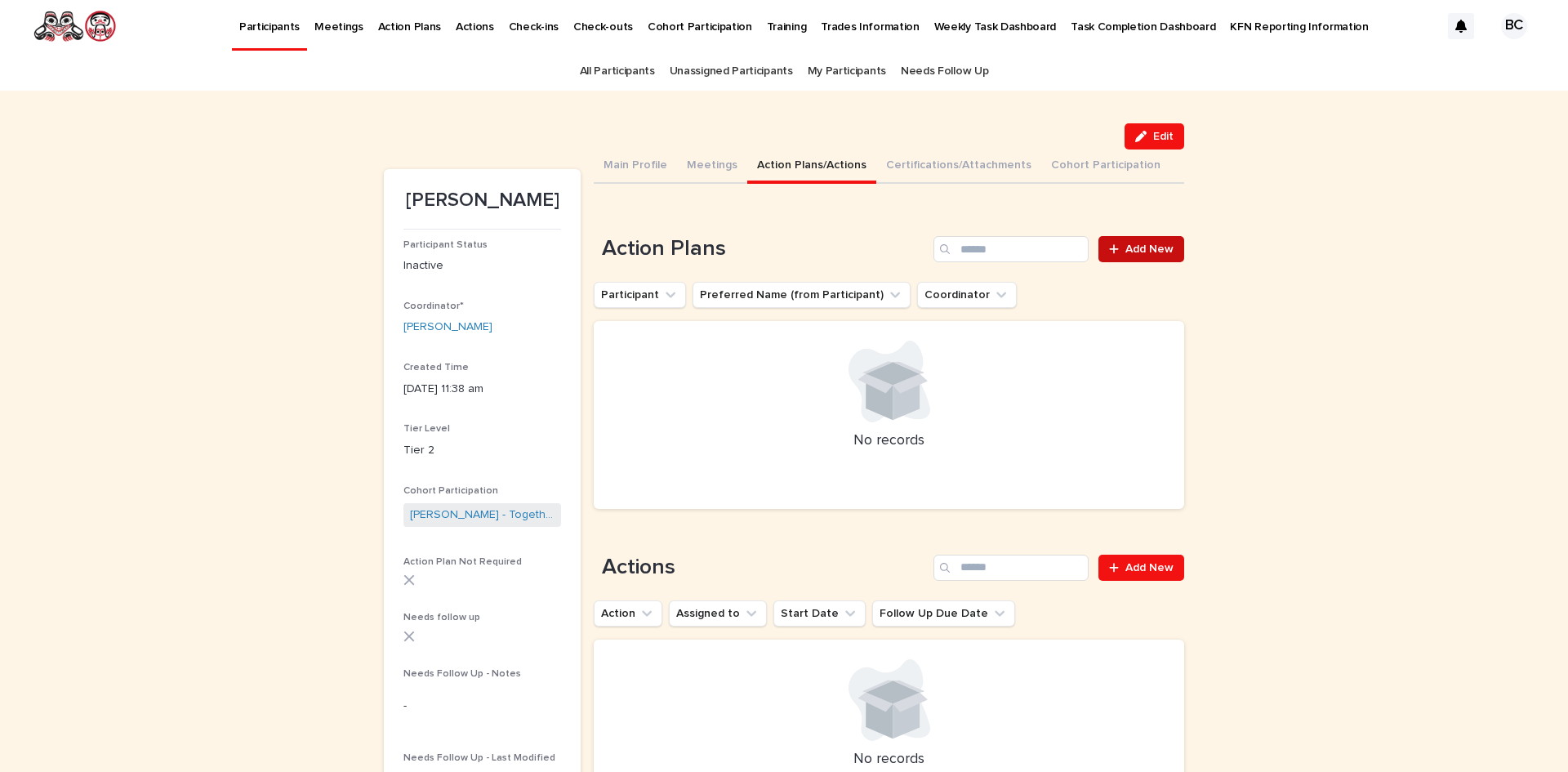
click at [1137, 244] on span "Add New" at bounding box center [1150, 248] width 48 height 11
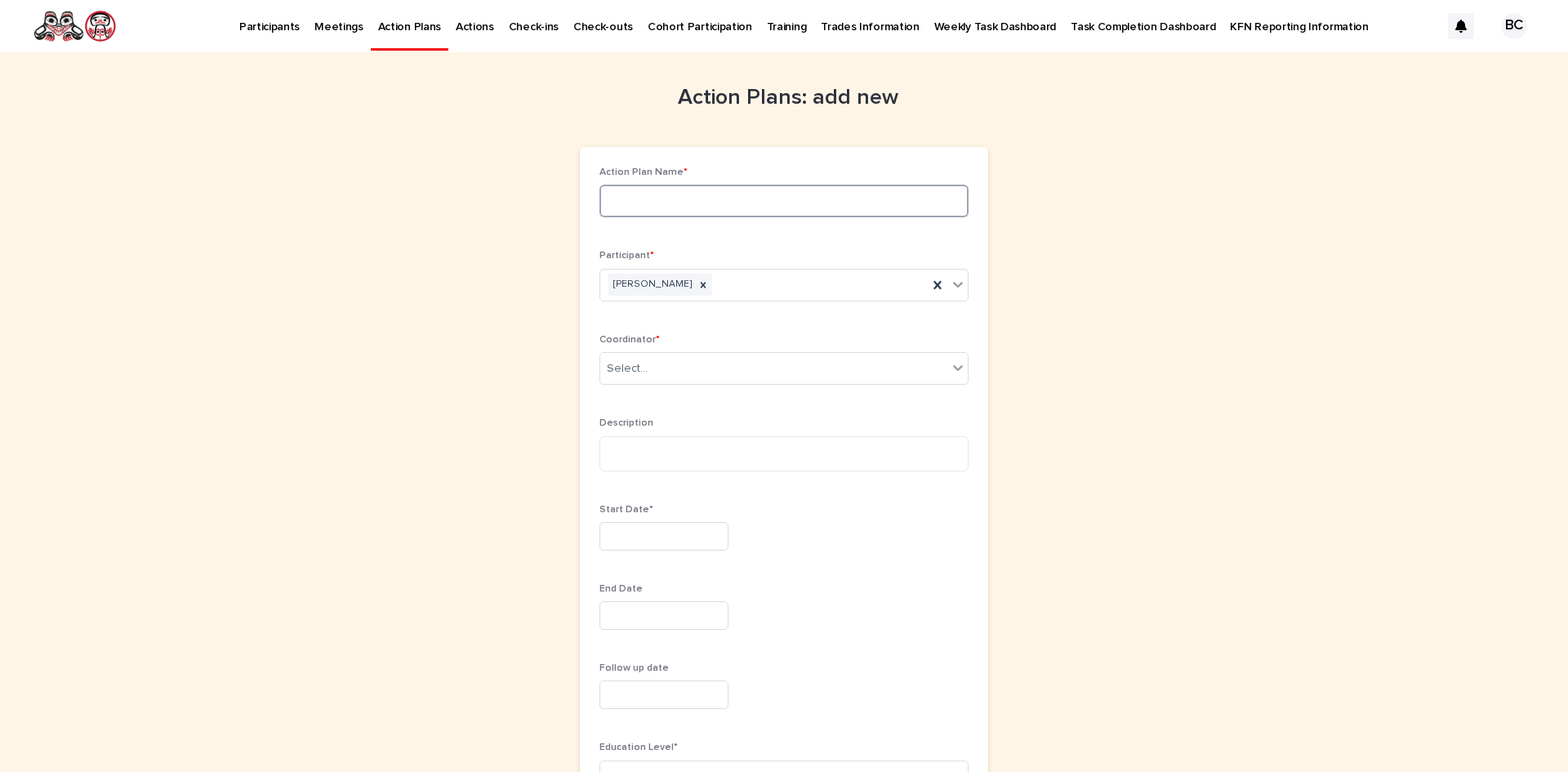
click at [655, 198] on input at bounding box center [784, 201] width 369 height 33
type input "**********"
click at [679, 362] on div "Select..." at bounding box center [774, 368] width 347 height 27
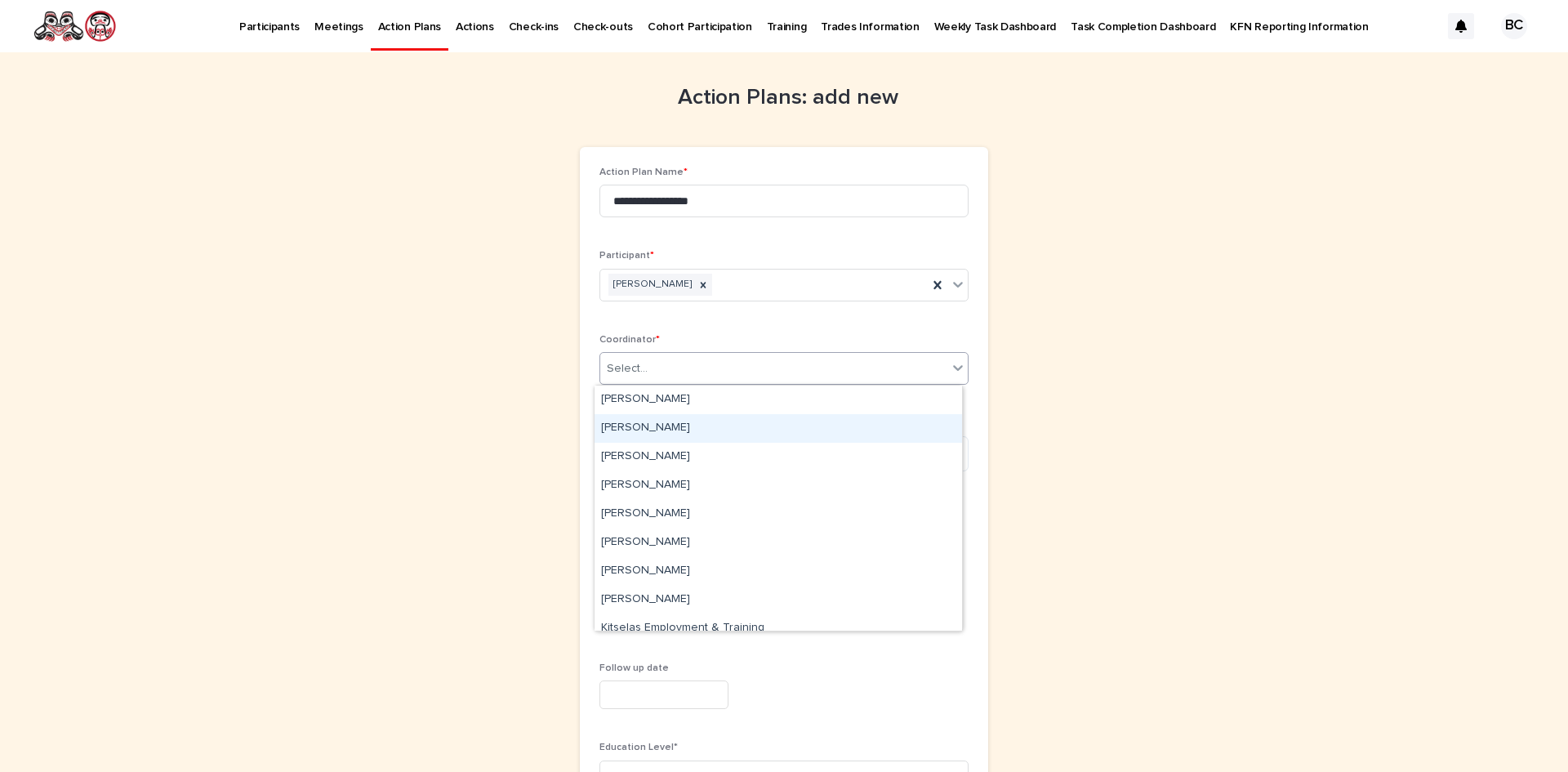
click at [678, 430] on div "[PERSON_NAME]" at bounding box center [779, 428] width 368 height 28
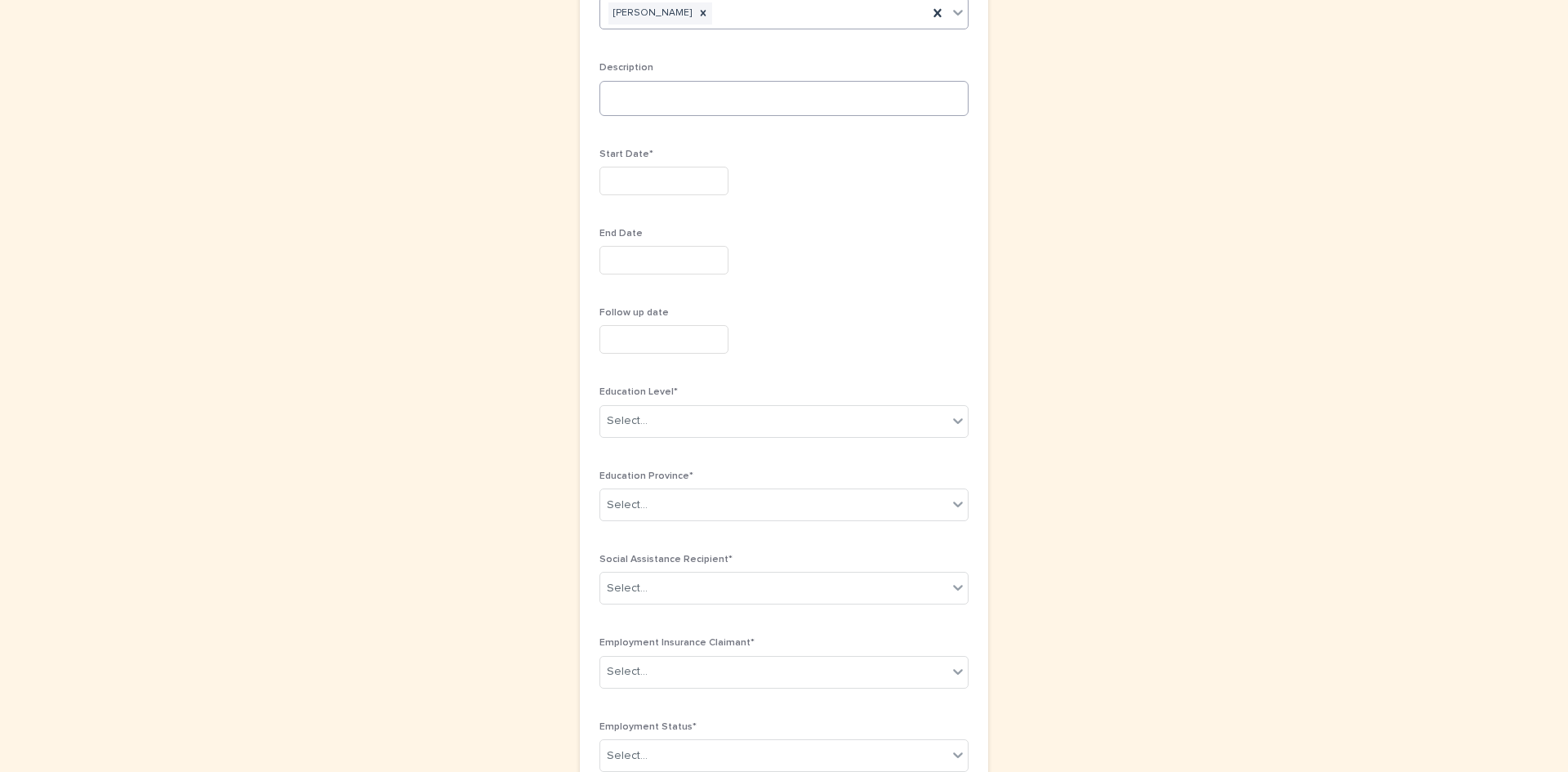
scroll to position [326, 0]
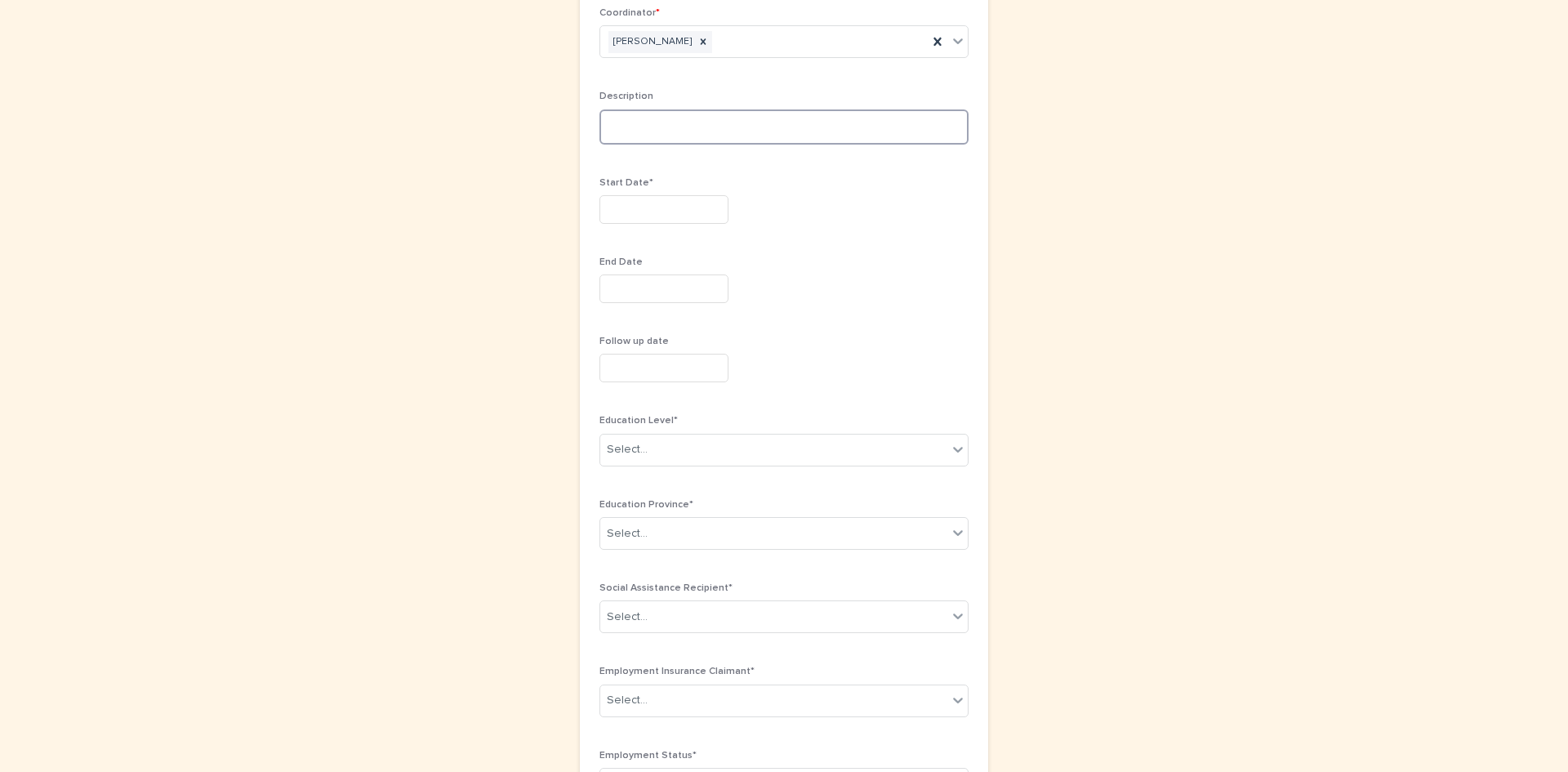
click at [629, 130] on textarea at bounding box center [784, 126] width 369 height 35
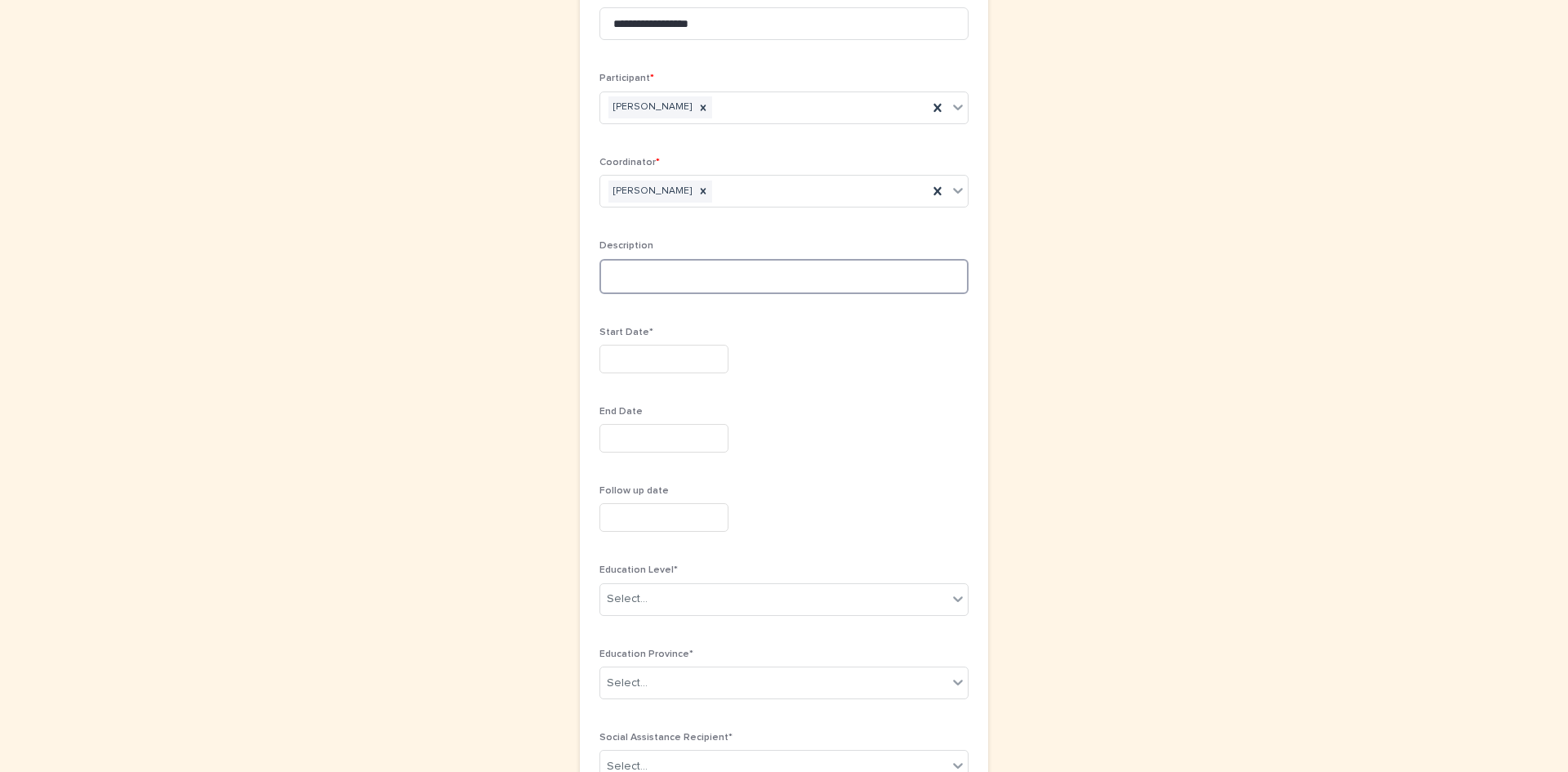
scroll to position [245, 0]
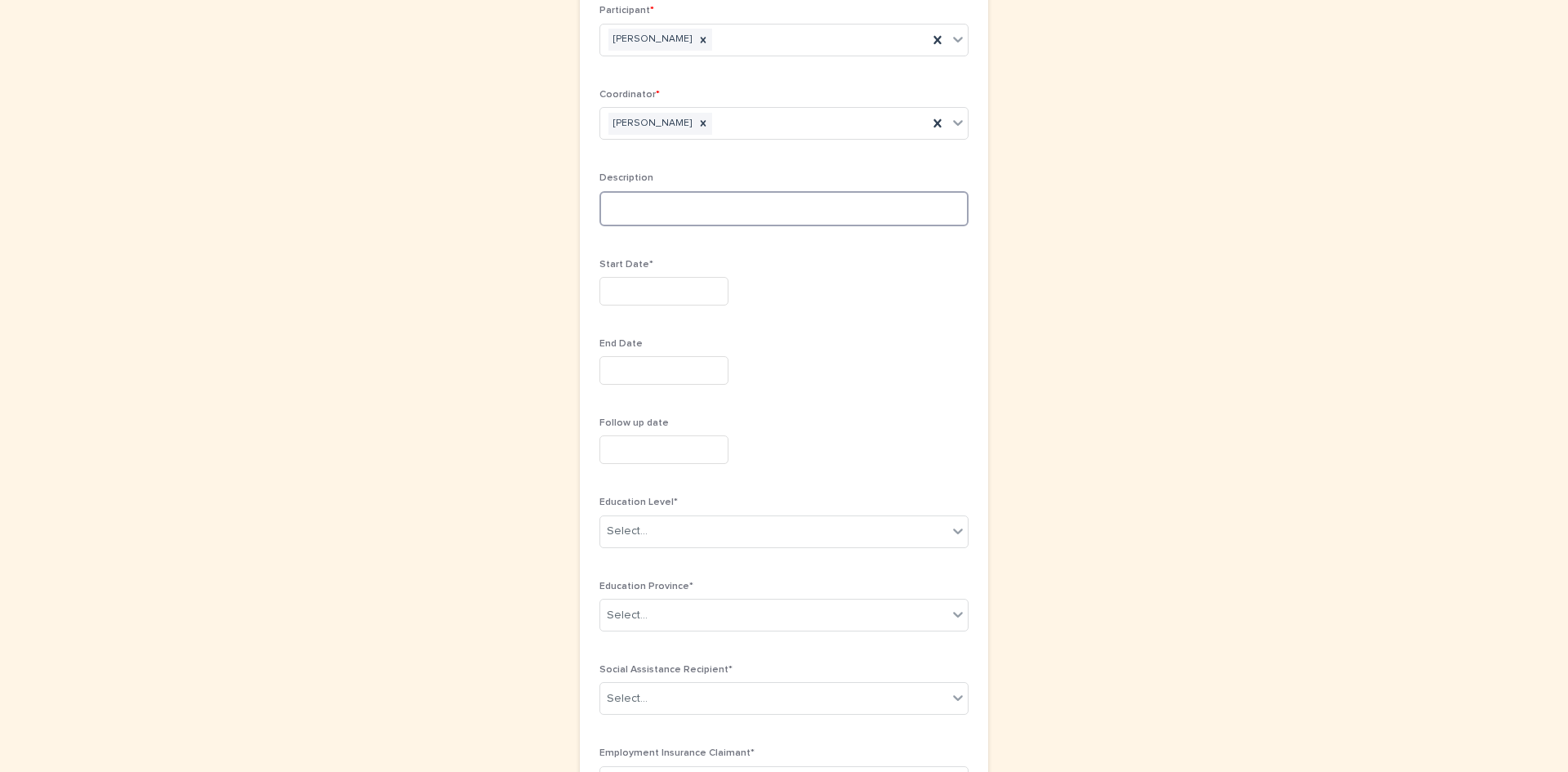
click at [693, 216] on textarea at bounding box center [784, 209] width 369 height 35
type textarea "**********"
click at [633, 293] on input "text" at bounding box center [664, 290] width 129 height 28
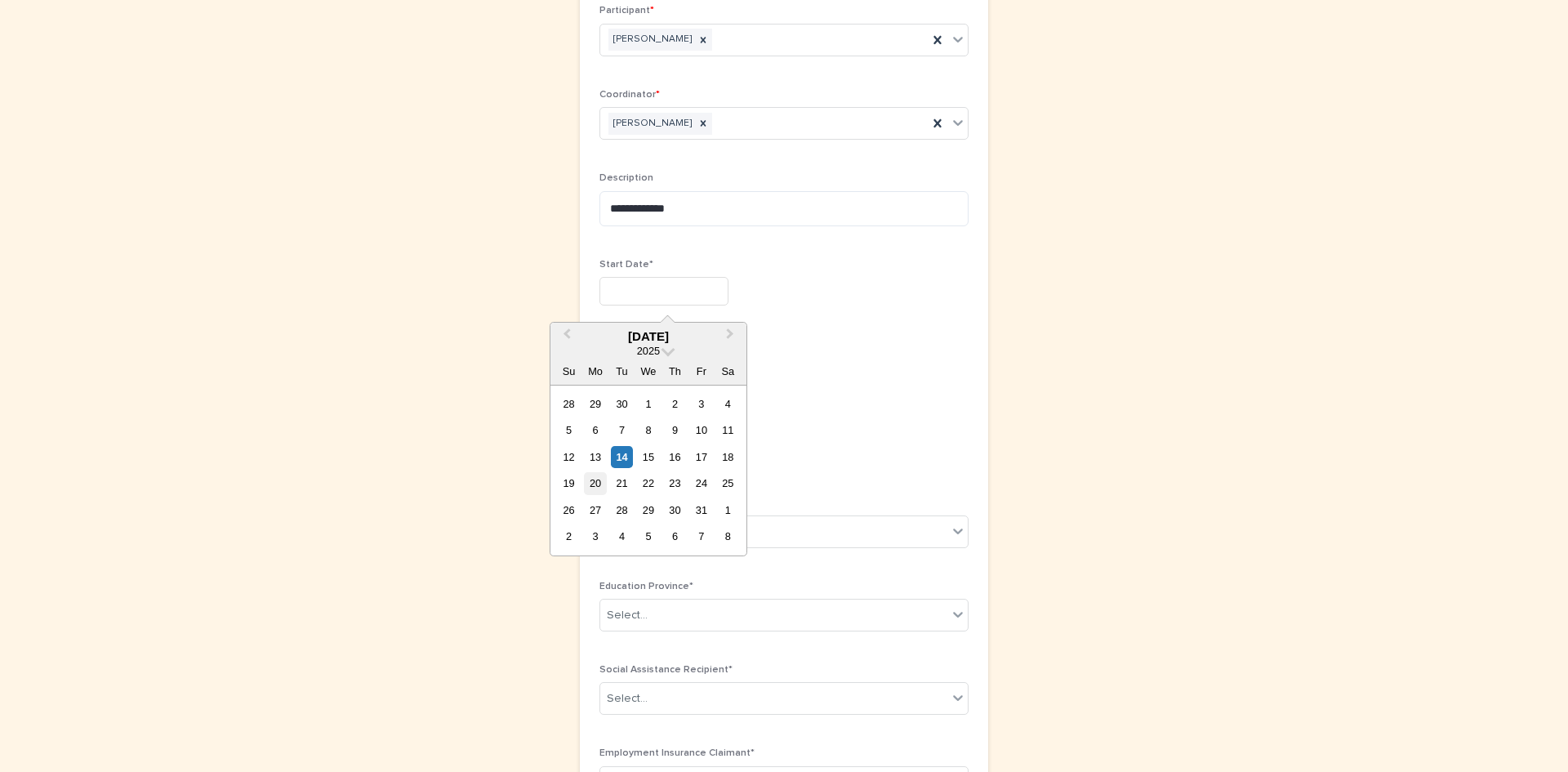
click at [601, 475] on div "20" at bounding box center [595, 483] width 22 height 22
type input "**********"
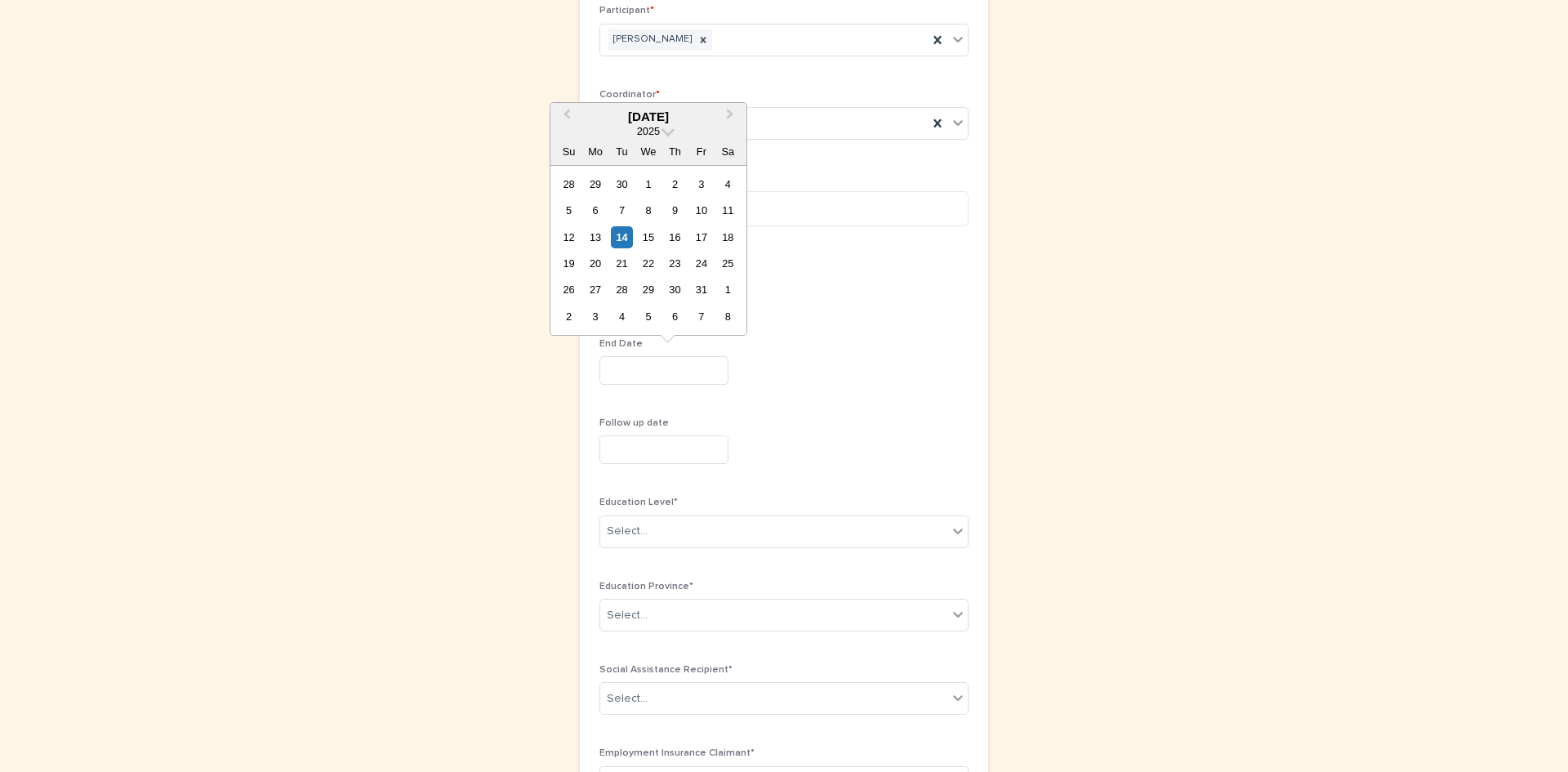
click at [662, 378] on input "text" at bounding box center [664, 370] width 129 height 28
click at [730, 114] on span "Next Month" at bounding box center [730, 117] width 0 height 22
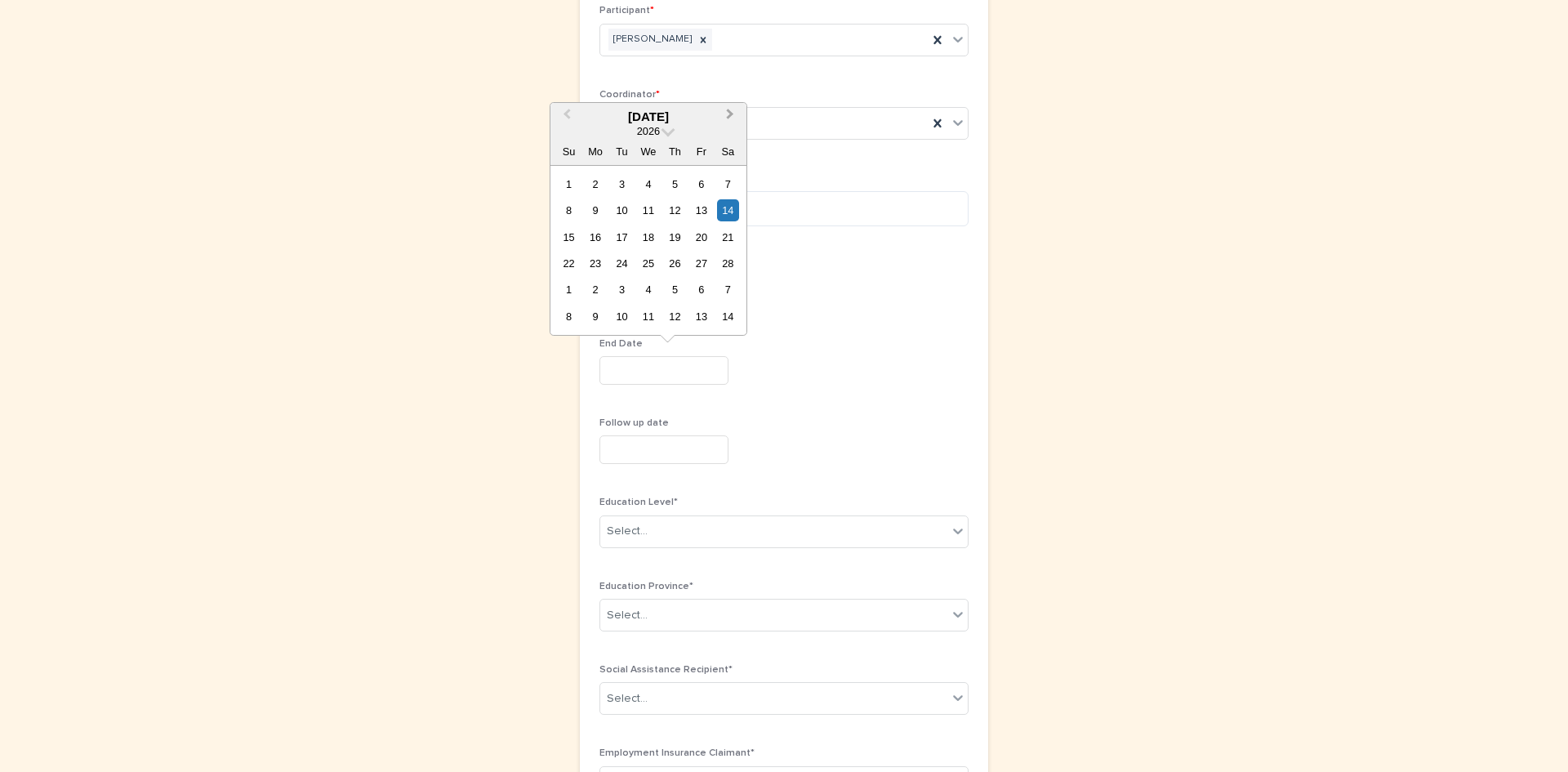
click at [730, 114] on span "Next Month" at bounding box center [730, 117] width 0 height 22
click at [567, 116] on span "Previous Month" at bounding box center [567, 117] width 0 height 22
click at [699, 178] on div "6" at bounding box center [702, 185] width 22 height 22
type input "********"
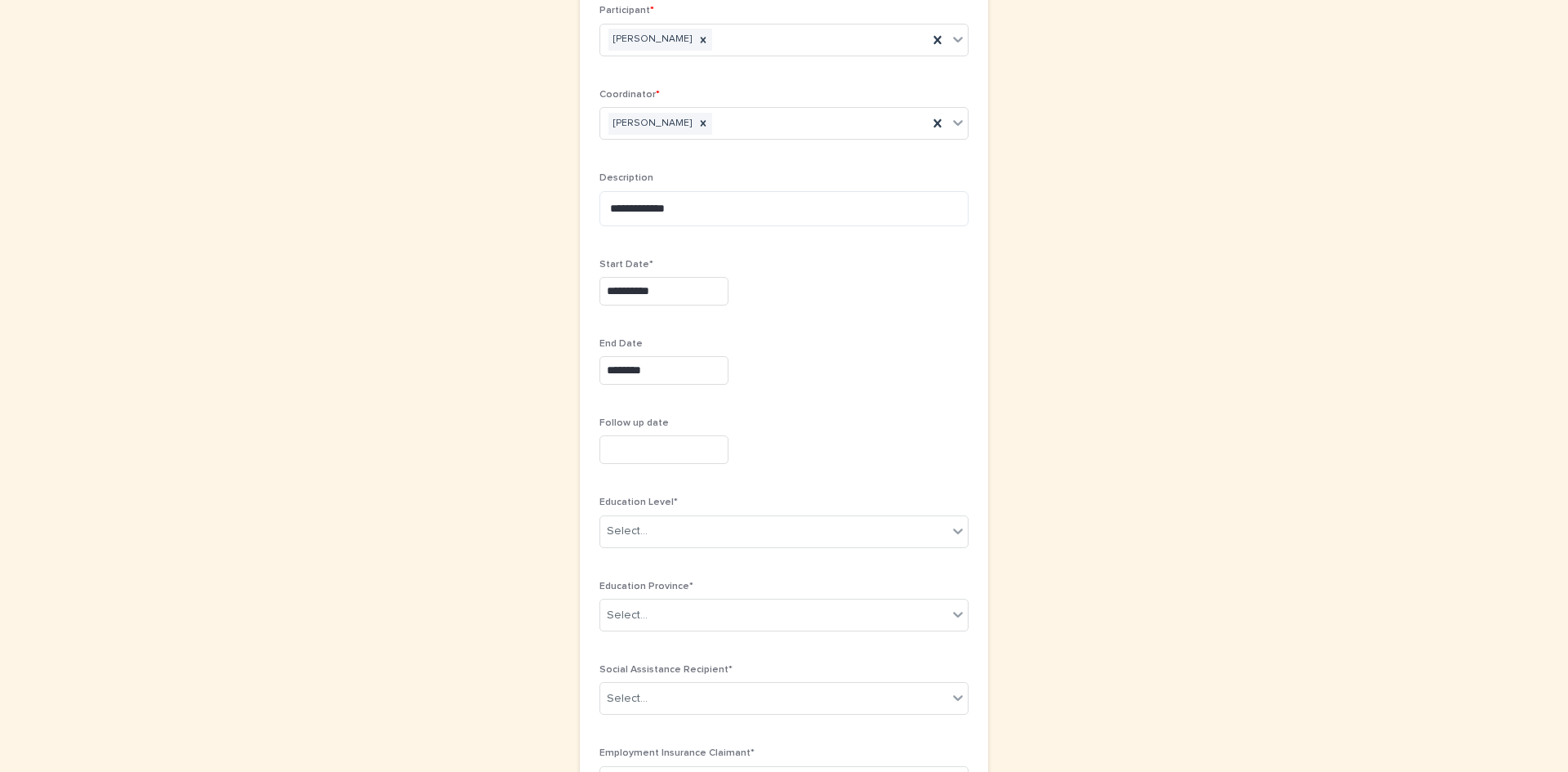
click at [816, 336] on div "**********" at bounding box center [784, 576] width 369 height 1309
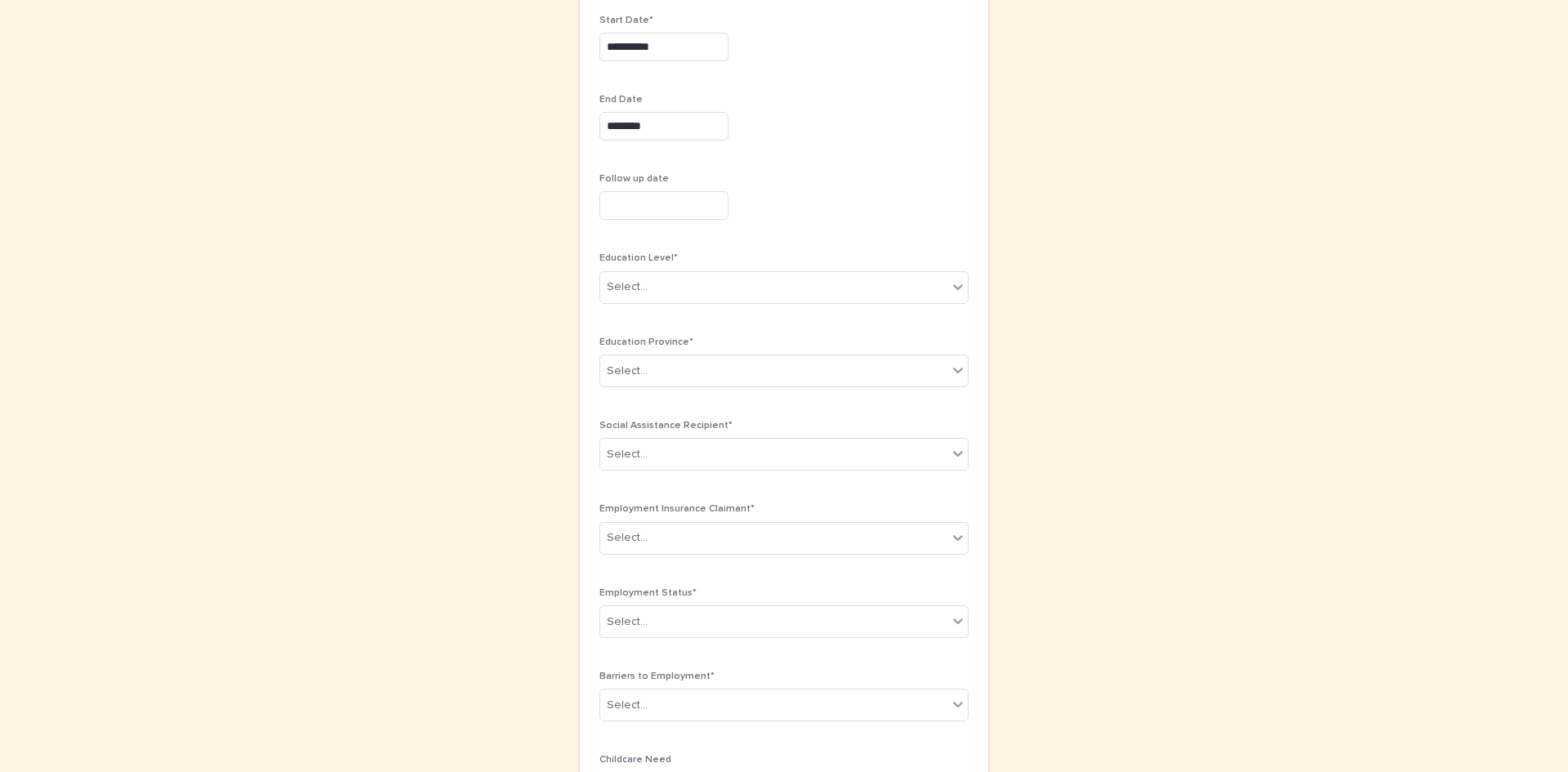
scroll to position [490, 0]
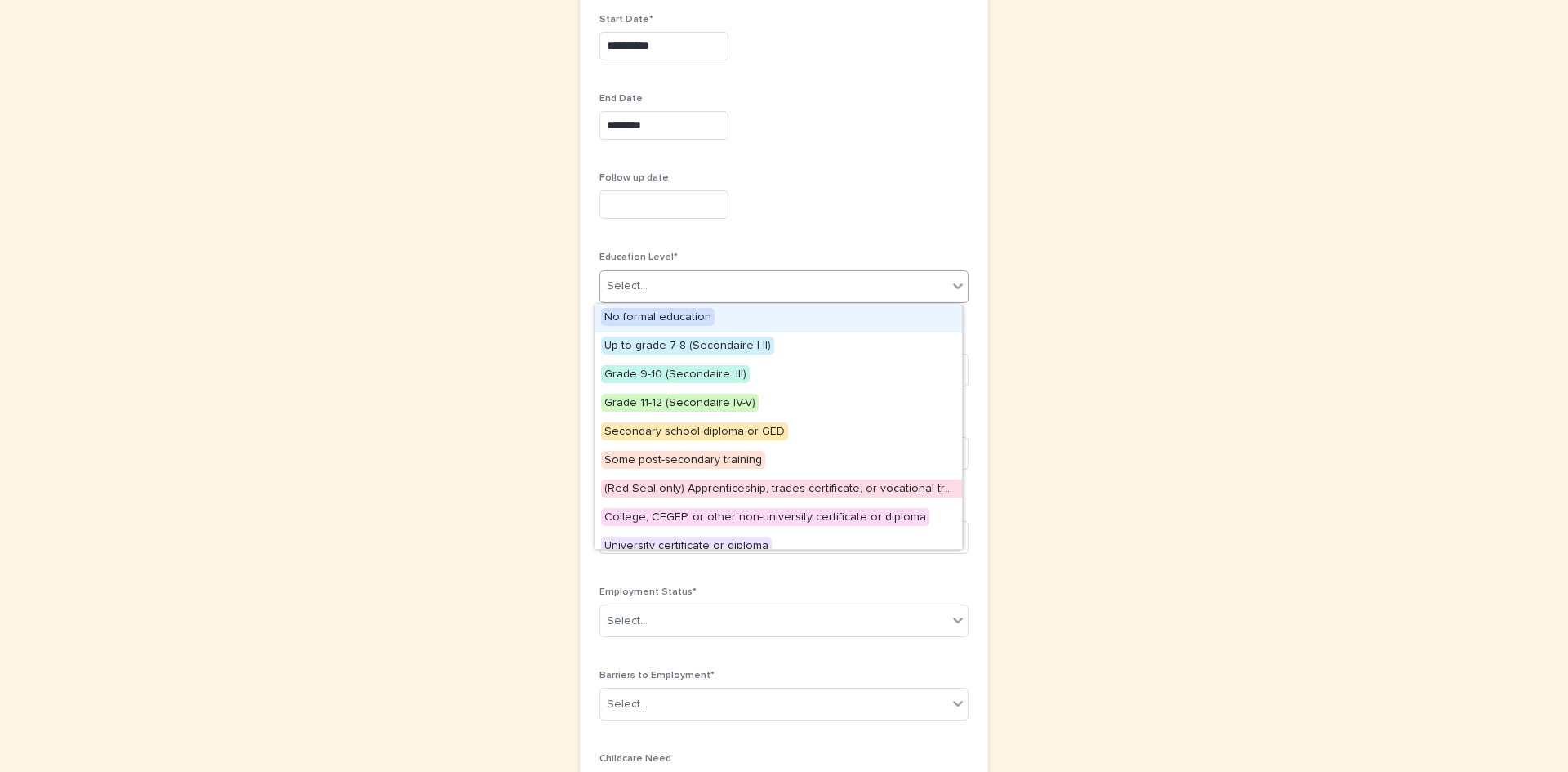
click at [698, 291] on div "Select..." at bounding box center [774, 286] width 347 height 27
click at [723, 461] on span "Some post-secondary training" at bounding box center [683, 459] width 164 height 18
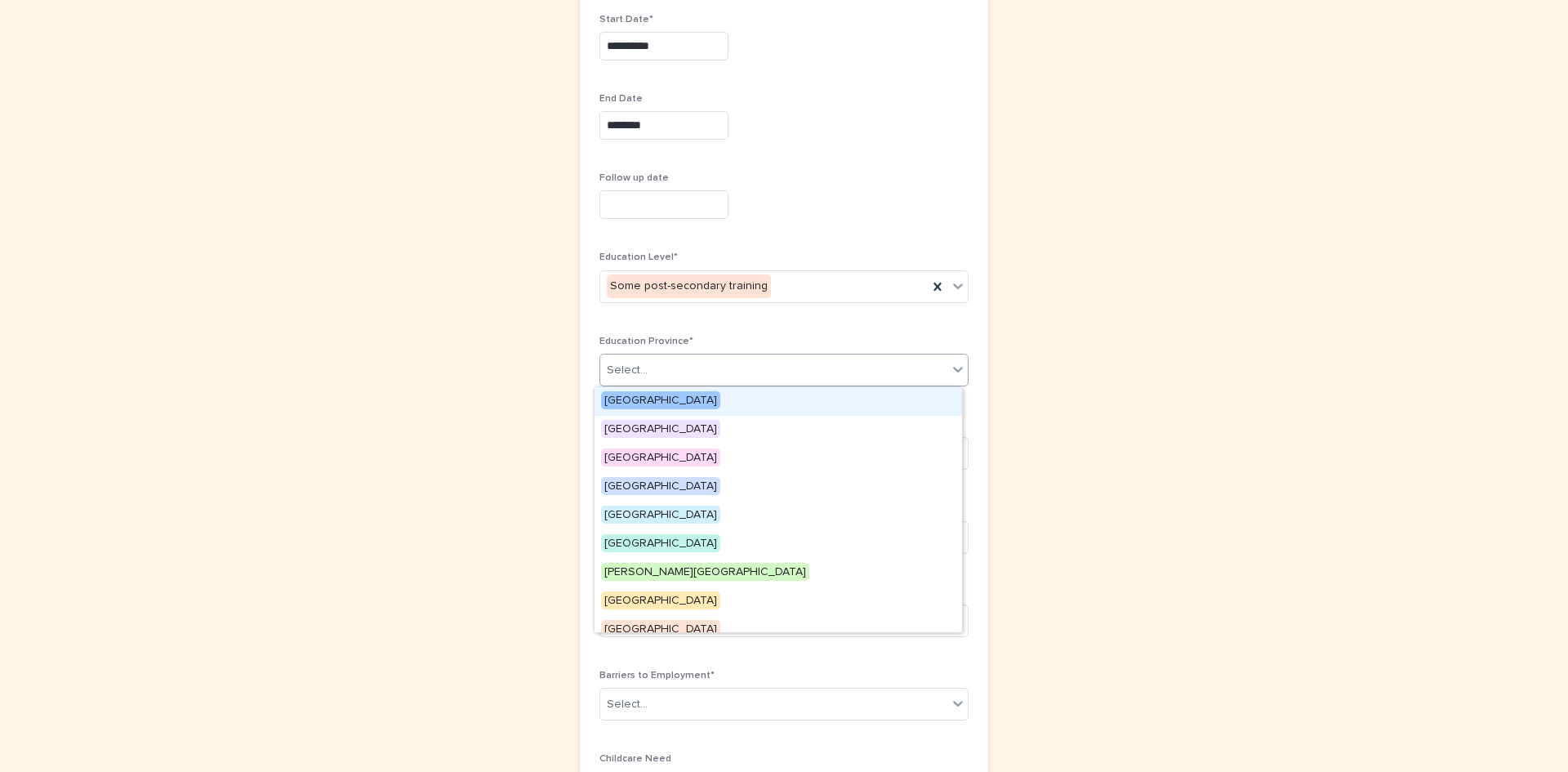
click at [770, 375] on div "Select..." at bounding box center [774, 370] width 347 height 27
click at [685, 404] on span "[GEOGRAPHIC_DATA]" at bounding box center [660, 400] width 119 height 18
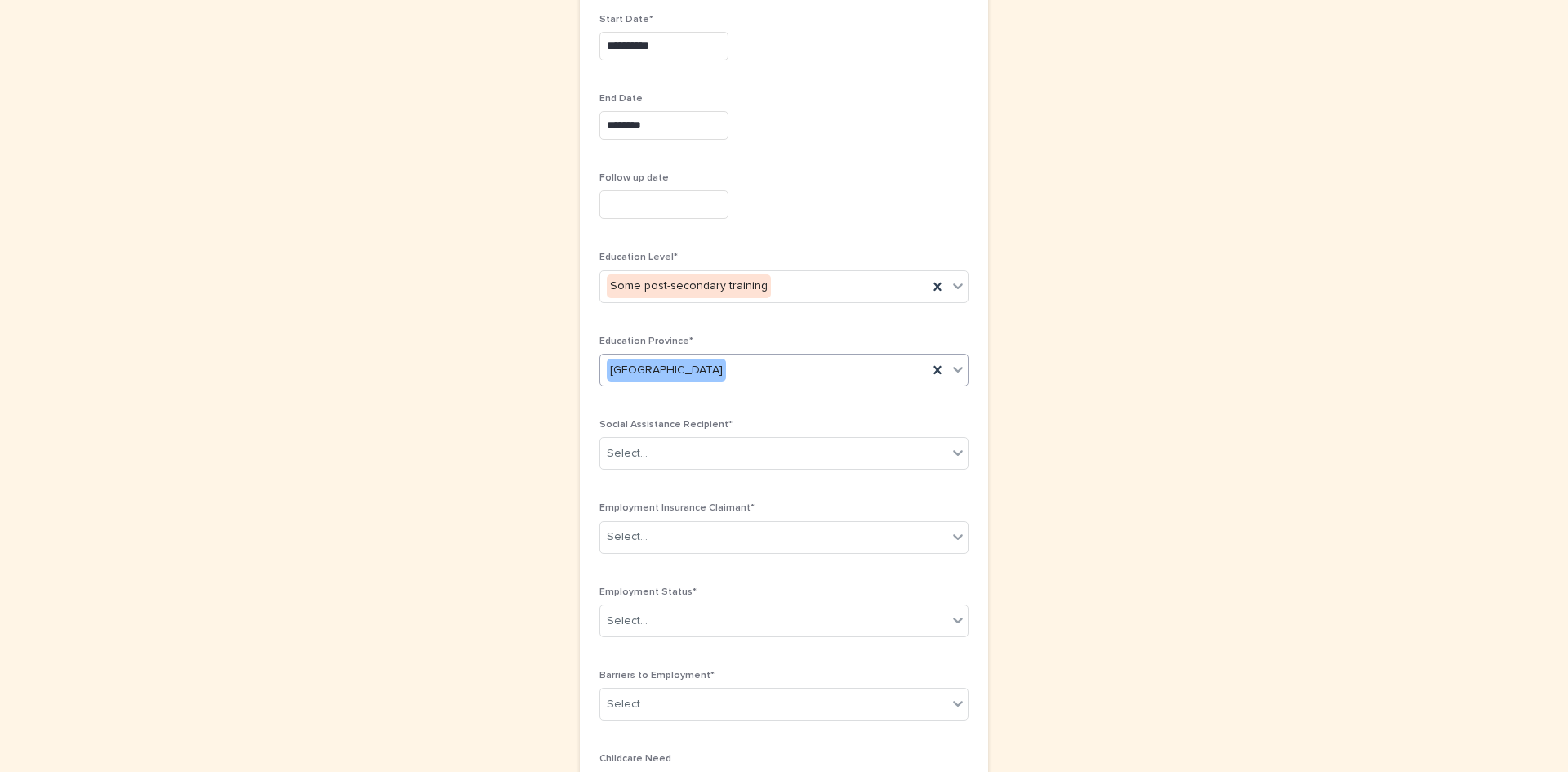
click at [838, 411] on div "**********" at bounding box center [784, 331] width 369 height 1309
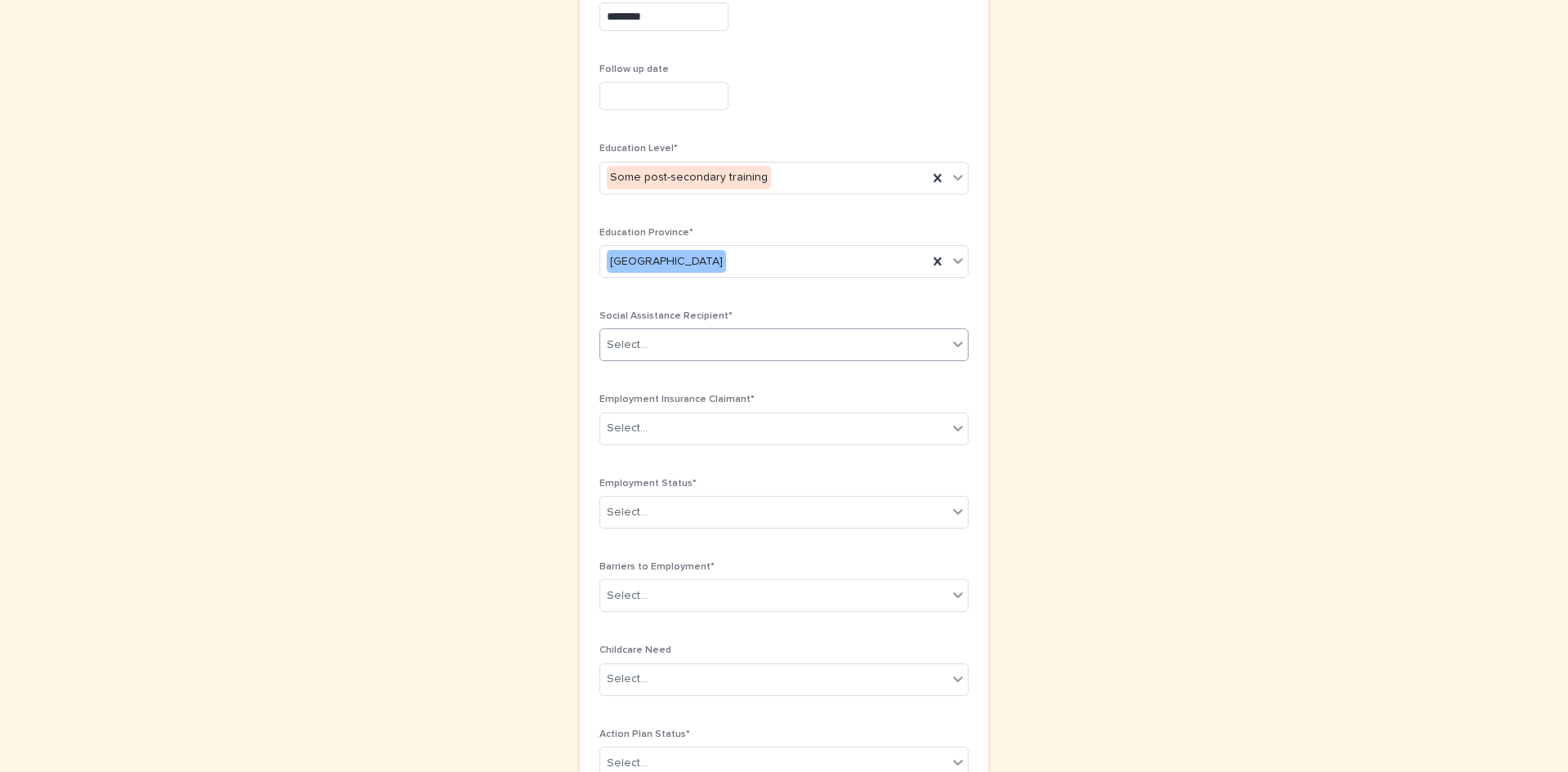
scroll to position [572, 0]
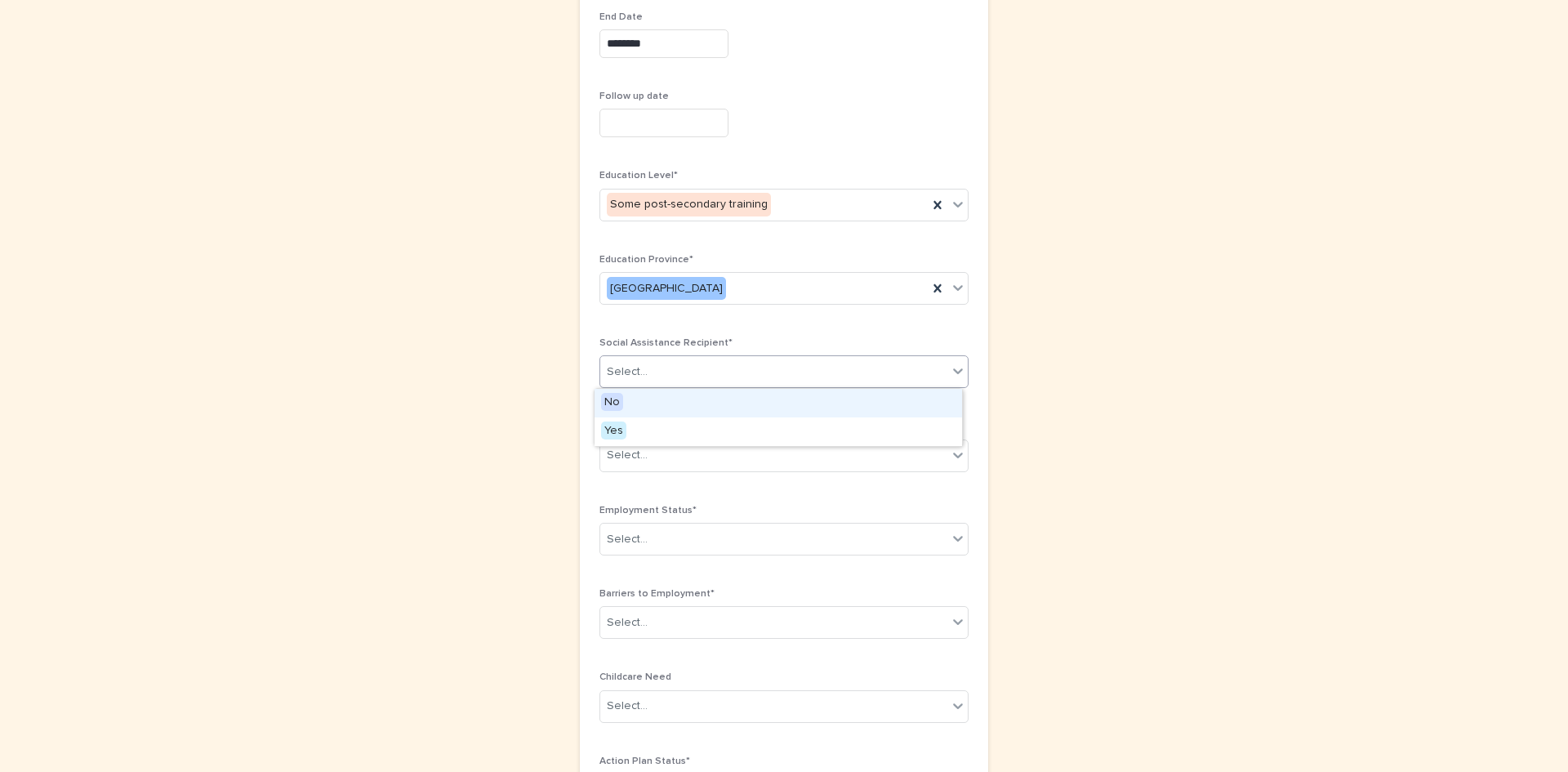
click at [636, 366] on div "Select..." at bounding box center [628, 372] width 41 height 17
click at [562, 399] on div "**********" at bounding box center [784, 222] width 800 height 1482
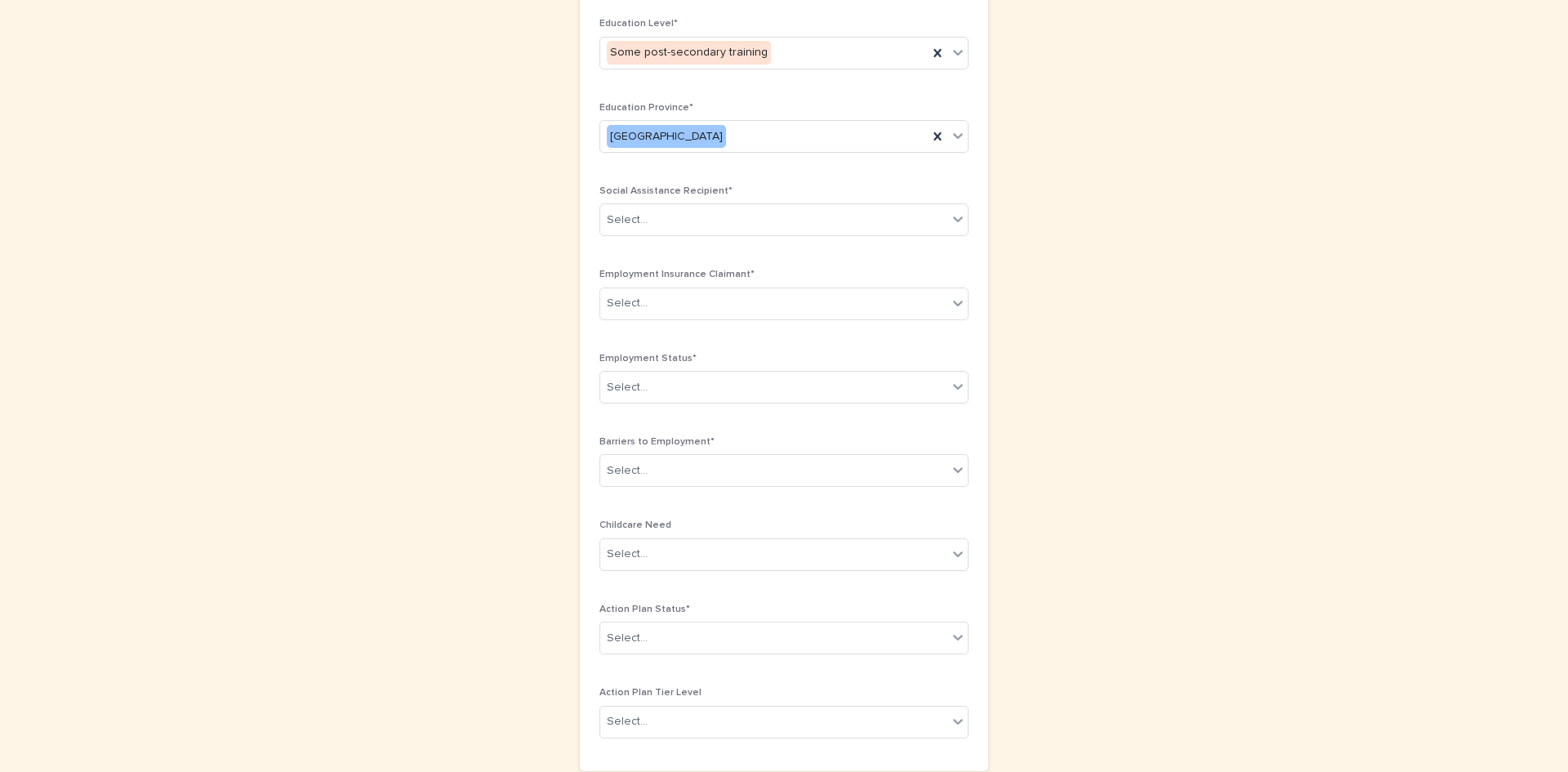
scroll to position [735, 0]
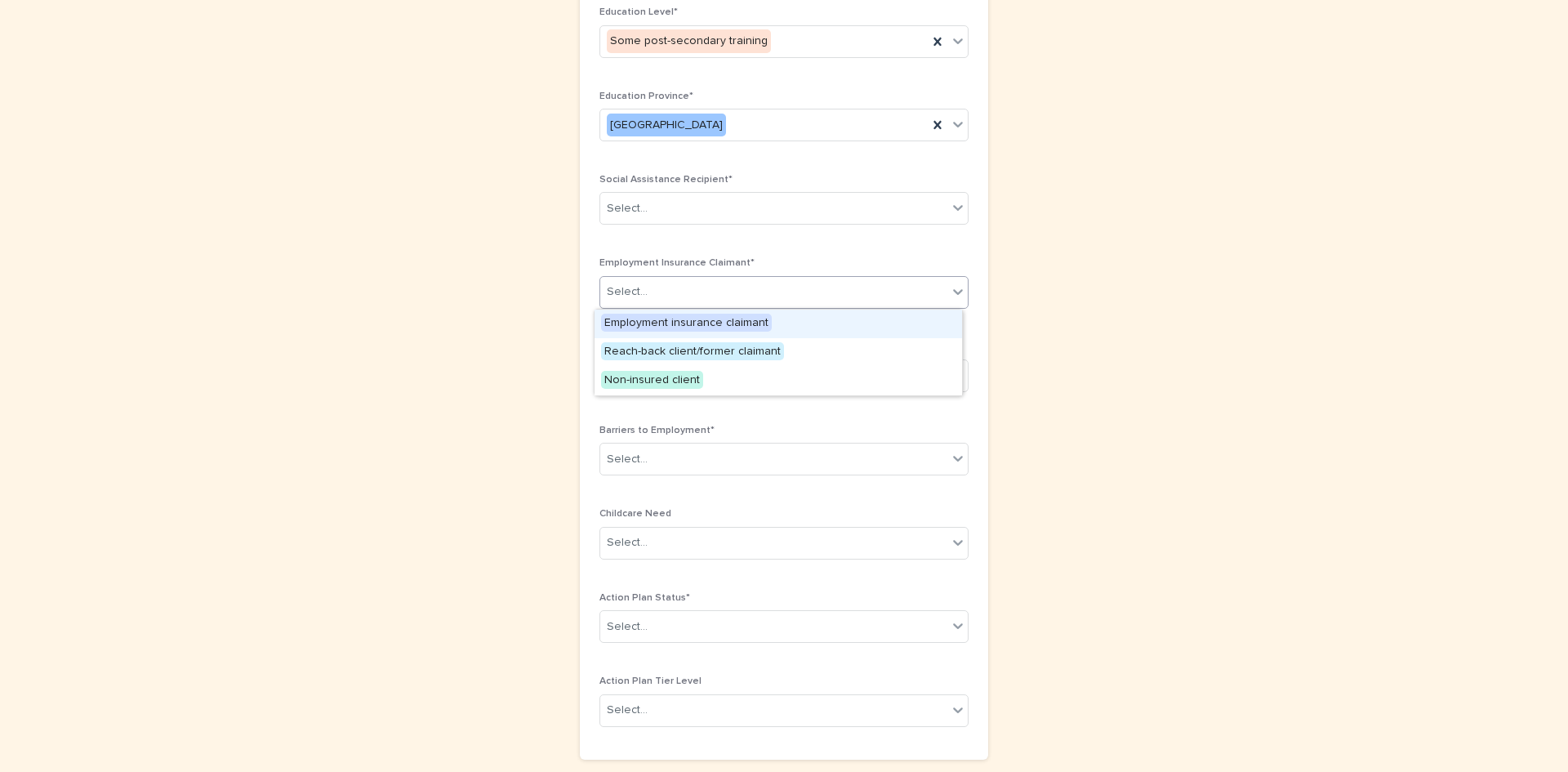
click at [674, 294] on div "Select..." at bounding box center [774, 291] width 347 height 27
click at [541, 341] on div "**********" at bounding box center [784, 58] width 800 height 1482
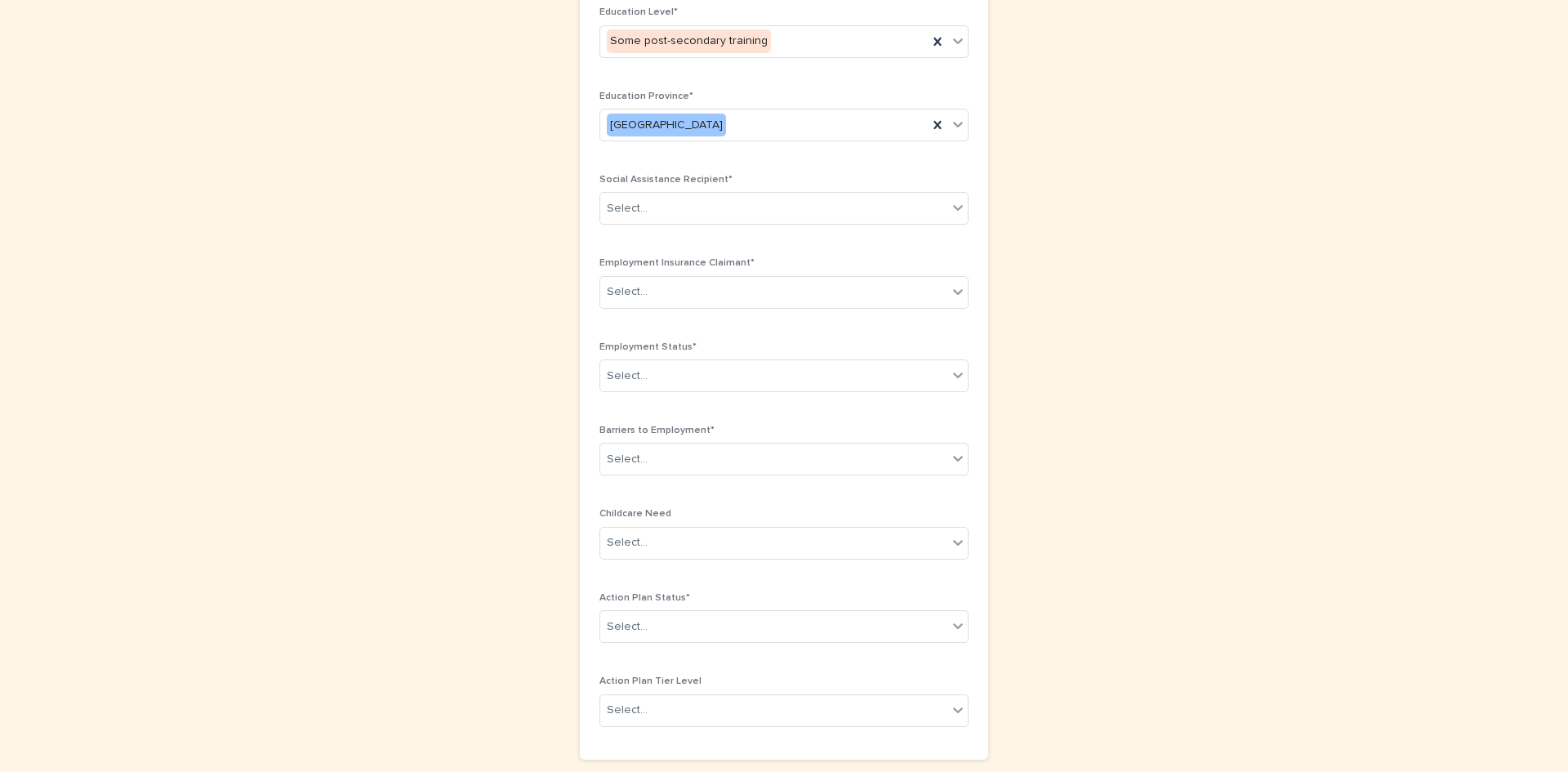
scroll to position [817, 0]
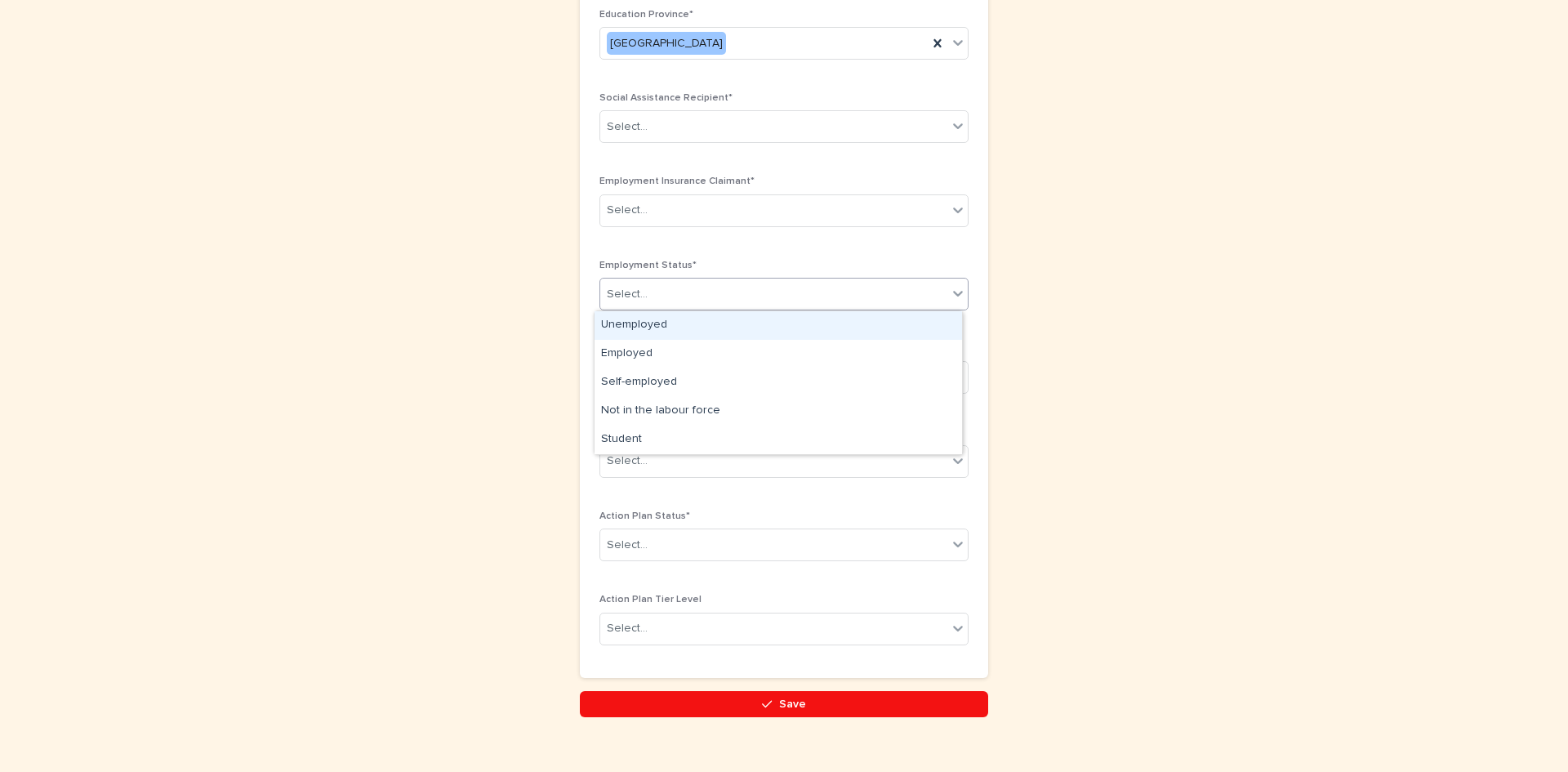
click at [774, 302] on div "Select..." at bounding box center [774, 294] width 347 height 27
click at [686, 321] on div "Unemployed" at bounding box center [779, 325] width 368 height 28
click at [708, 380] on div "Select..." at bounding box center [774, 377] width 347 height 27
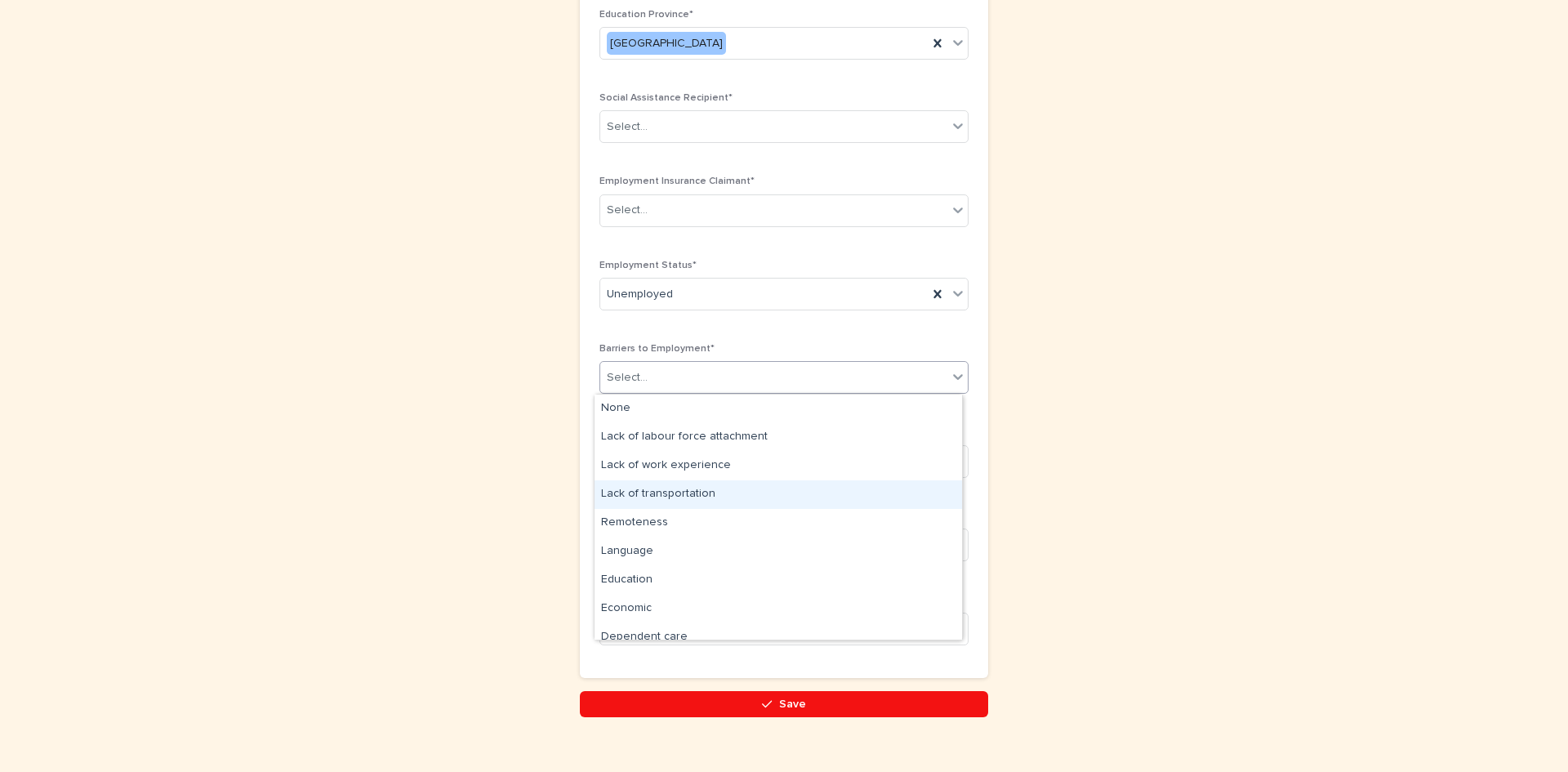
click at [737, 484] on div "Lack of transportation" at bounding box center [779, 494] width 368 height 28
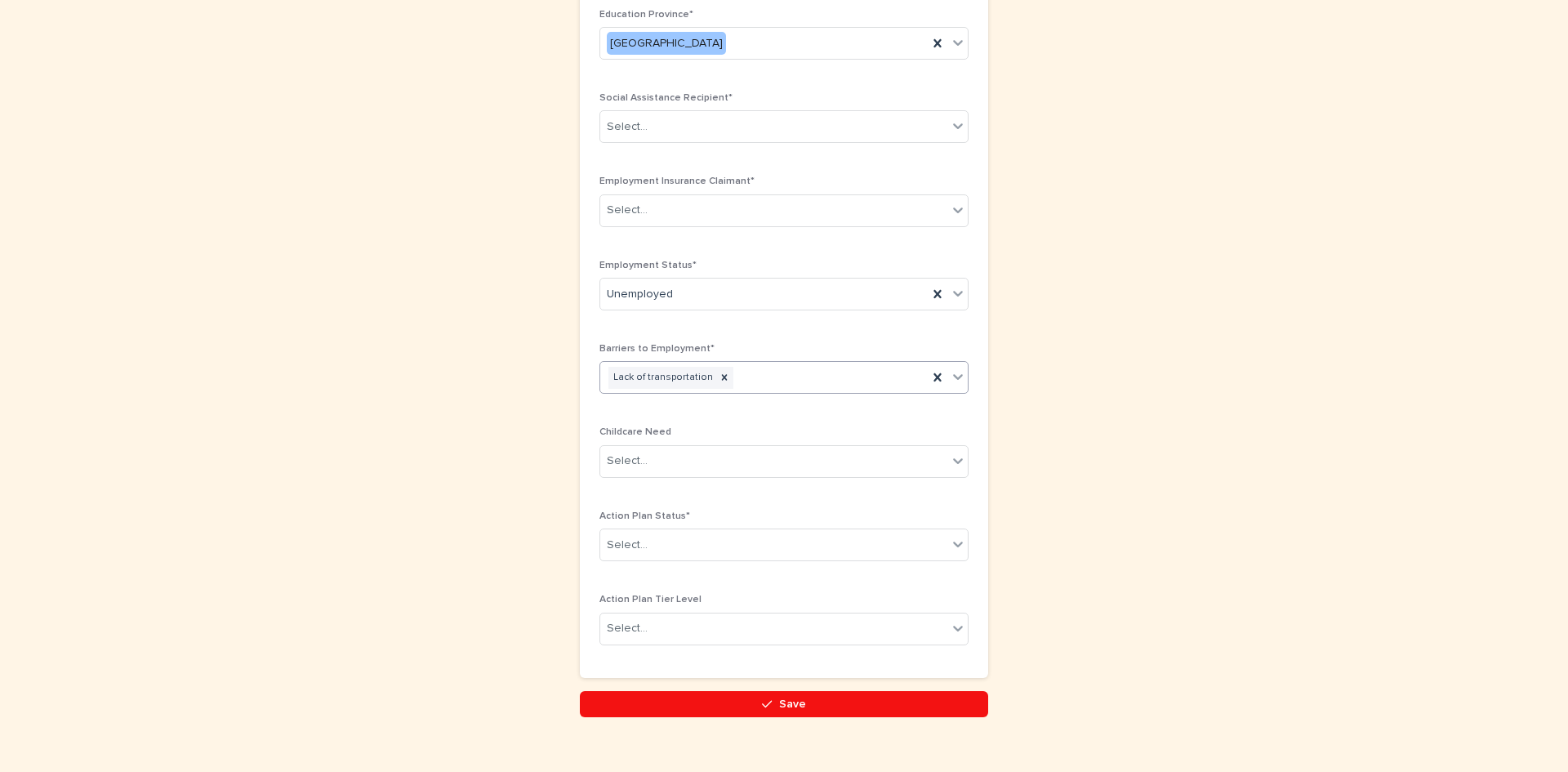
click at [788, 380] on div "Lack of transportation" at bounding box center [763, 377] width 327 height 28
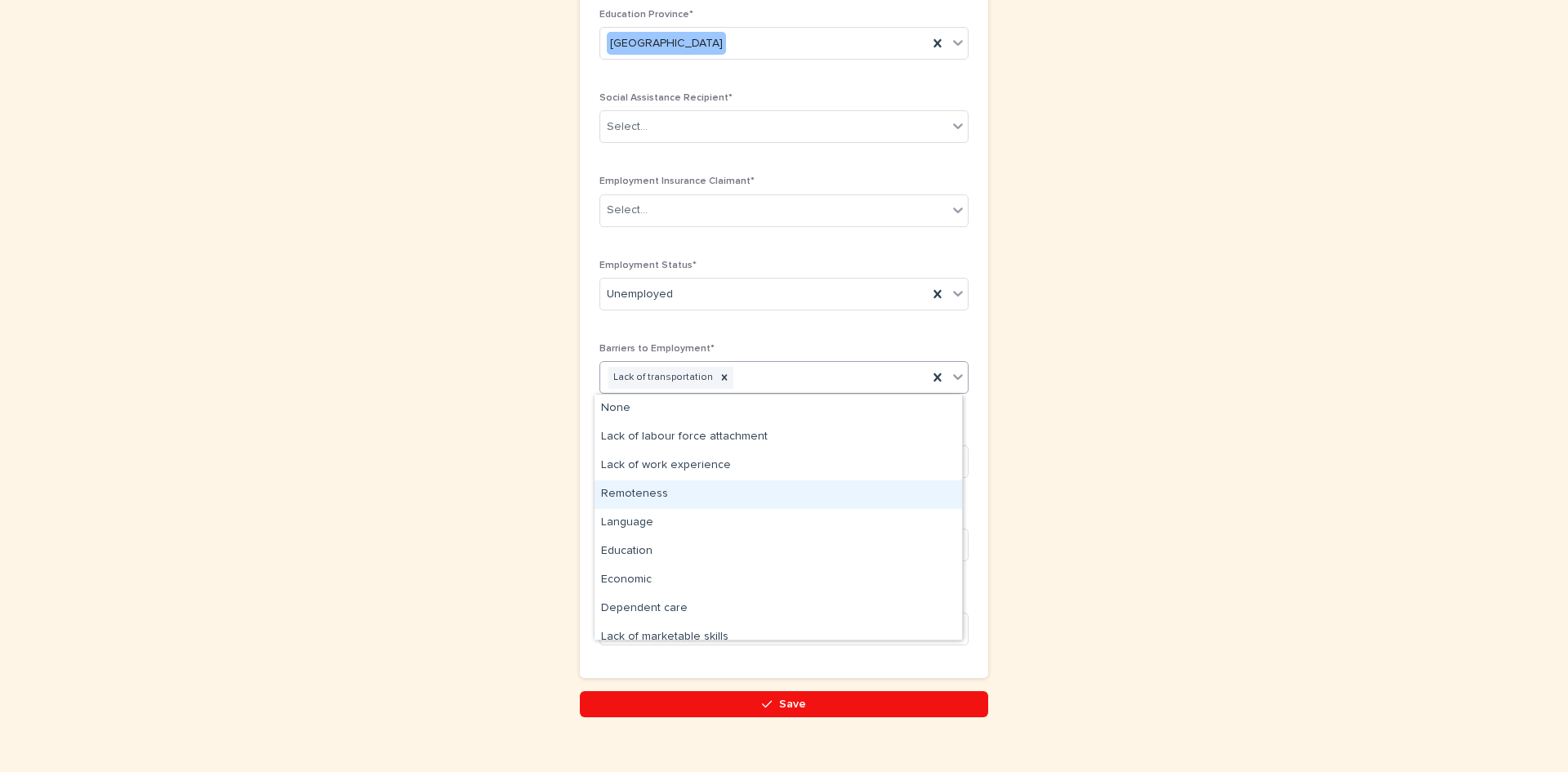
click at [780, 496] on div "Remoteness" at bounding box center [779, 494] width 368 height 28
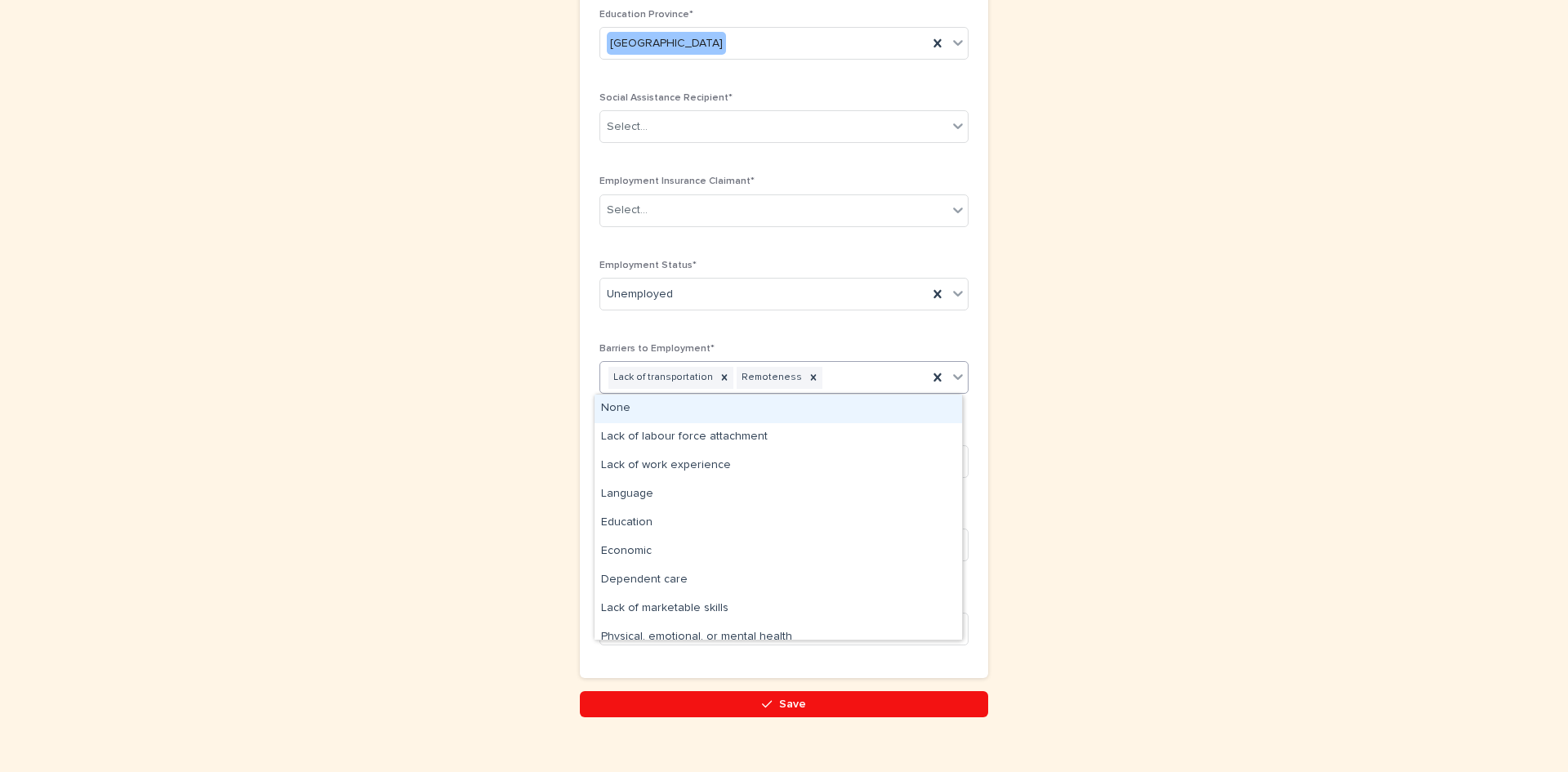
click at [851, 381] on div "Lack of transportation Remoteness" at bounding box center [763, 377] width 327 height 28
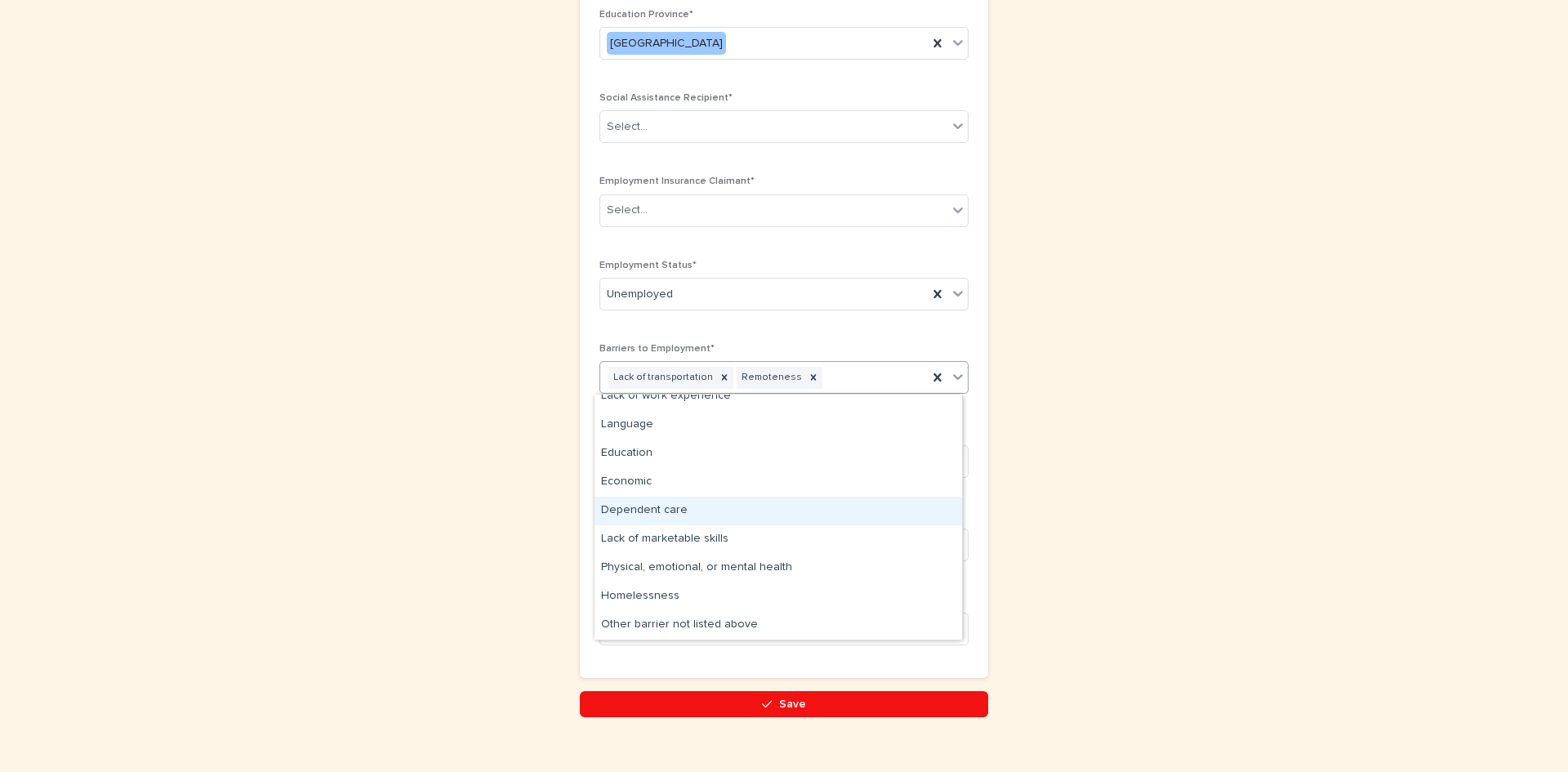
scroll to position [0, 0]
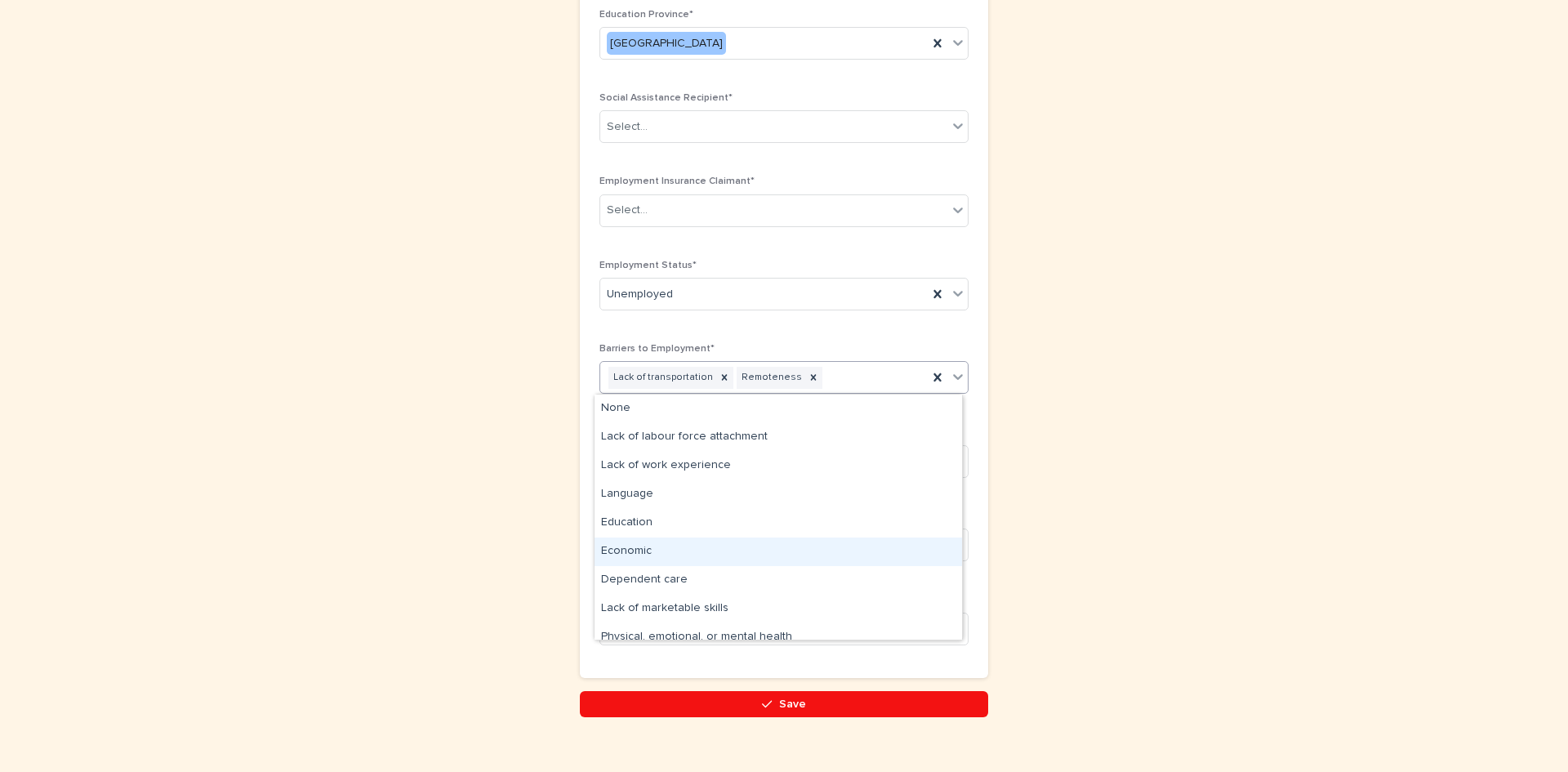
click at [733, 555] on div "Economic" at bounding box center [779, 551] width 368 height 28
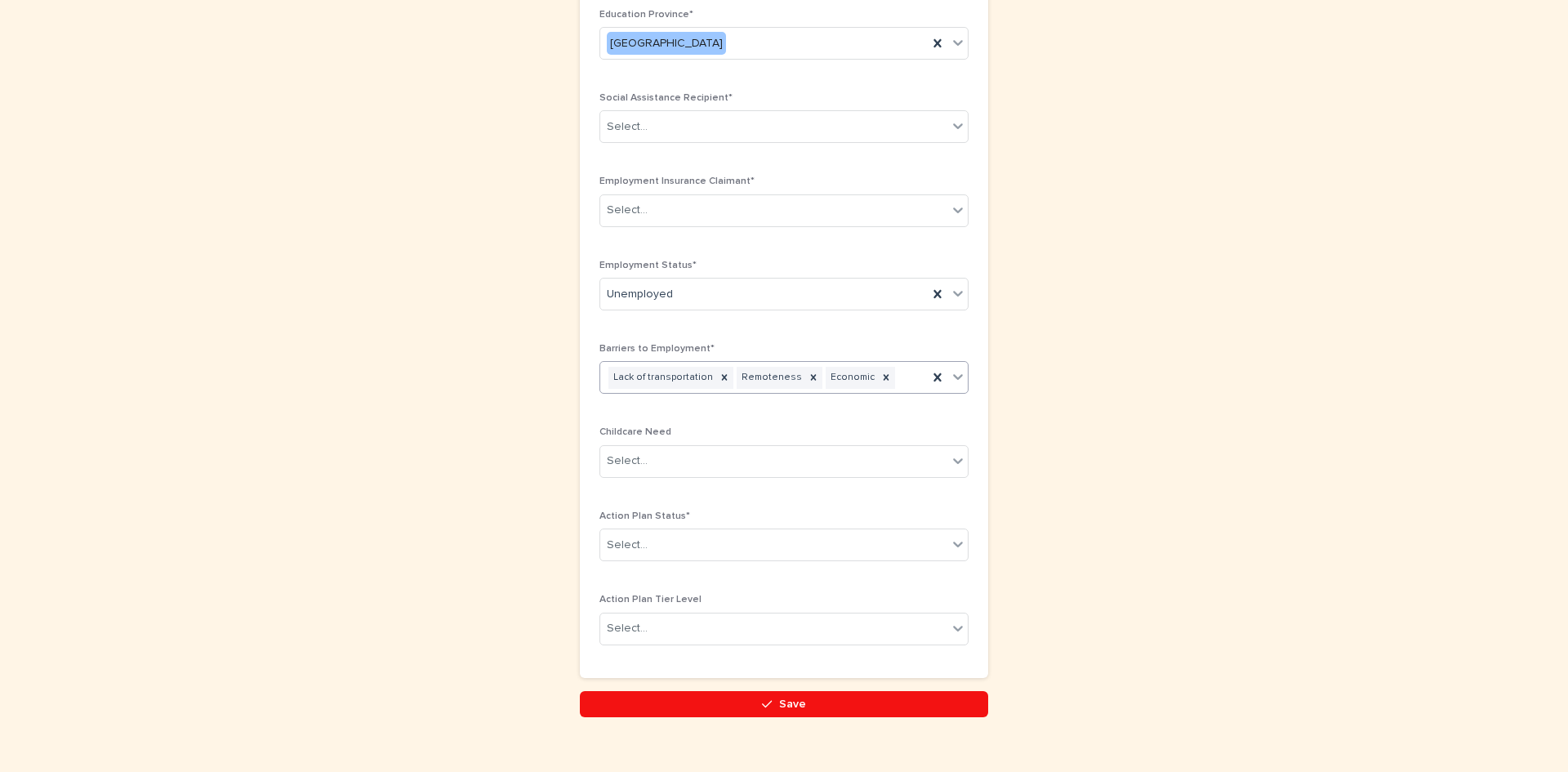
click at [896, 381] on div "Lack of transportation Remoteness Economic" at bounding box center [763, 377] width 327 height 28
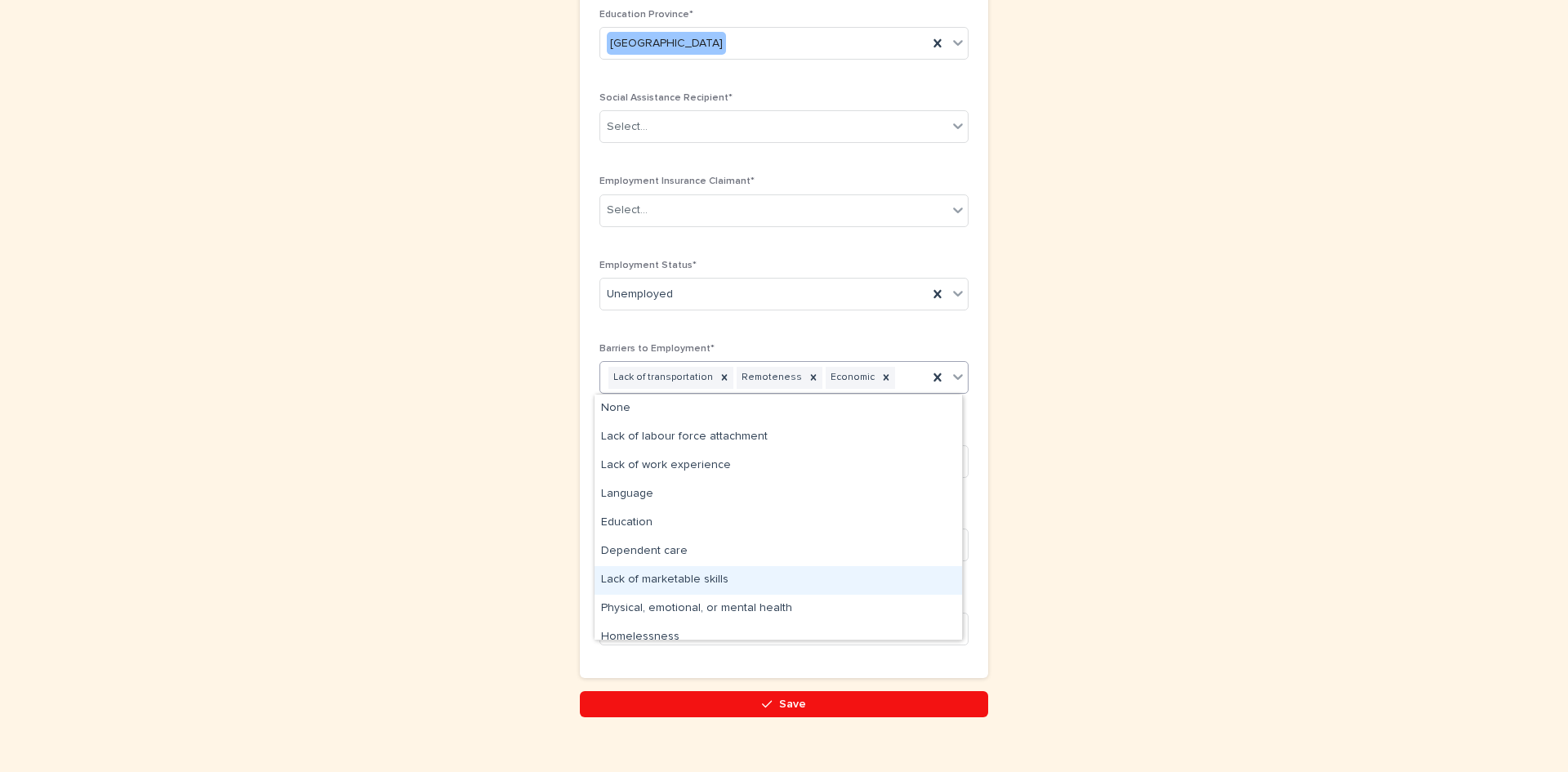
scroll to position [41, 0]
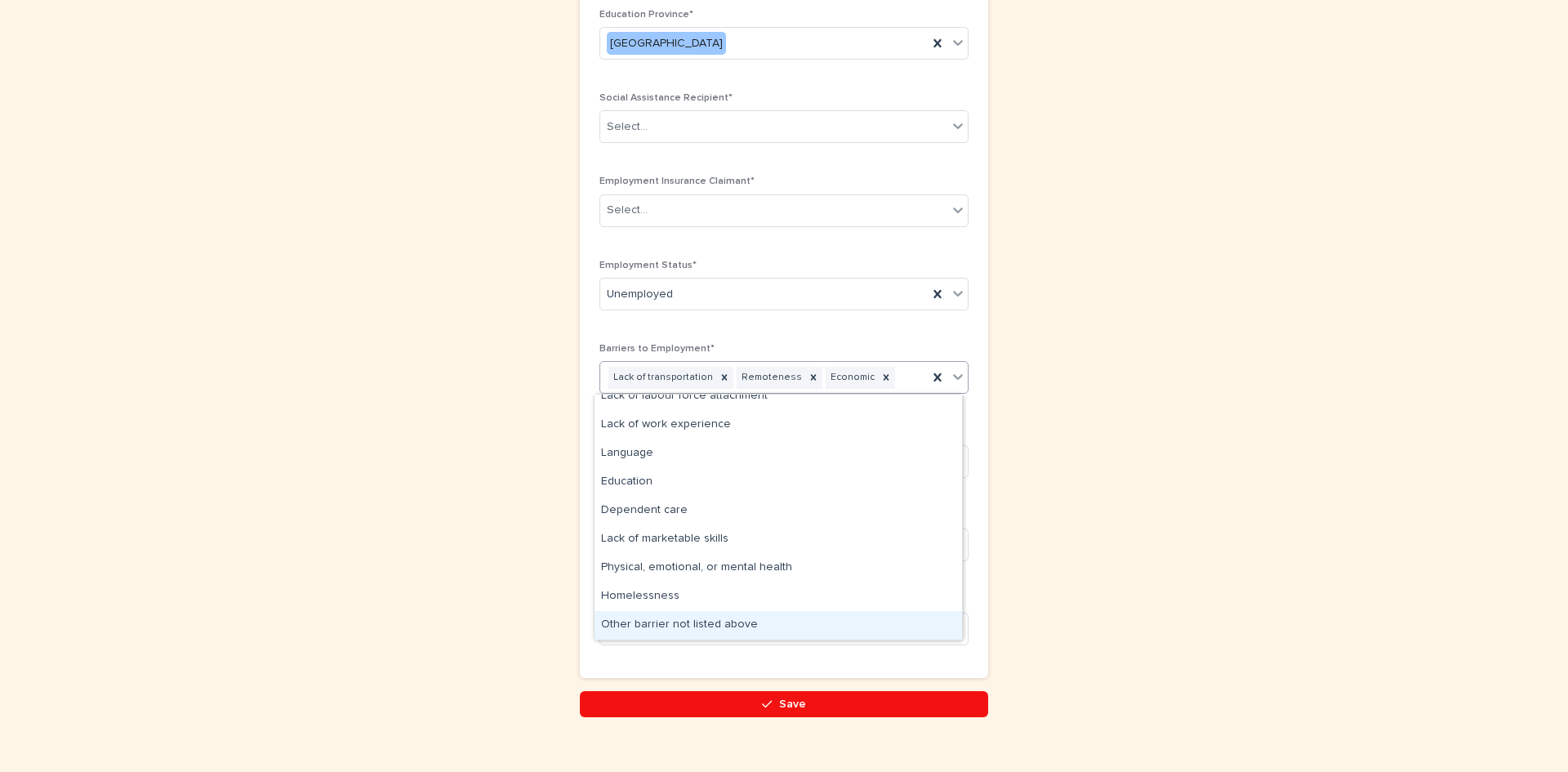
click at [719, 628] on div "Other barrier not listed above" at bounding box center [779, 625] width 368 height 28
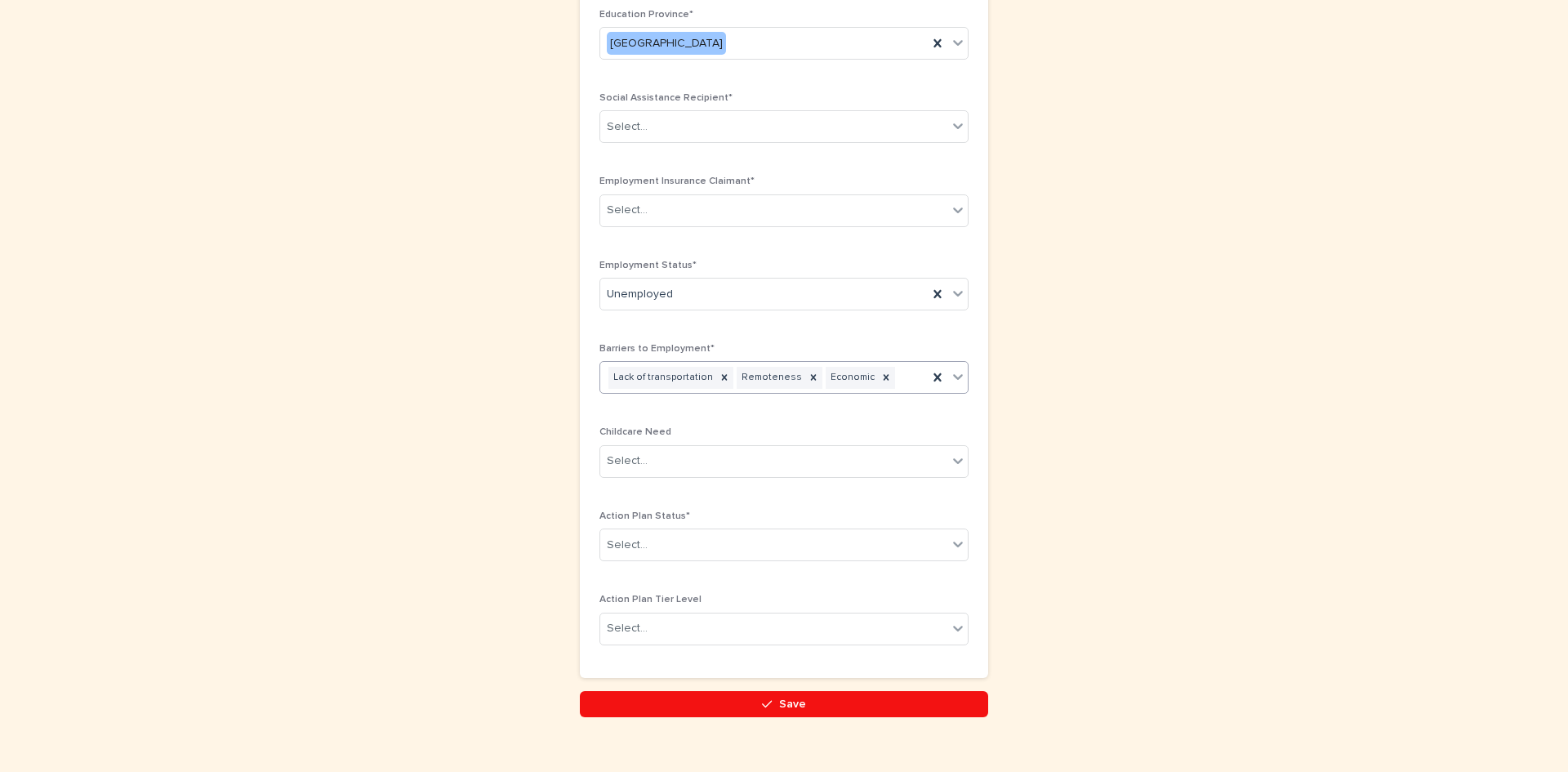
scroll to position [829, 0]
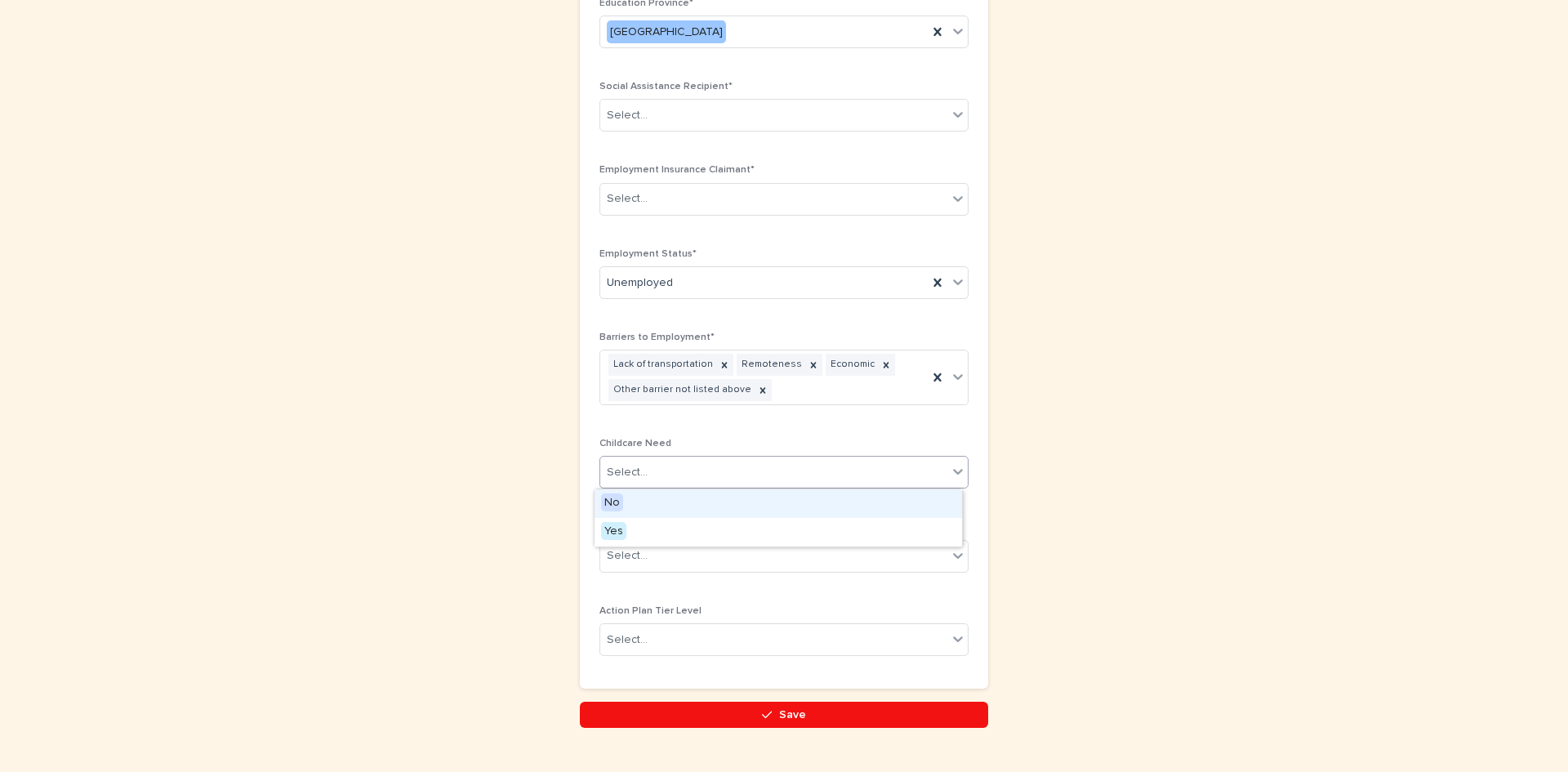
click at [699, 473] on div "Select..." at bounding box center [774, 472] width 347 height 27
click at [714, 503] on div "No" at bounding box center [779, 503] width 368 height 28
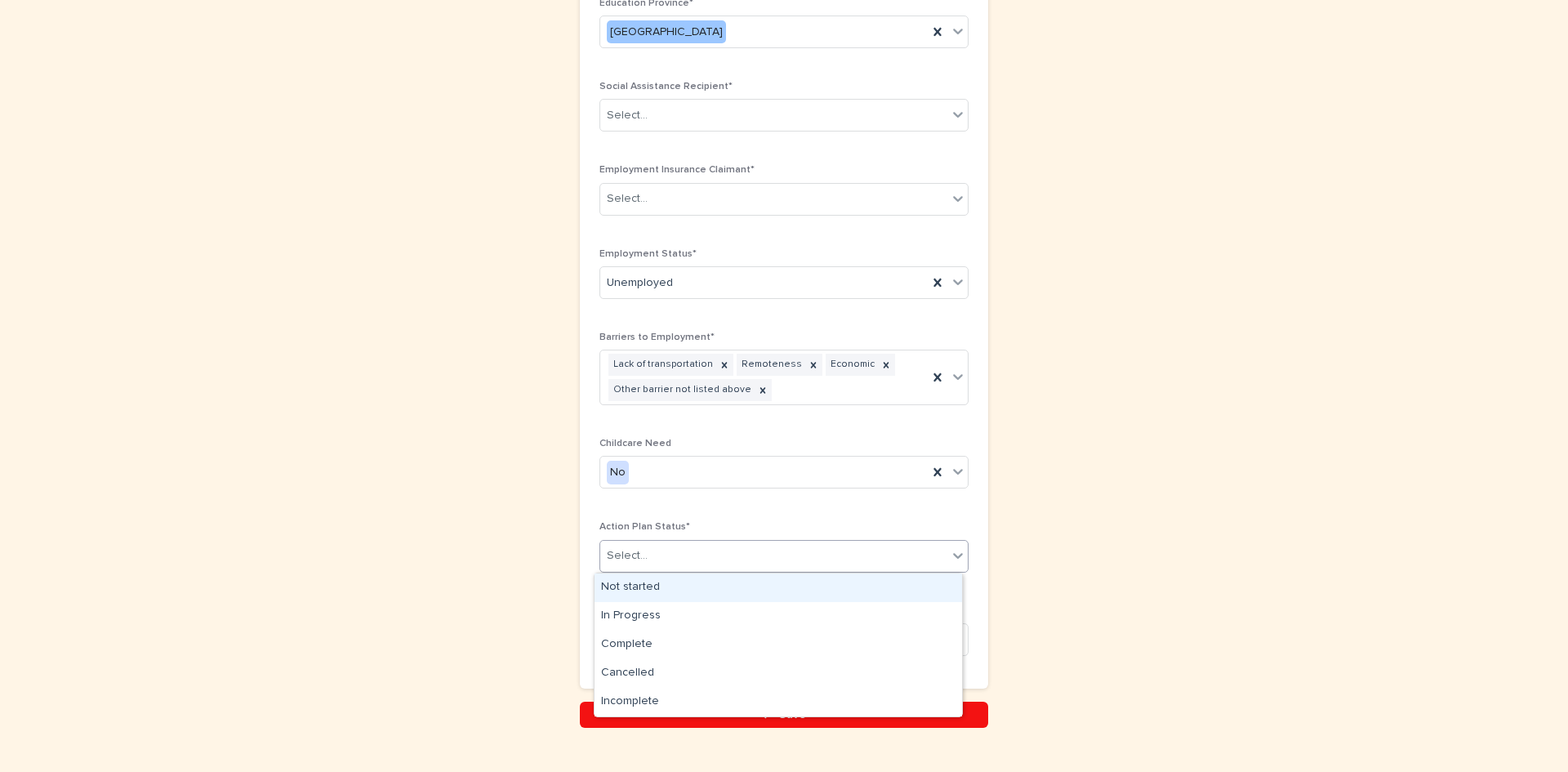
click at [736, 561] on div "Select..." at bounding box center [774, 556] width 347 height 27
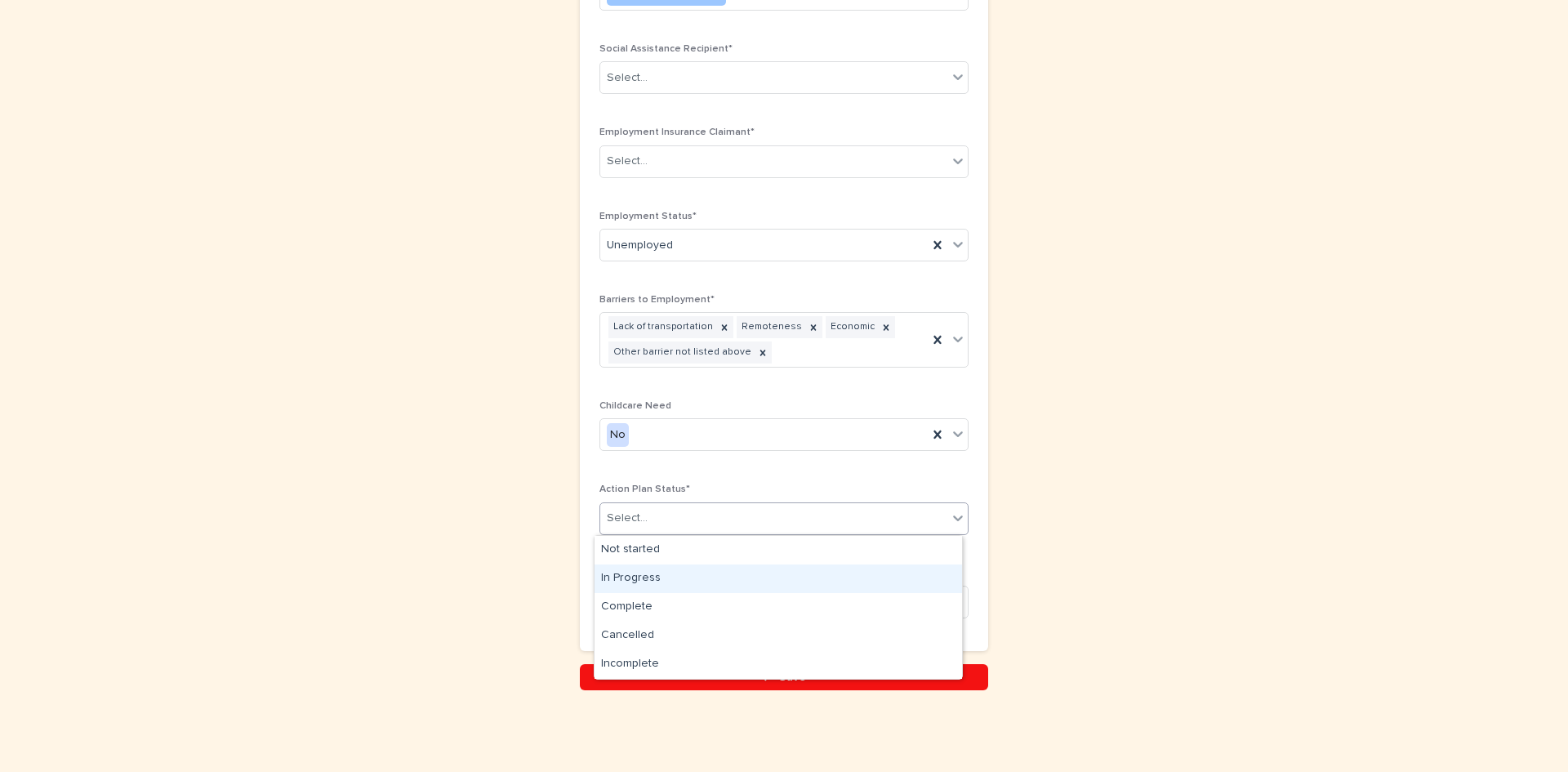
click at [698, 578] on div "In Progress" at bounding box center [779, 578] width 368 height 28
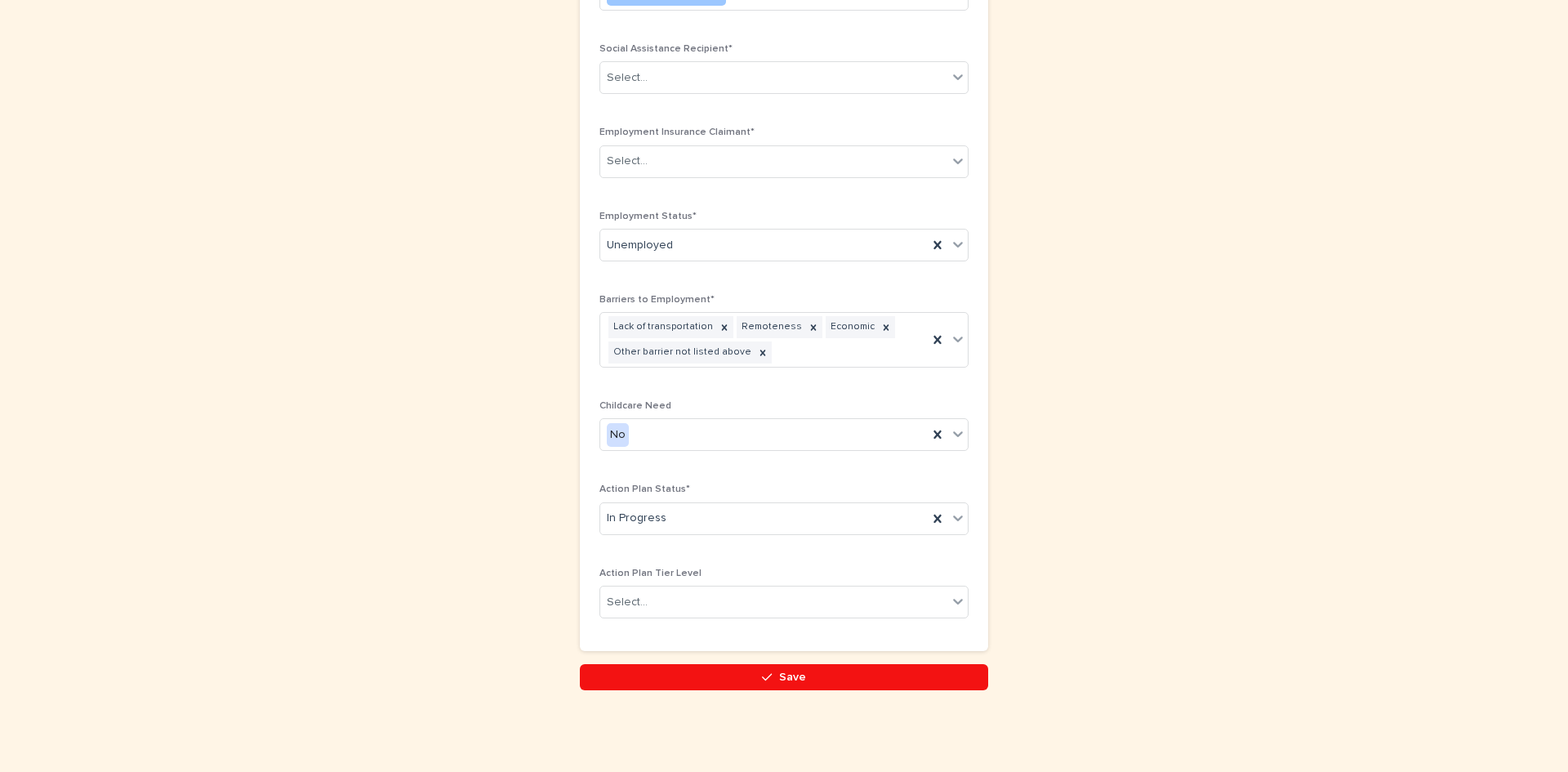
click at [744, 601] on div "Select..." at bounding box center [774, 602] width 347 height 27
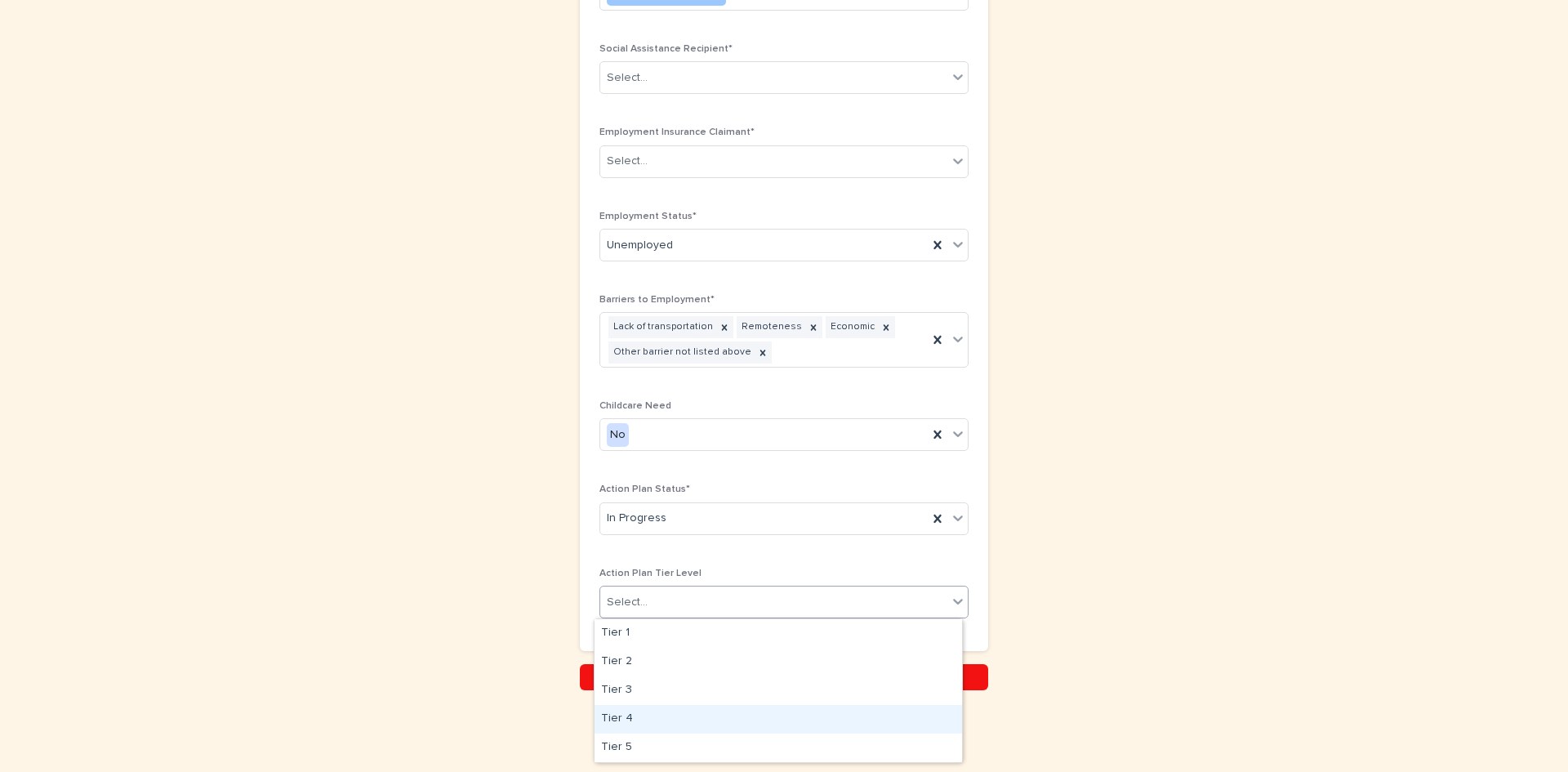
click at [679, 720] on div "Tier 4" at bounding box center [779, 719] width 368 height 28
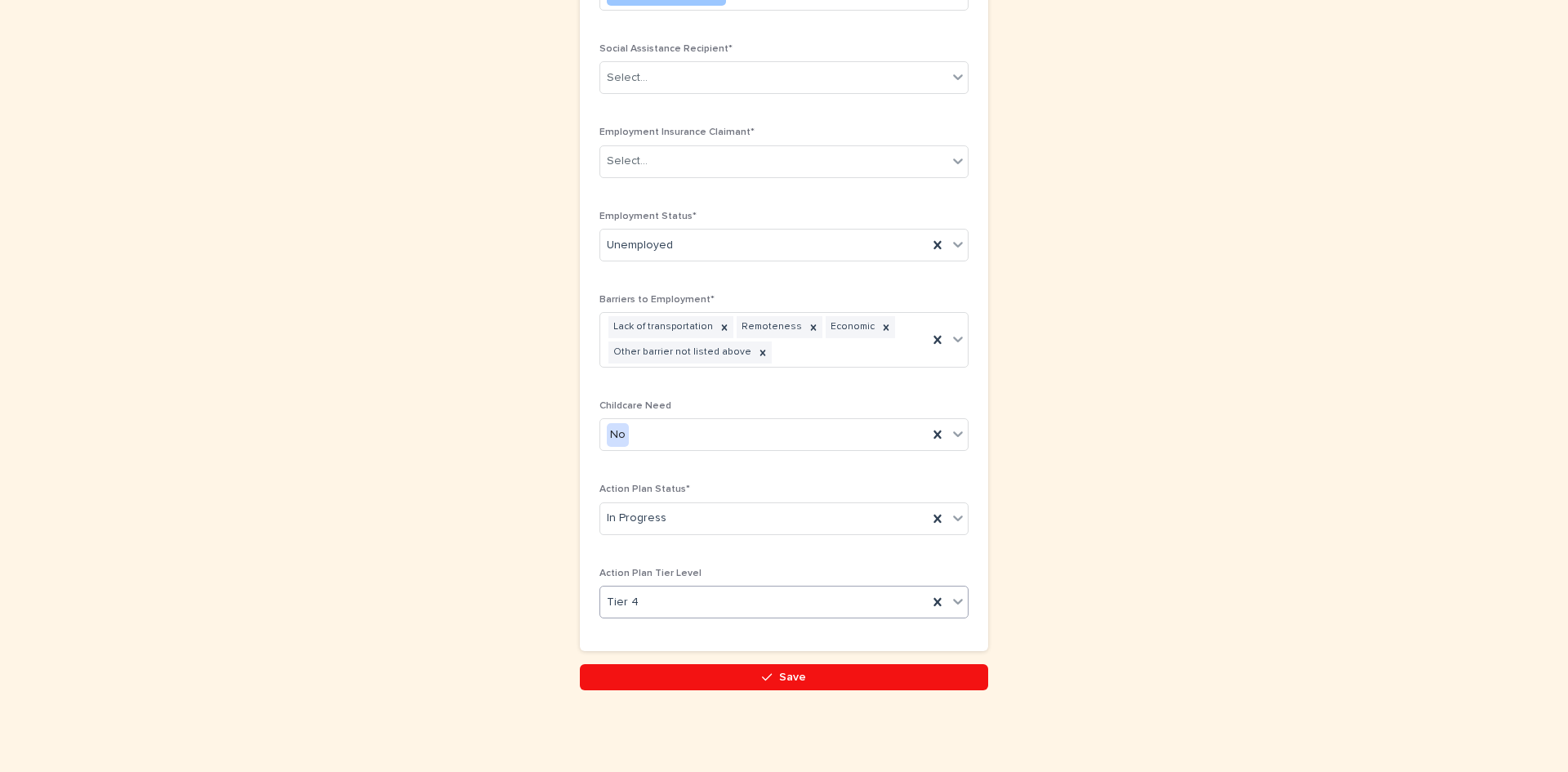
click at [719, 601] on div "Tier 4" at bounding box center [763, 602] width 327 height 27
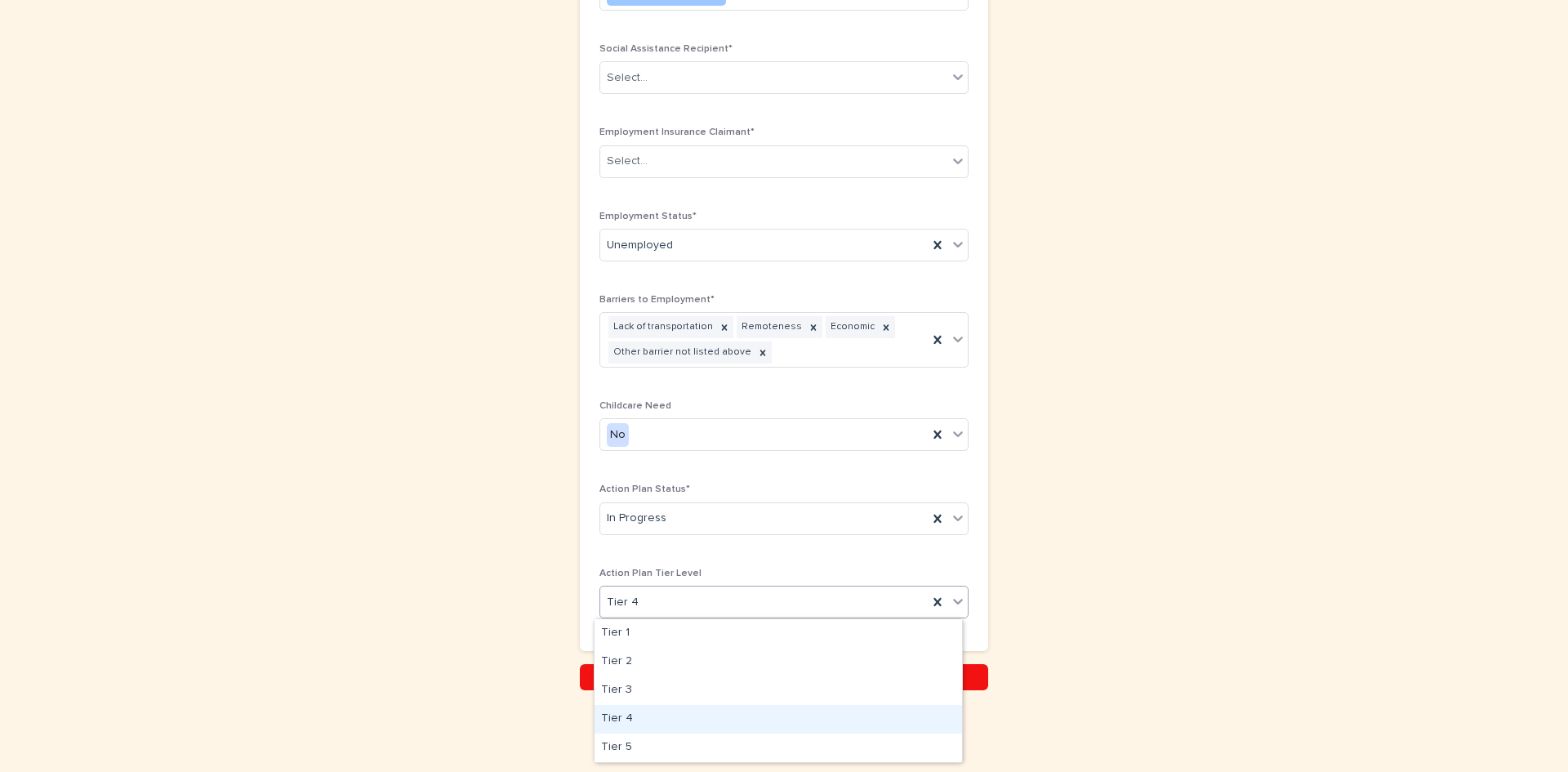
click at [696, 730] on div "Tier 4" at bounding box center [779, 719] width 368 height 28
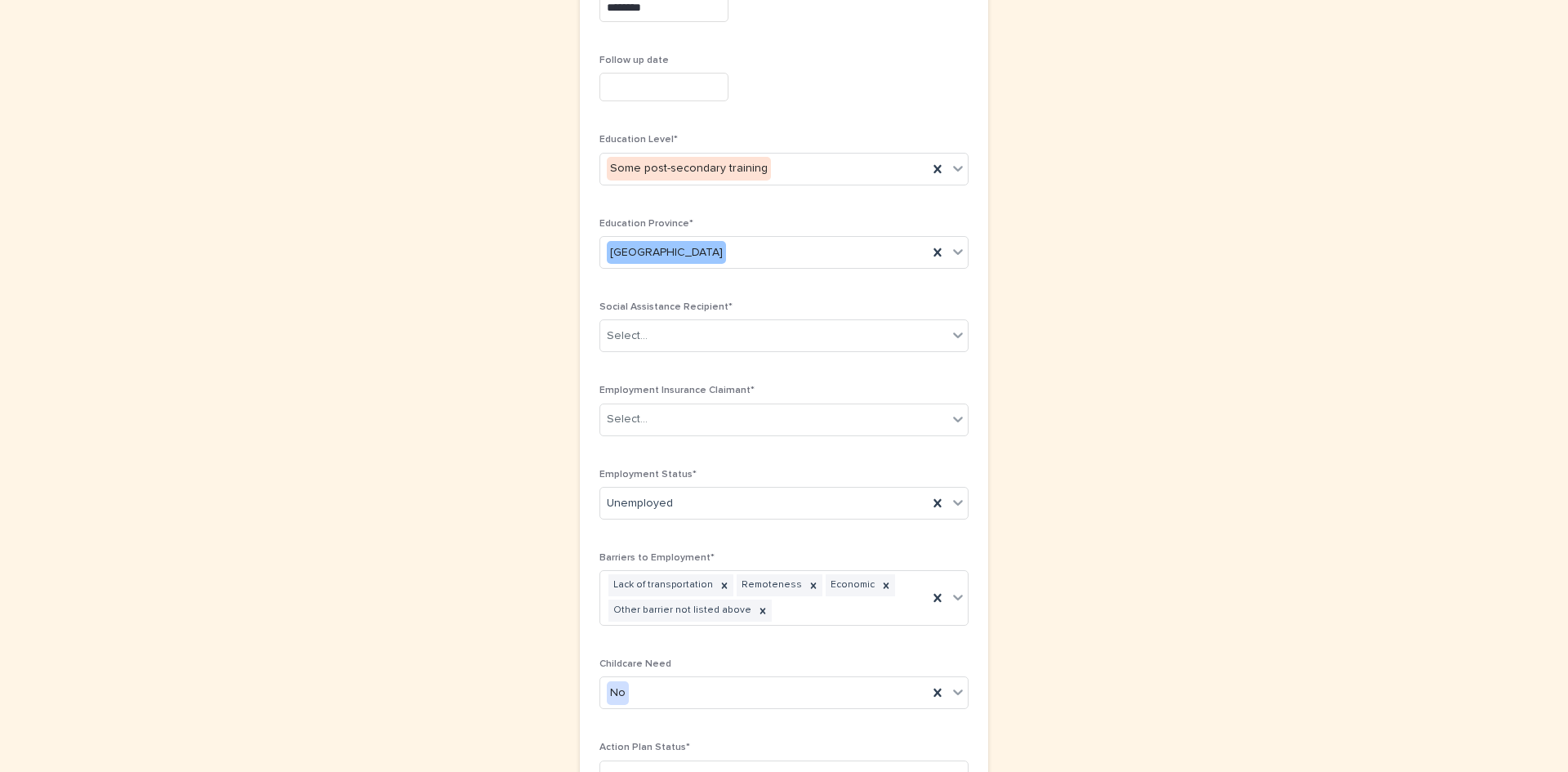
scroll to position [702, 0]
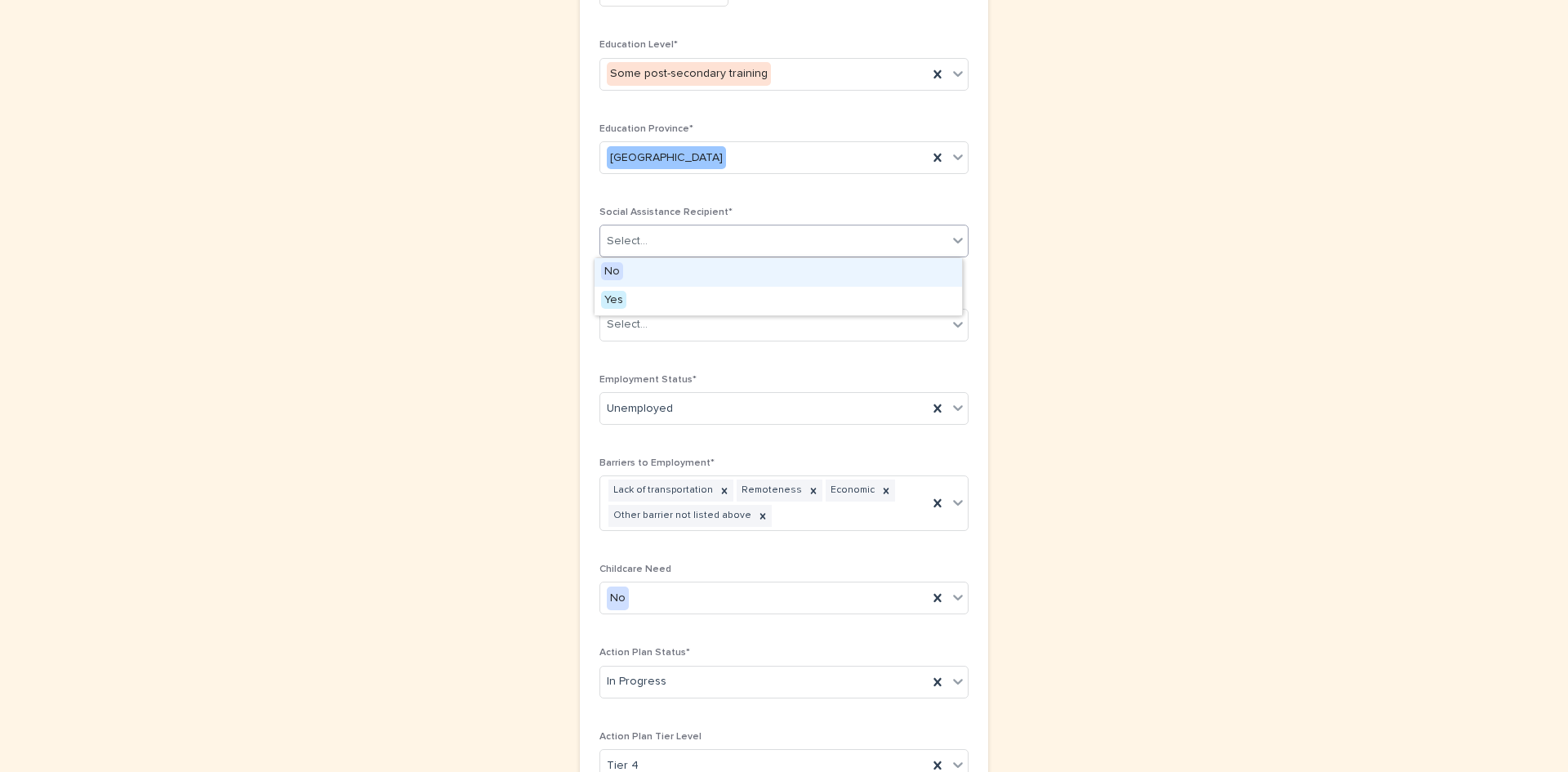
click at [792, 246] on div "Select..." at bounding box center [774, 240] width 347 height 27
click at [787, 260] on div "No" at bounding box center [779, 272] width 368 height 28
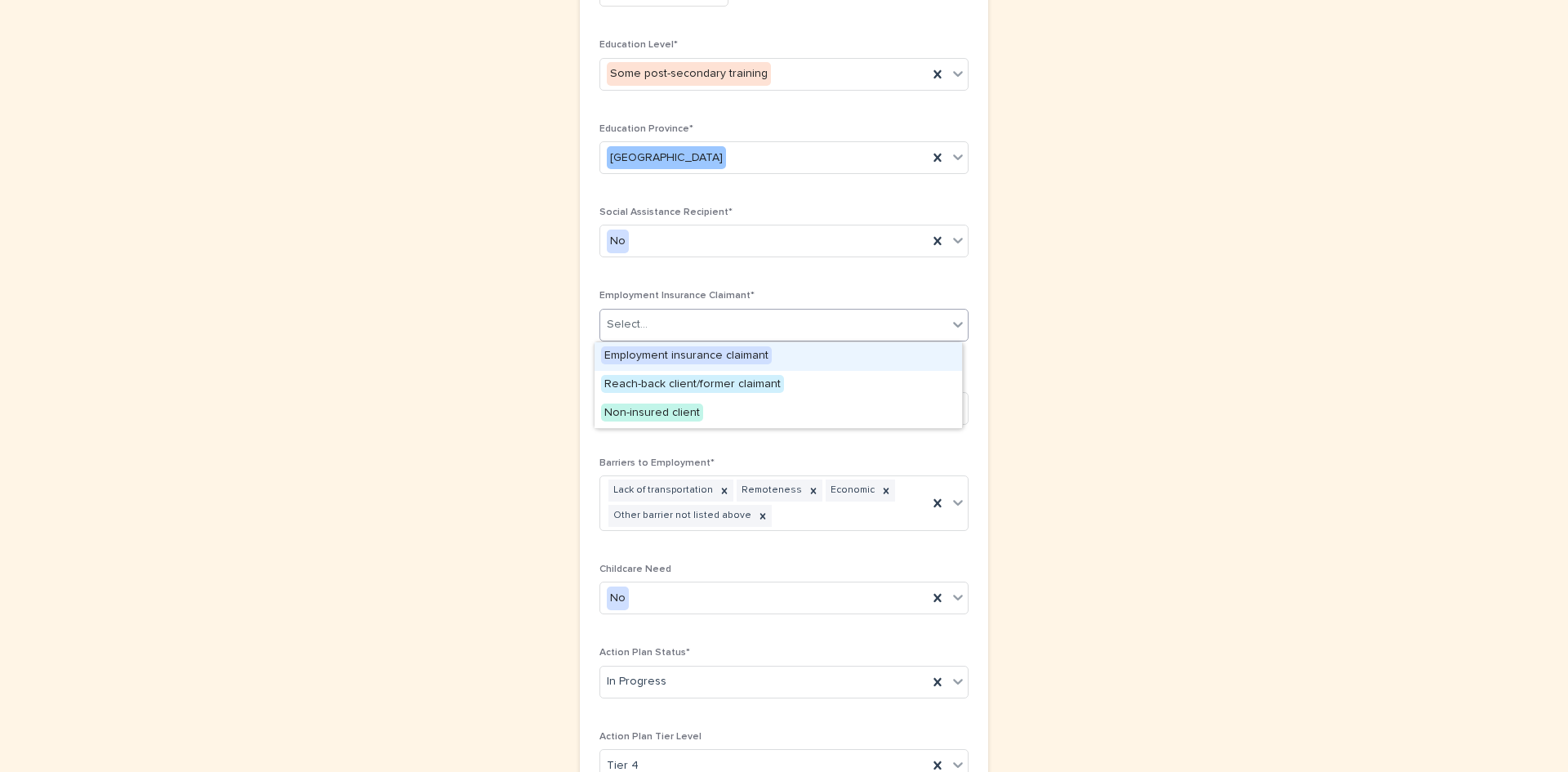
click at [780, 329] on div "Select..." at bounding box center [774, 324] width 347 height 27
click at [806, 313] on div "Select..." at bounding box center [774, 324] width 347 height 27
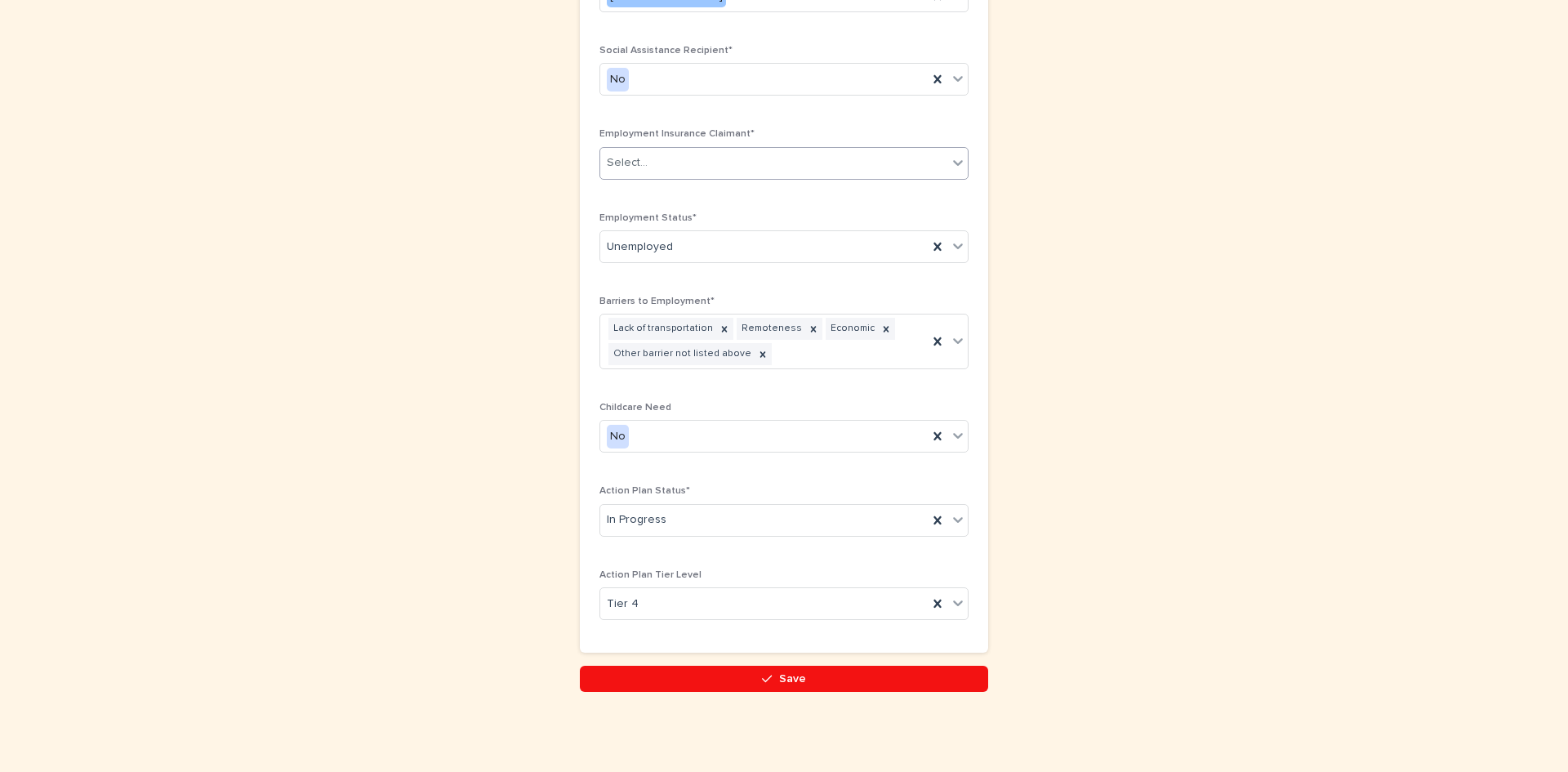
scroll to position [866, 0]
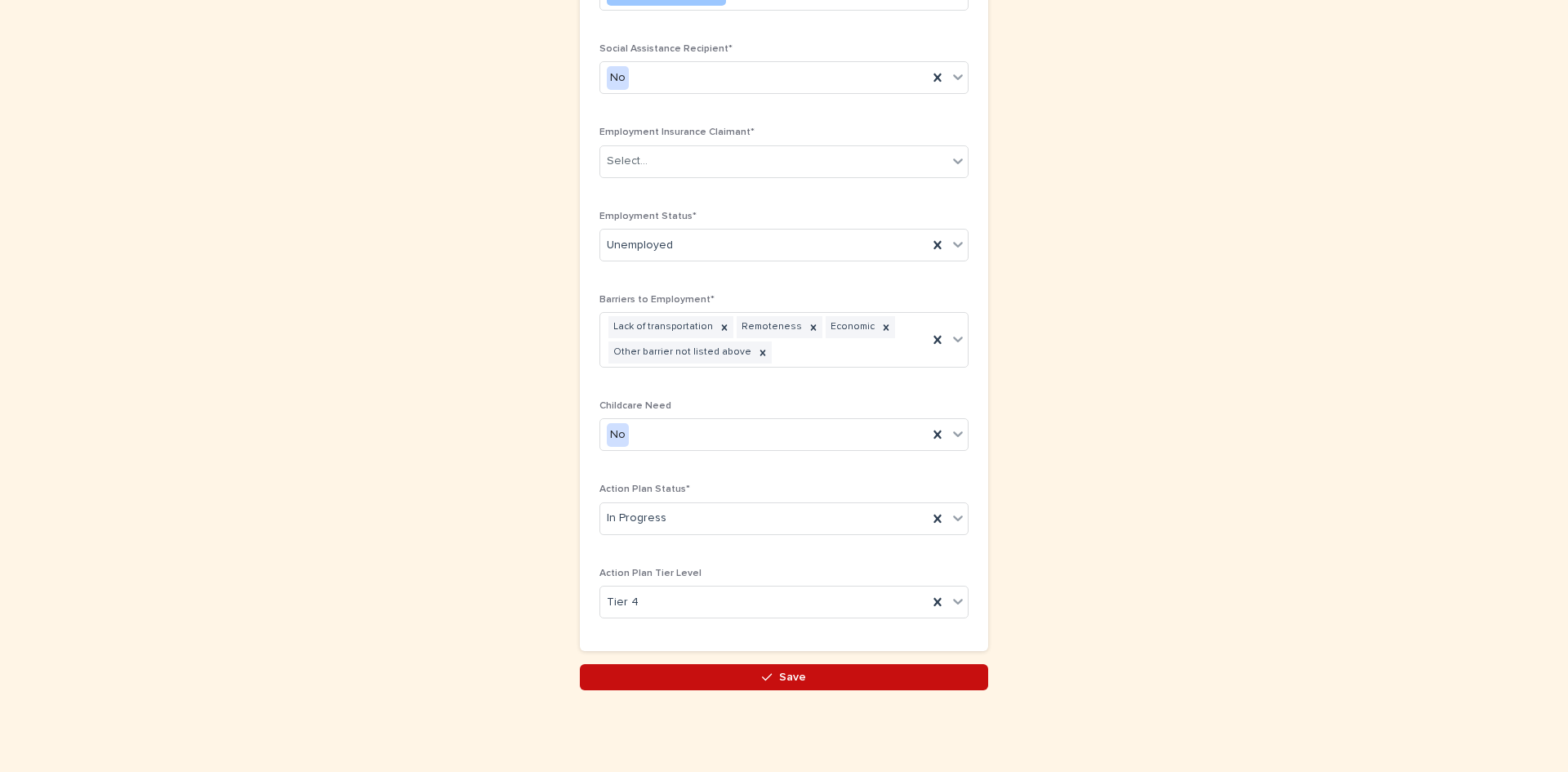
click at [789, 675] on span "Save" at bounding box center [792, 677] width 27 height 11
